Goal: Communication & Community: Answer question/provide support

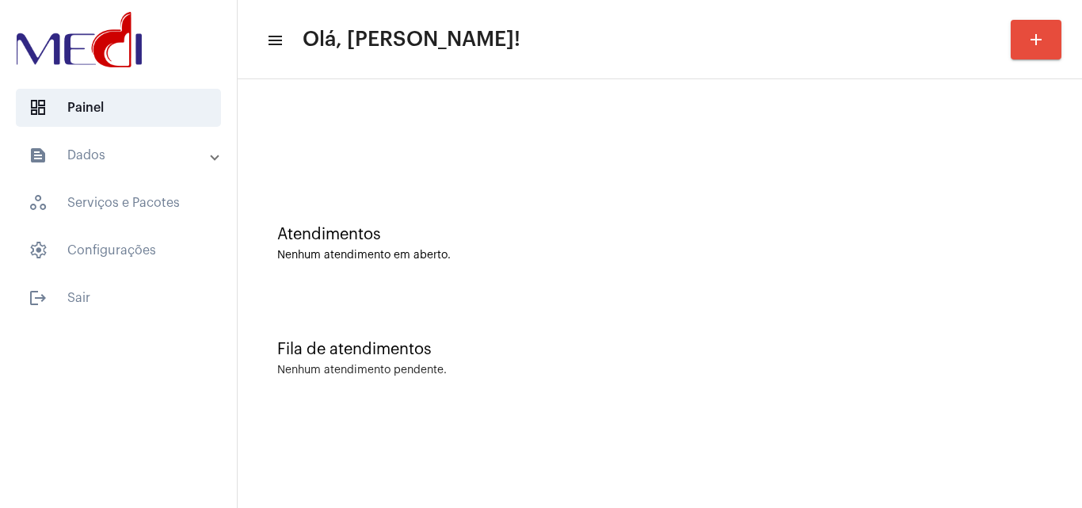
click at [1039, 256] on div "Nenhum atendimento em aberto." at bounding box center [659, 256] width 765 height 12
click at [1081, 255] on div "Atendimentos Nenhum atendimento em aberto. Fila de atendimentos Nenhum atendime…" at bounding box center [660, 247] width 845 height 337
click at [956, 250] on div "Nenhum atendimento em aberto." at bounding box center [659, 256] width 765 height 12
click at [476, 433] on mat-sidenav-content "menu Olá, Karen! add Atendimentos Nenhum atendimento em aberto. Fila de atendim…" at bounding box center [660, 254] width 845 height 508
click at [567, 187] on div "Atendimentos Nenhum atendimento em aberto." at bounding box center [660, 235] width 829 height 115
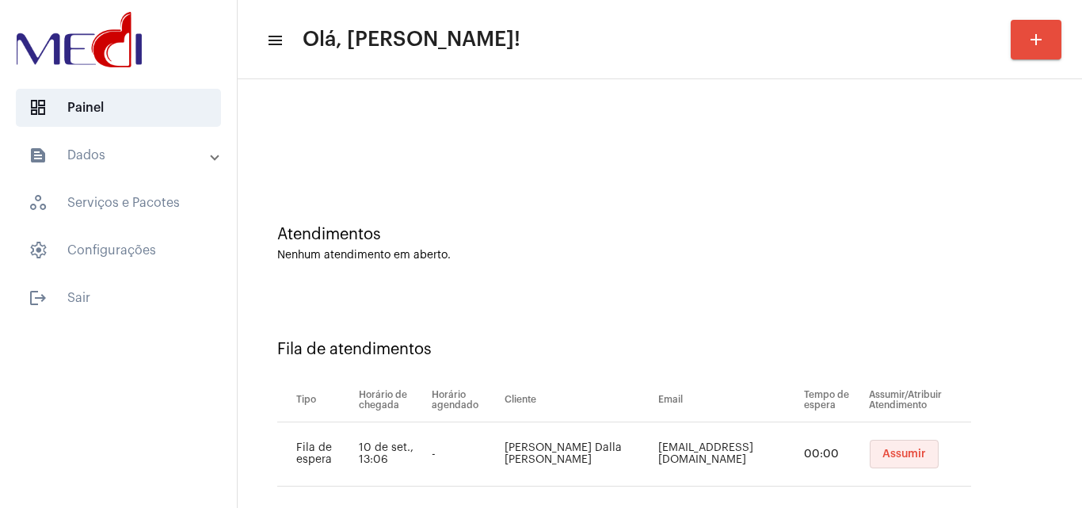
click at [887, 452] on span "Assumir" at bounding box center [905, 453] width 44 height 11
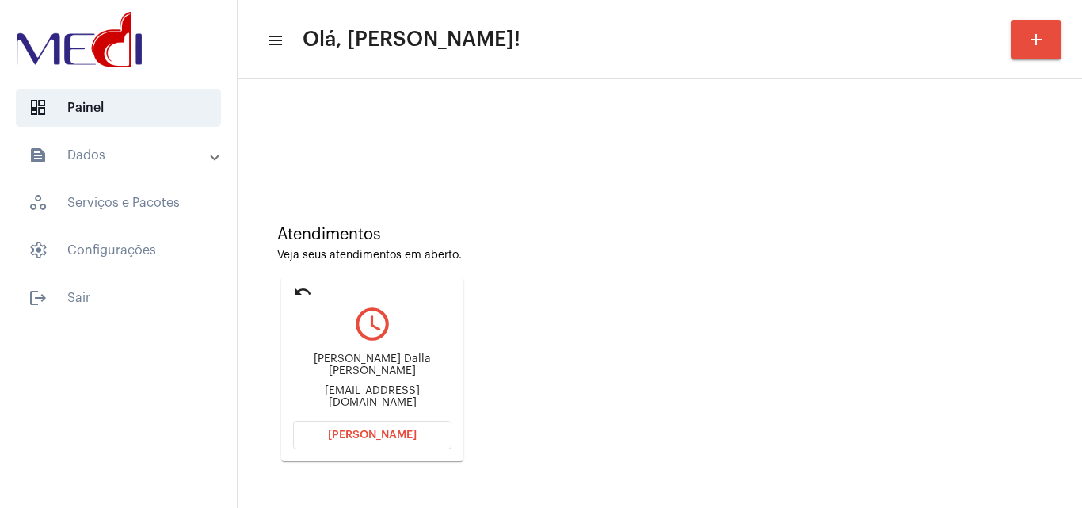
click at [404, 399] on div "bonanluis@gmail.com" at bounding box center [372, 397] width 158 height 24
copy mat-card-content "bonanluis@gmail.com Abrir Chamada"
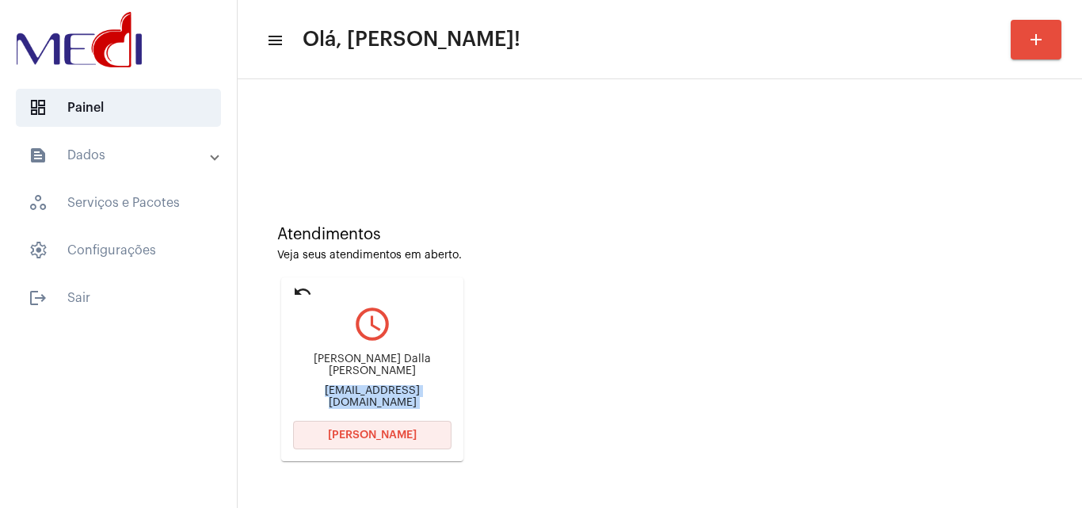
click at [390, 443] on button "Abrir Chamada" at bounding box center [372, 435] width 158 height 29
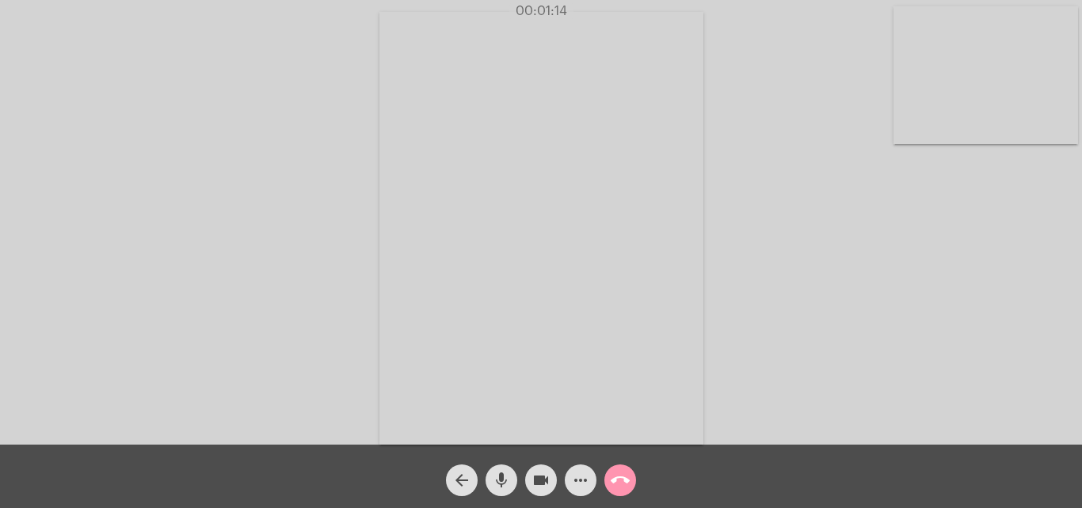
click at [544, 475] on mat-icon "videocam" at bounding box center [541, 480] width 19 height 19
click at [510, 475] on mat-icon "mic" at bounding box center [501, 480] width 19 height 19
click at [495, 482] on mat-icon "mic_off" at bounding box center [501, 480] width 19 height 19
click at [546, 483] on mat-icon "videocam_off" at bounding box center [541, 480] width 19 height 19
click at [631, 476] on button "call_end" at bounding box center [621, 480] width 32 height 32
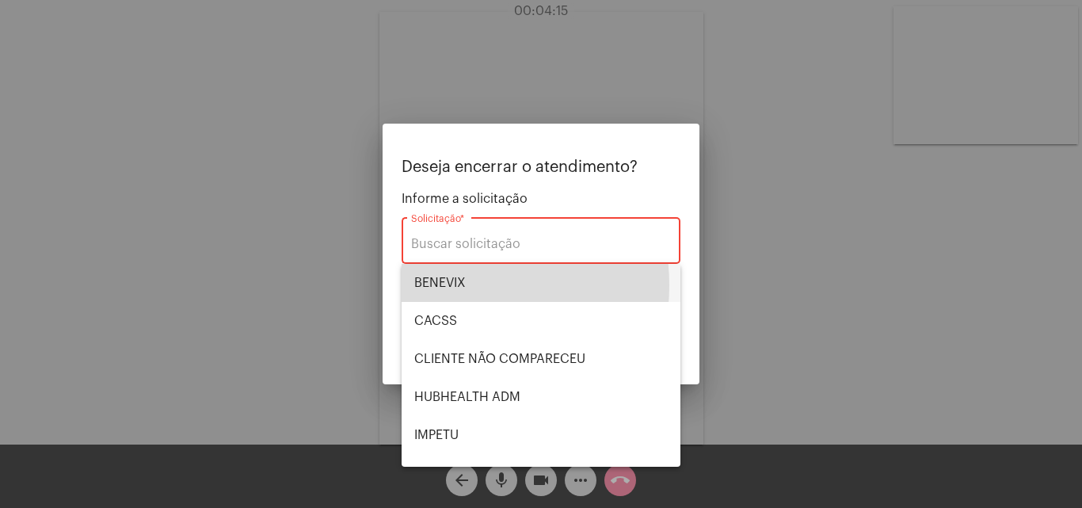
click at [443, 285] on span "BENEVIX" at bounding box center [541, 283] width 254 height 38
type input "BENEVIX"
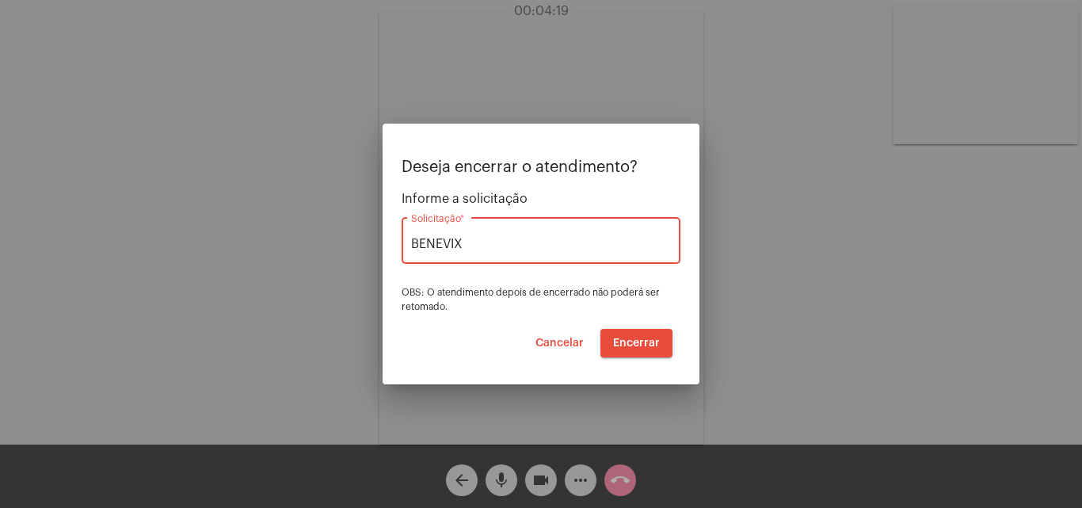
click at [645, 335] on button "Encerrar" at bounding box center [637, 343] width 72 height 29
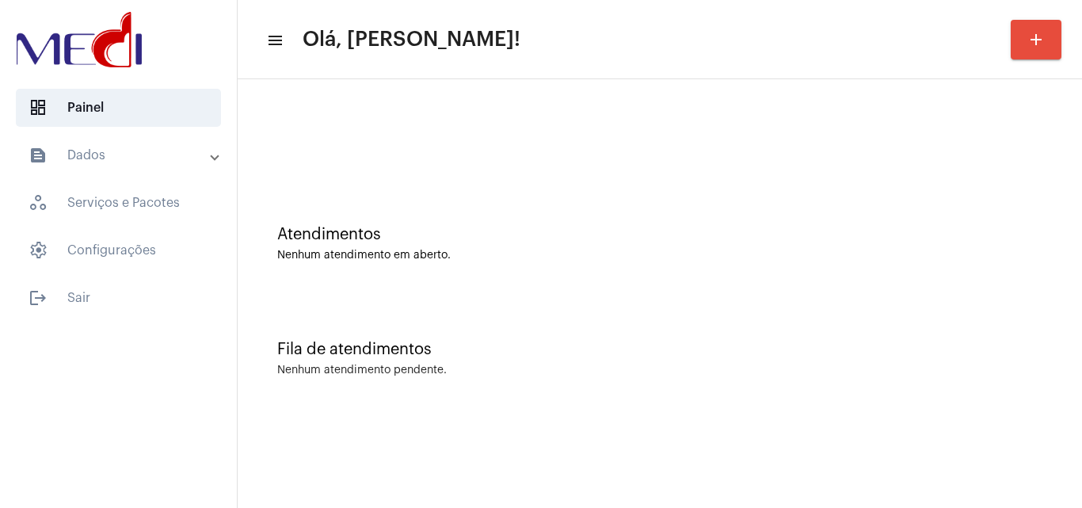
click at [981, 273] on div "Atendimentos Nenhum atendimento em aberto." at bounding box center [660, 235] width 829 height 115
click at [660, 274] on div "Atendimentos Nenhum atendimento em aberto." at bounding box center [660, 235] width 829 height 115
click at [1081, 148] on div "Atendimentos Nenhum atendimento em aberto. Fila de atendimentos Nenhum atendime…" at bounding box center [660, 247] width 845 height 337
click at [1041, 254] on div "Nenhum atendimento em aberto." at bounding box center [659, 256] width 765 height 12
click at [1001, 247] on div "Atendimentos Nenhum atendimento em aberto." at bounding box center [659, 244] width 765 height 36
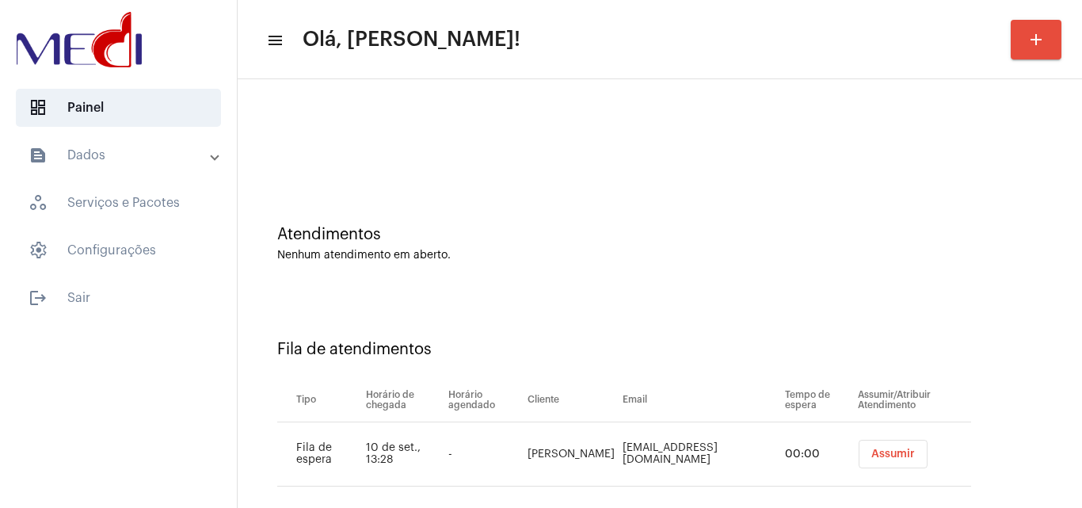
click at [890, 470] on td "Assumir" at bounding box center [912, 454] width 117 height 64
click at [898, 456] on span "Assumir" at bounding box center [894, 453] width 44 height 11
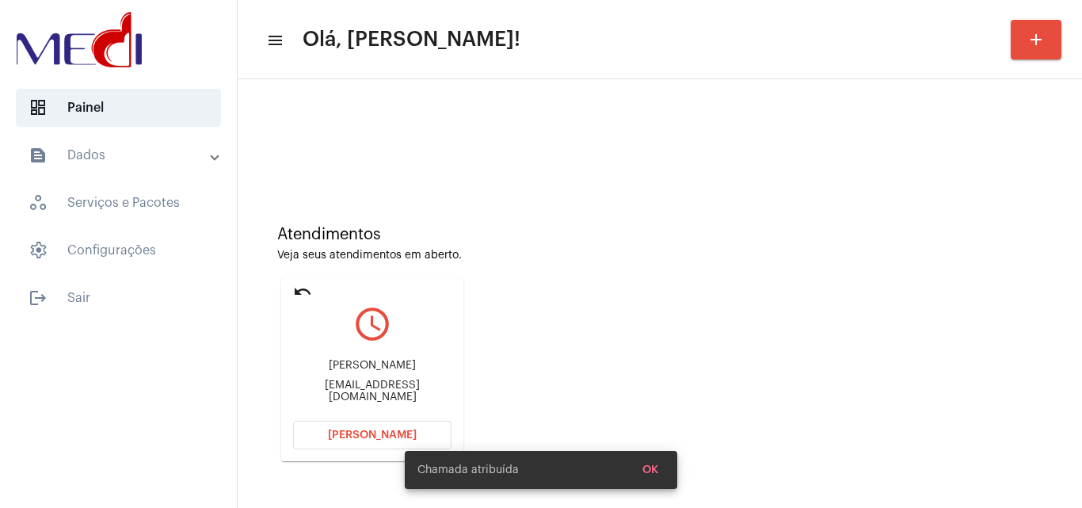
click at [342, 387] on div "nelsondutracoimbrajr@gmail.com" at bounding box center [372, 392] width 158 height 24
copy mat-card-content "nelsondutracoimbrajr@gmail.com Abrir Chamada"
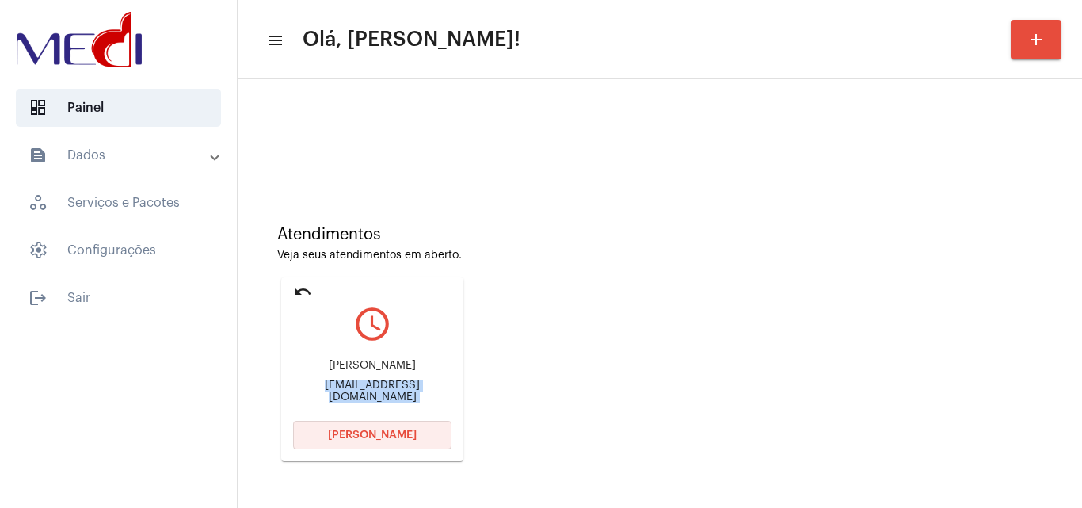
click at [400, 430] on span "Abrir Chamada" at bounding box center [372, 434] width 89 height 11
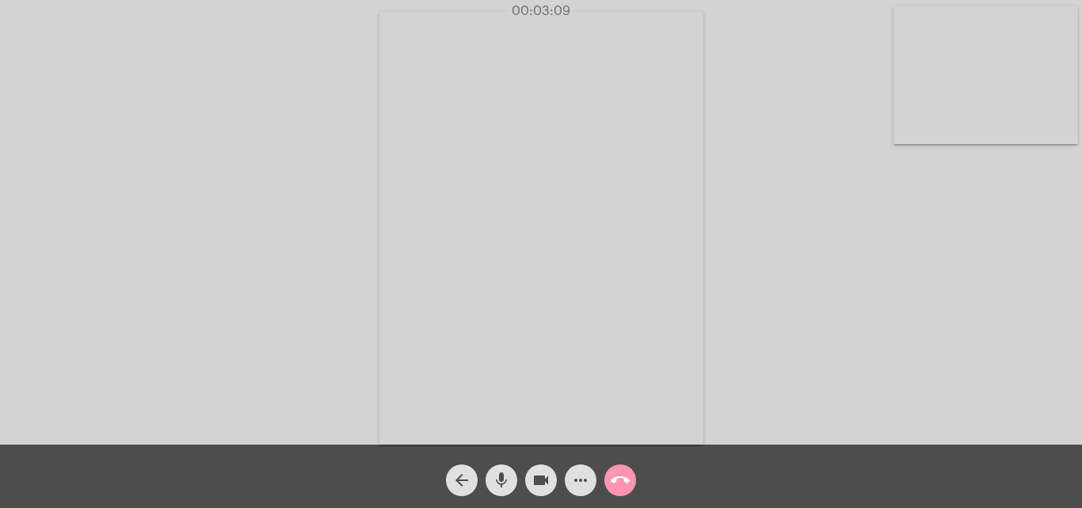
click at [616, 481] on mat-icon "call_end" at bounding box center [620, 480] width 19 height 19
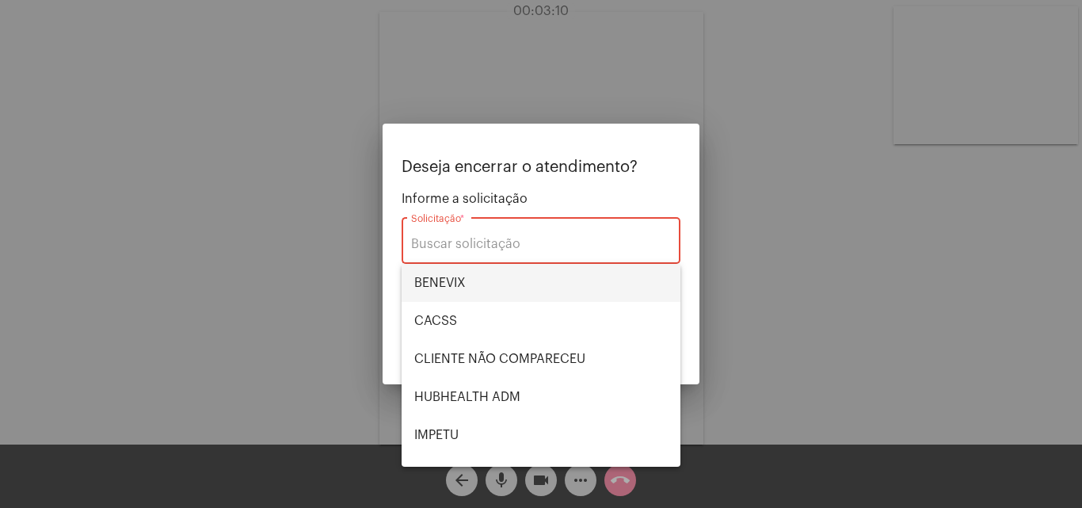
click at [429, 287] on span "BENEVIX" at bounding box center [541, 283] width 254 height 38
type input "BENEVIX"
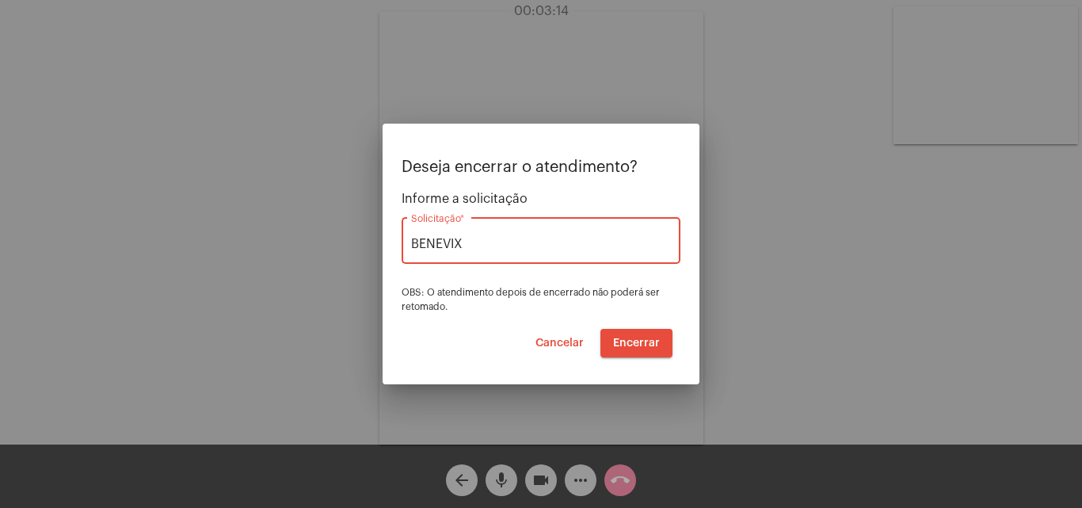
click at [623, 345] on span "Encerrar" at bounding box center [636, 343] width 47 height 11
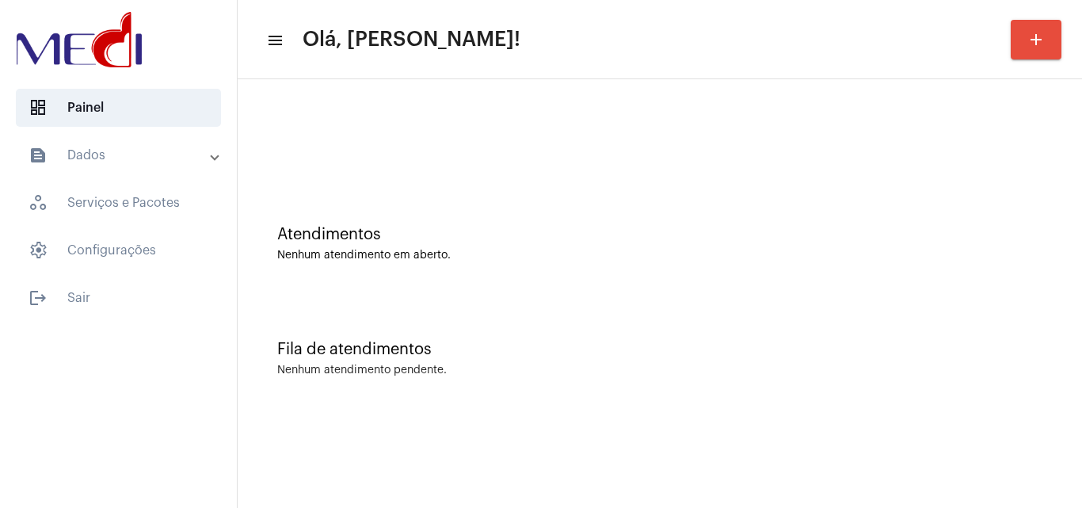
click at [607, 161] on div at bounding box center [660, 132] width 829 height 91
click at [980, 285] on div "Atendimentos Nenhum atendimento em aberto." at bounding box center [660, 235] width 829 height 115
click at [1051, 330] on div "Fila de atendimentos Nenhum atendimento pendente." at bounding box center [660, 350] width 829 height 115
click at [997, 237] on div "Atendimentos" at bounding box center [659, 234] width 765 height 17
click at [985, 236] on div "Atendimentos" at bounding box center [659, 234] width 765 height 17
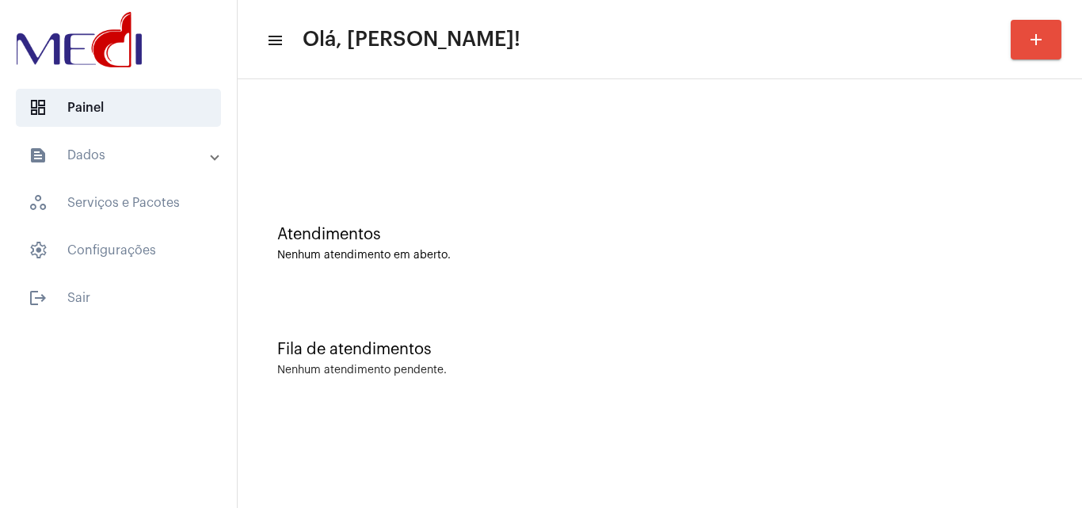
click at [1006, 223] on div "Atendimentos Nenhum atendimento em aberto." at bounding box center [660, 235] width 829 height 115
click at [1014, 246] on div "Atendimentos Nenhum atendimento em aberto." at bounding box center [659, 244] width 765 height 36
click at [1049, 265] on div "Atendimentos Nenhum atendimento em aberto." at bounding box center [660, 235] width 829 height 115
click at [998, 233] on div "Atendimentos" at bounding box center [659, 234] width 765 height 17
click at [1081, 257] on div "Atendimentos Nenhum atendimento em aberto. Fila de atendimentos Nenhum atendime…" at bounding box center [660, 247] width 845 height 337
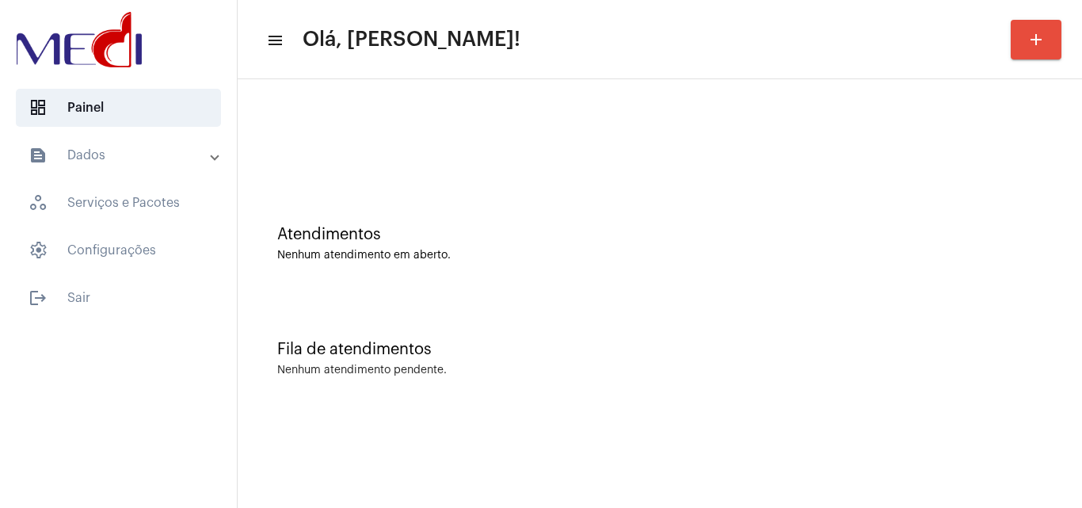
click at [1059, 181] on div "Atendimentos Nenhum atendimento em aberto." at bounding box center [660, 235] width 829 height 115
click at [1015, 171] on div at bounding box center [660, 132] width 829 height 91
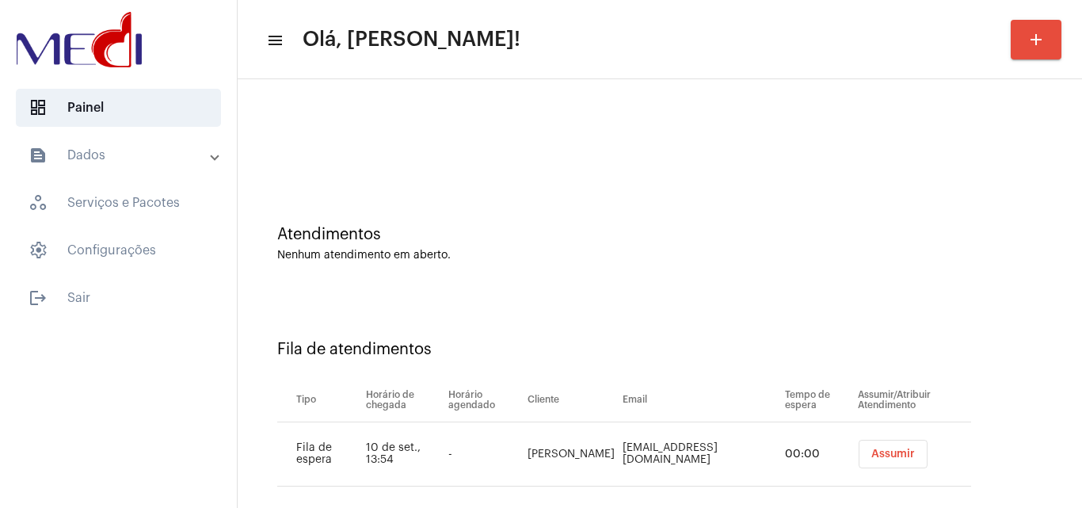
click at [891, 460] on button "Assumir" at bounding box center [893, 454] width 69 height 29
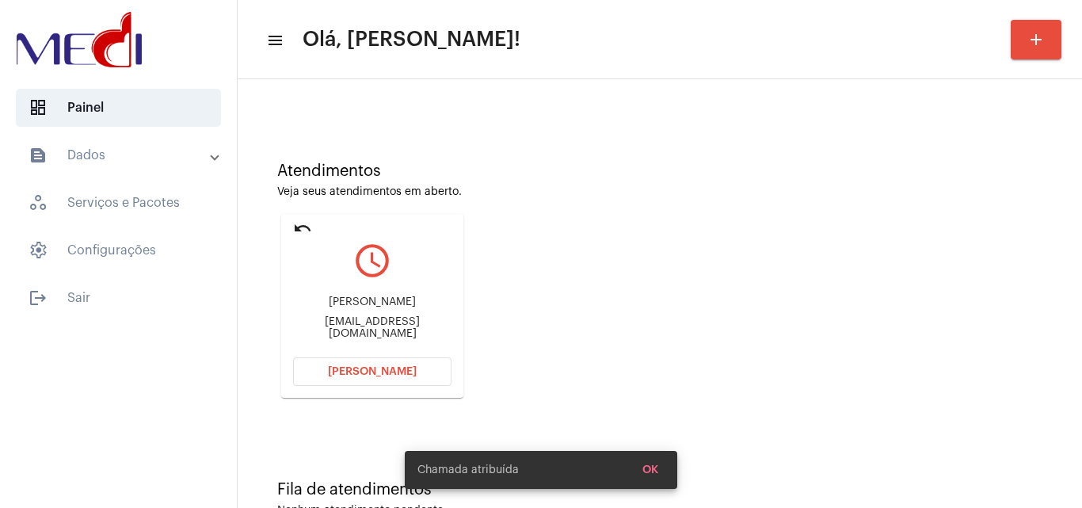
scroll to position [112, 0]
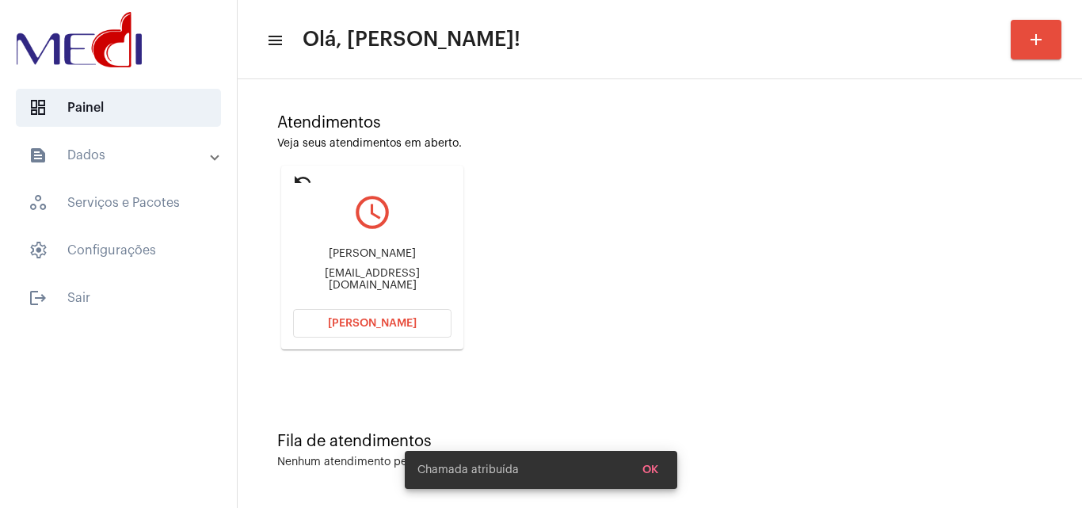
click at [376, 277] on div "[EMAIL_ADDRESS][DOMAIN_NAME]" at bounding box center [372, 280] width 158 height 24
copy mat-card-content "anaceciliapimentasilva@gmail.com Abrir Chamada"
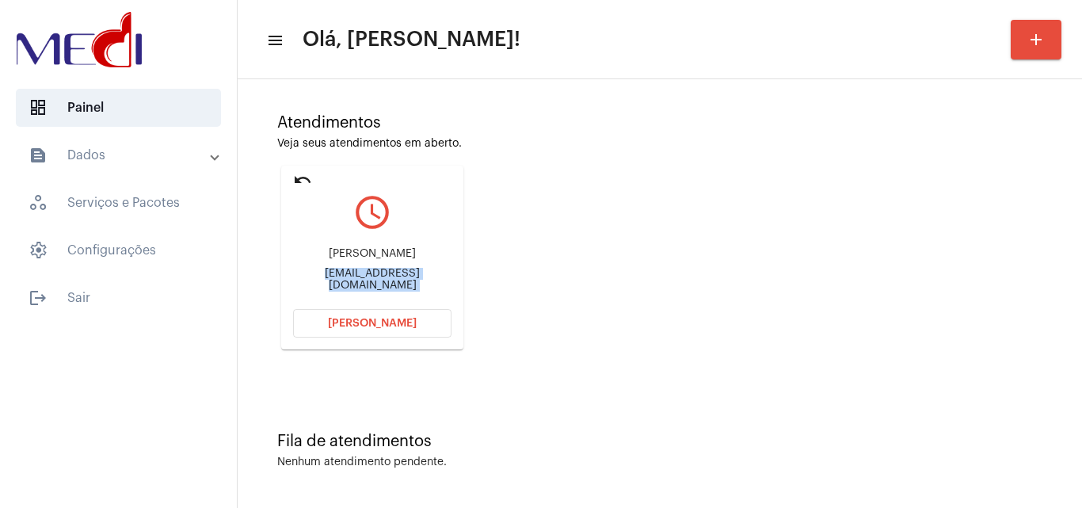
click at [1017, 235] on div "Atendimentos Veja seus atendimentos em aberto. undo query_builder Ana Cecília P…" at bounding box center [660, 226] width 829 height 319
click at [380, 328] on button "Abrir Chamada" at bounding box center [372, 323] width 158 height 29
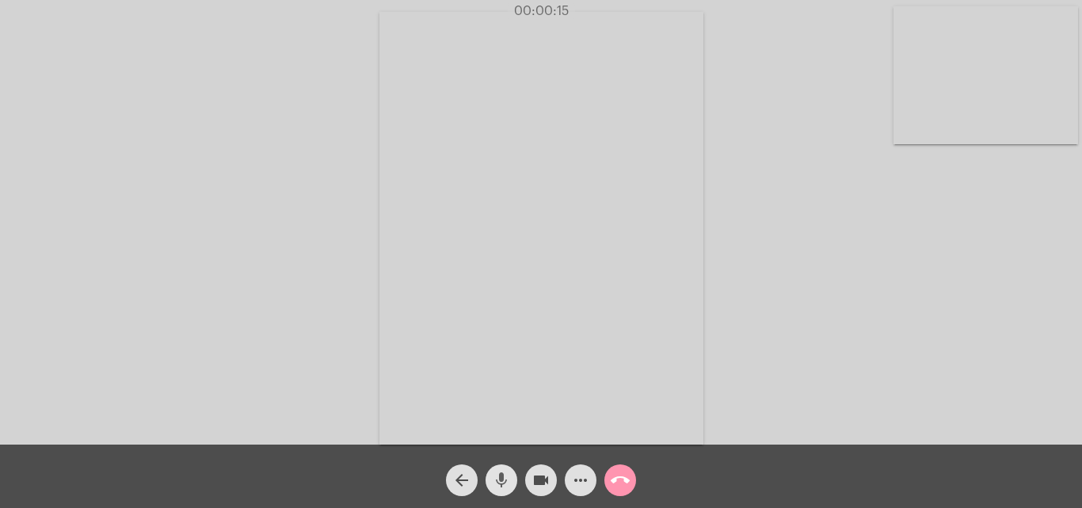
click at [493, 481] on mat-icon "mic" at bounding box center [501, 480] width 19 height 19
click at [493, 480] on mat-icon "mic_off" at bounding box center [501, 480] width 19 height 19
click at [620, 472] on mat-icon "call_end" at bounding box center [620, 480] width 19 height 19
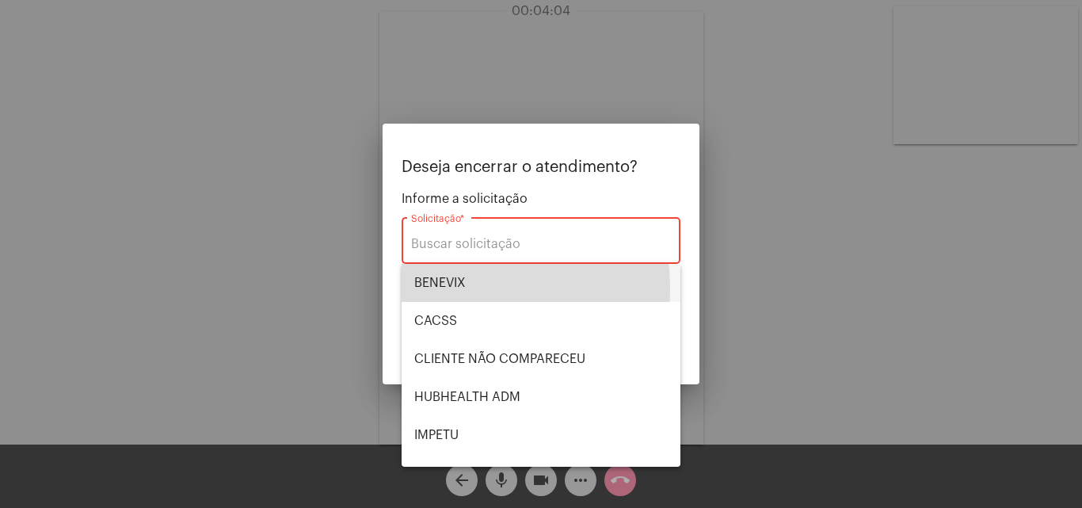
click at [450, 289] on span "BENEVIX" at bounding box center [541, 283] width 254 height 38
type input "BENEVIX"
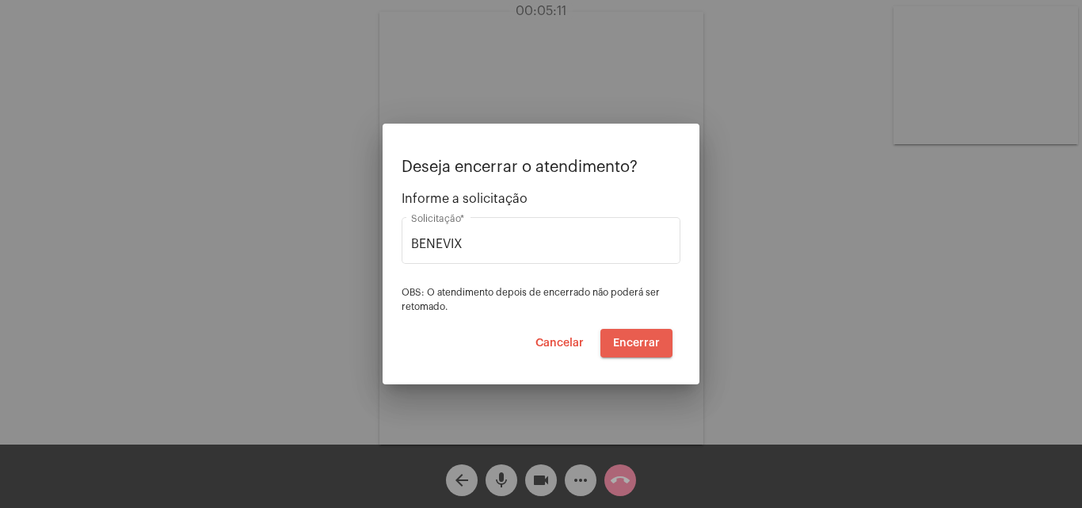
click at [640, 344] on span "Encerrar" at bounding box center [636, 343] width 47 height 11
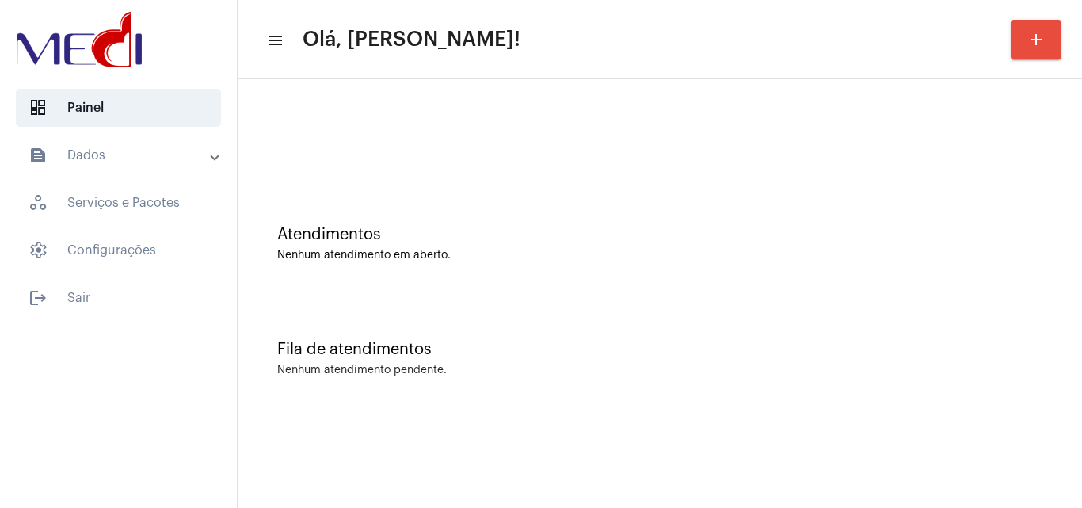
click at [989, 219] on div "Atendimentos Nenhum atendimento em aberto." at bounding box center [660, 235] width 829 height 115
click at [891, 169] on div at bounding box center [660, 132] width 829 height 91
click at [1044, 239] on div "Atendimentos Nenhum atendimento em aberto." at bounding box center [660, 235] width 829 height 115
click at [931, 290] on div "Atendimentos Nenhum atendimento em aberto." at bounding box center [660, 235] width 829 height 115
click at [1050, 343] on div "Fila de atendimentos Nenhum atendimento pendente." at bounding box center [660, 350] width 829 height 115
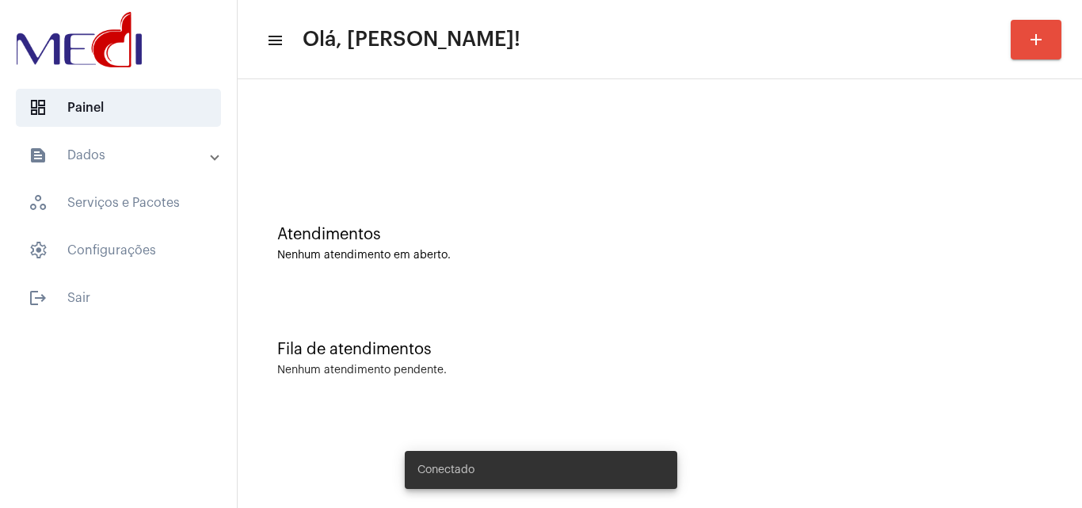
click at [1007, 209] on div "Atendimentos Nenhum atendimento em aberto." at bounding box center [660, 235] width 829 height 115
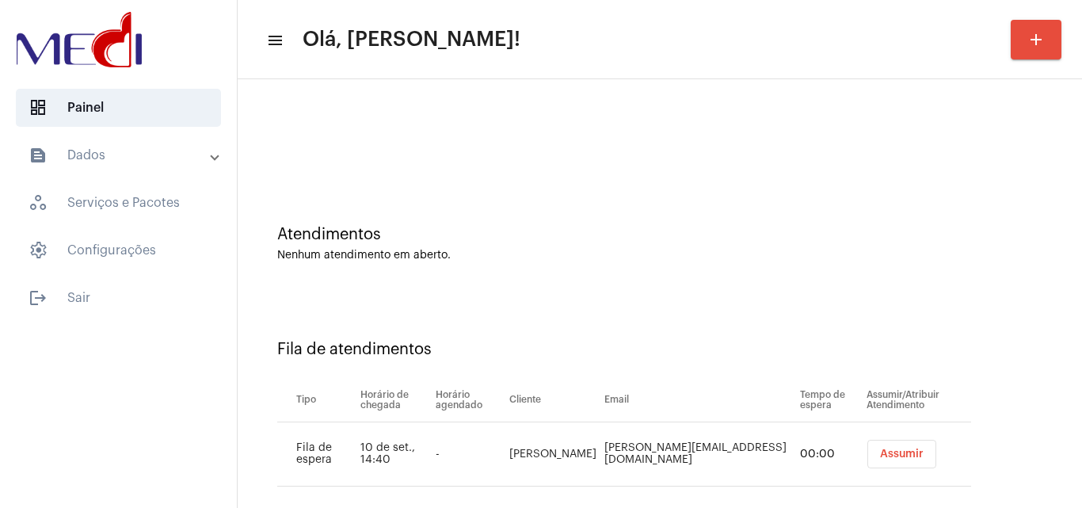
click at [868, 461] on button "Assumir" at bounding box center [902, 454] width 69 height 29
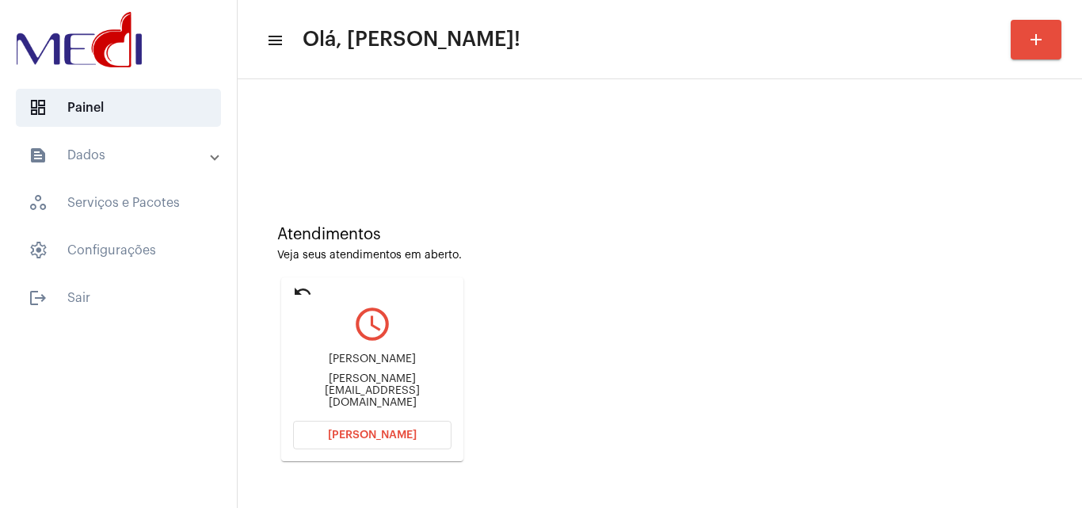
click at [370, 385] on div "[PERSON_NAME][EMAIL_ADDRESS][DOMAIN_NAME]" at bounding box center [372, 391] width 158 height 36
copy mat-card-content "[PERSON_NAME][EMAIL_ADDRESS][DOMAIN_NAME] [PERSON_NAME]"
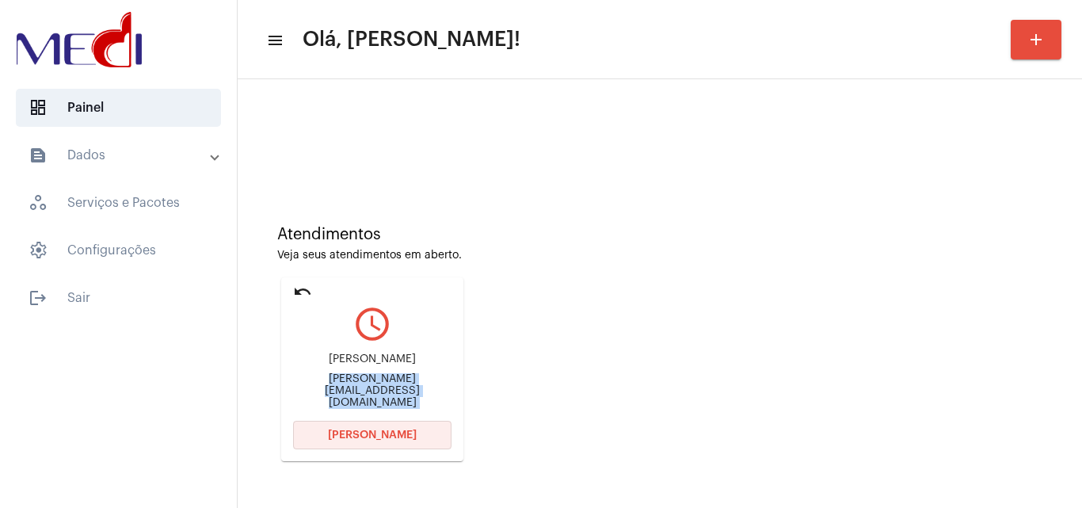
click at [368, 443] on button "[PERSON_NAME]" at bounding box center [372, 435] width 158 height 29
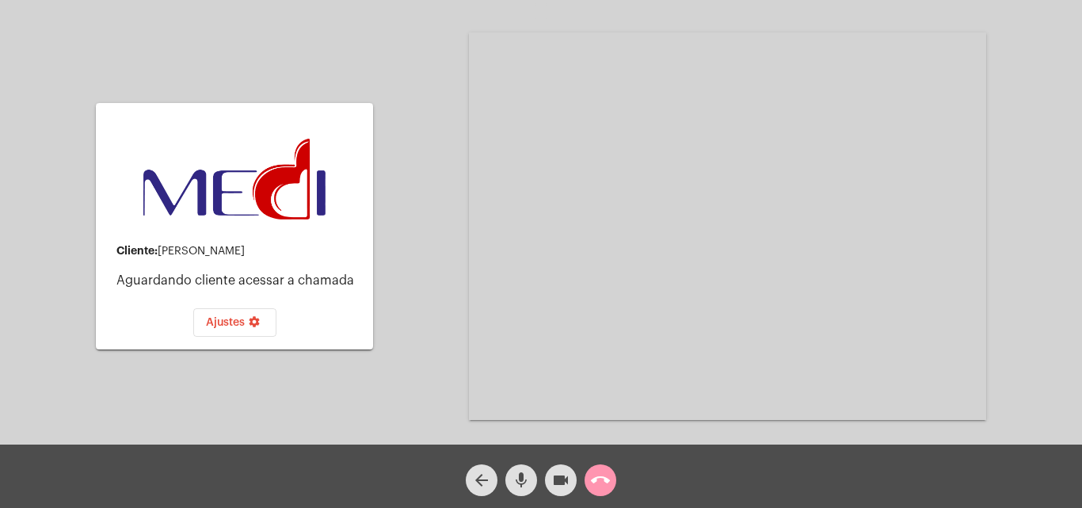
click at [606, 473] on mat-icon "call_end" at bounding box center [600, 480] width 19 height 19
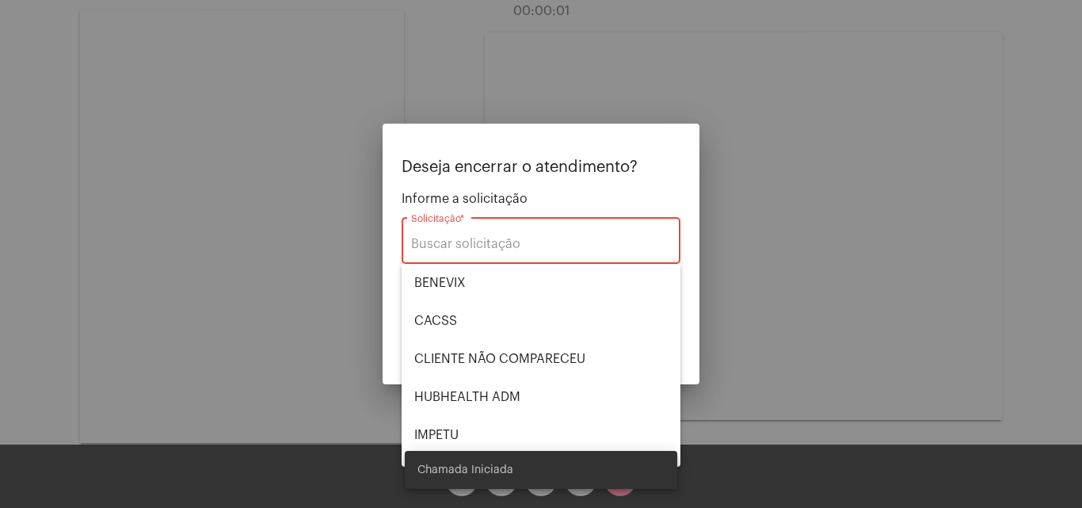
click at [856, 218] on div at bounding box center [541, 254] width 1082 height 508
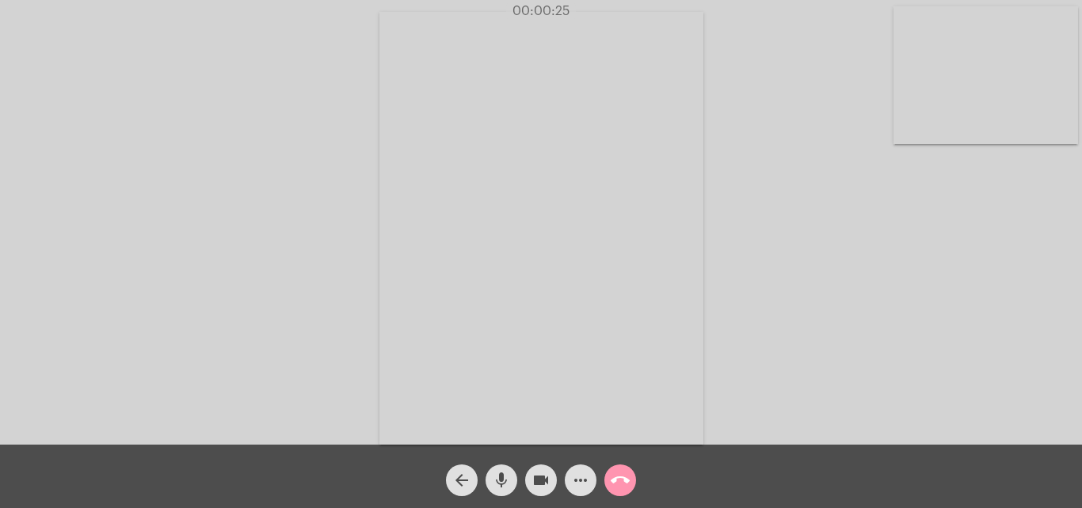
click at [616, 483] on mat-icon "call_end" at bounding box center [620, 480] width 19 height 19
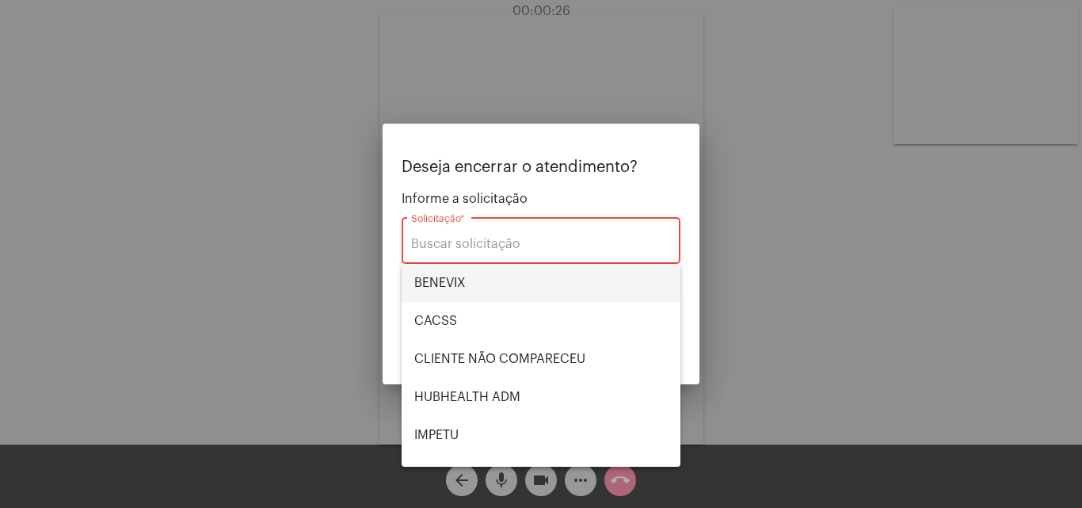
click at [479, 280] on span "BENEVIX" at bounding box center [541, 283] width 254 height 38
type input "BENEVIX"
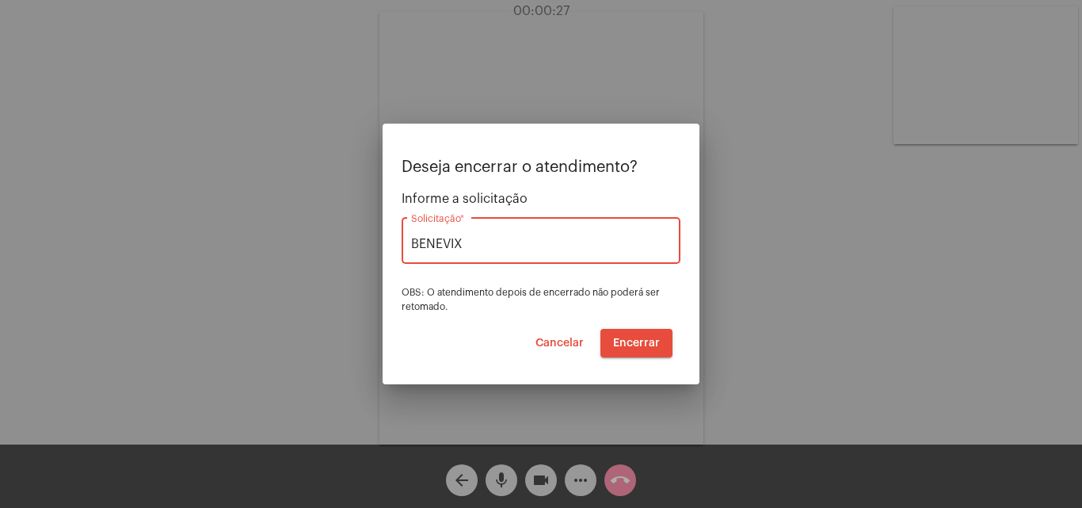
click at [620, 331] on button "Encerrar" at bounding box center [637, 343] width 72 height 29
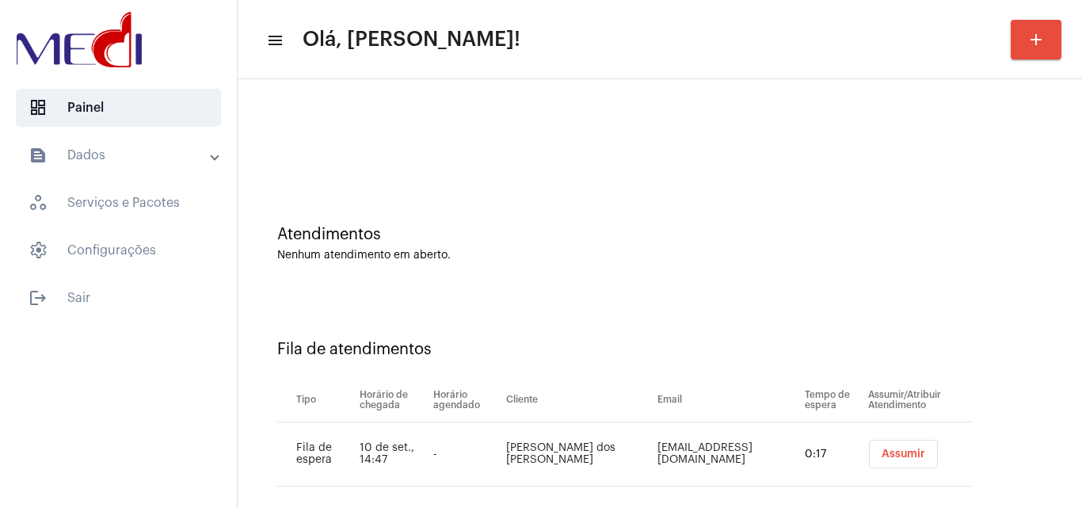
click at [883, 457] on span "Assumir" at bounding box center [904, 453] width 44 height 11
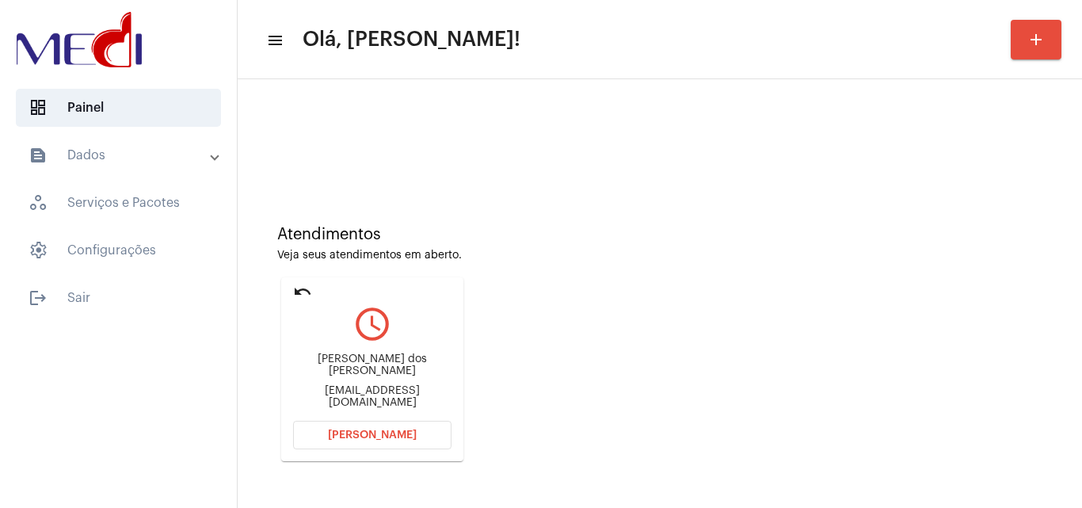
click at [382, 401] on div "Sipassos1977@gmail.com" at bounding box center [372, 397] width 158 height 24
copy mat-card-content "Sipassos1977@gmail.com Abrir Chamada"
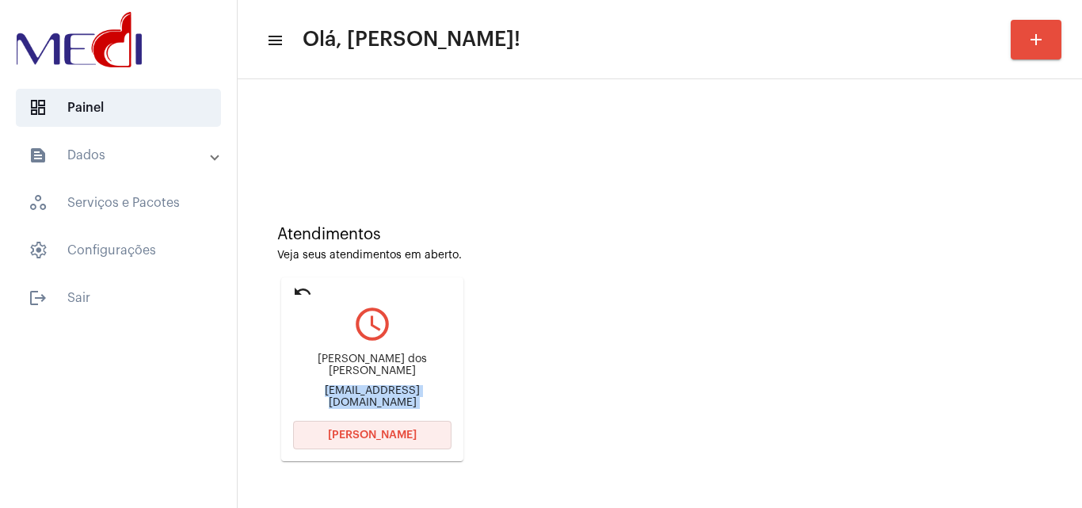
click at [387, 433] on span "Abrir Chamada" at bounding box center [372, 434] width 89 height 11
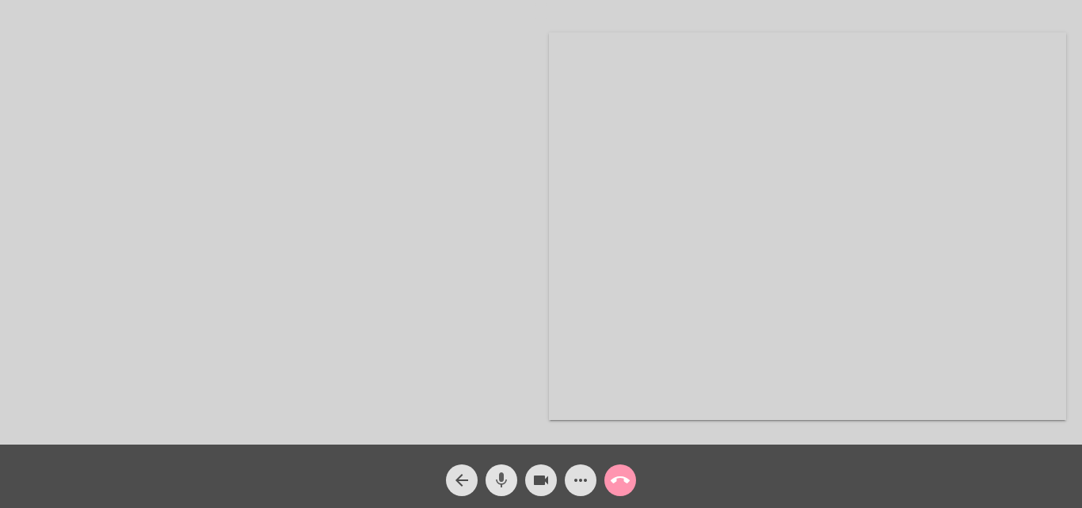
click at [509, 488] on mat-icon "mic" at bounding box center [501, 480] width 19 height 19
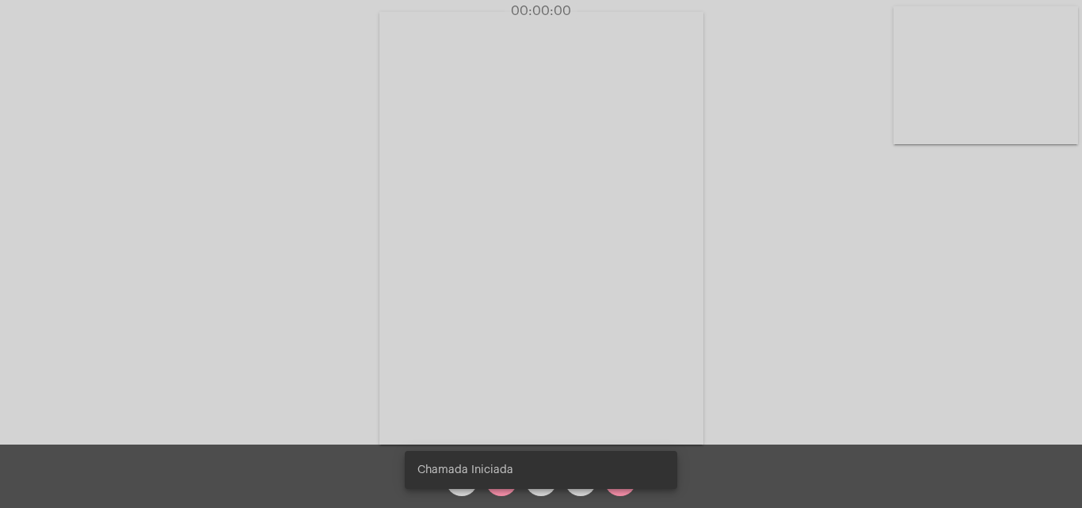
click at [509, 488] on snack-bar-container "Chamada Iniciada" at bounding box center [541, 470] width 273 height 38
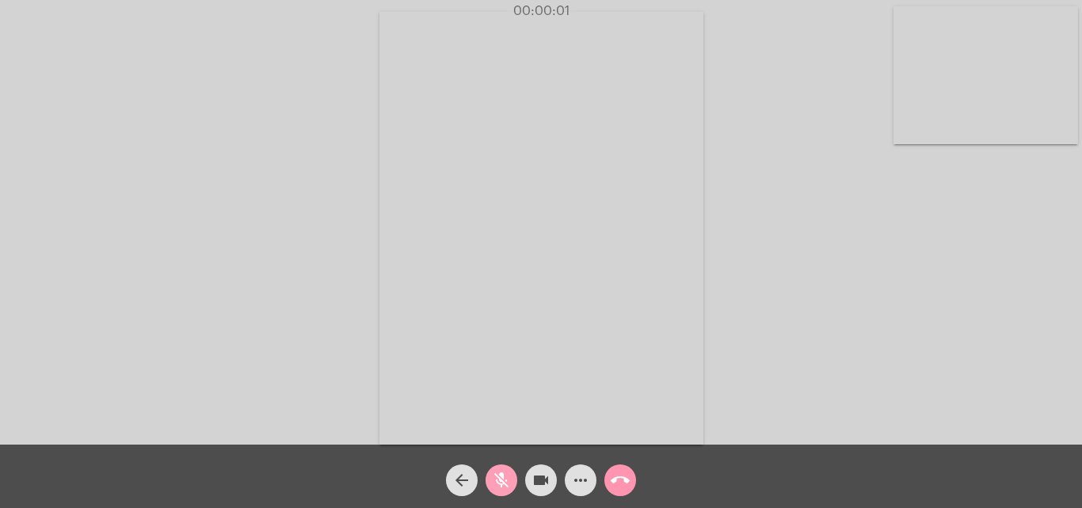
click at [505, 487] on mat-icon "mic_off" at bounding box center [501, 480] width 19 height 19
click at [623, 477] on mat-icon "call_end" at bounding box center [620, 480] width 19 height 19
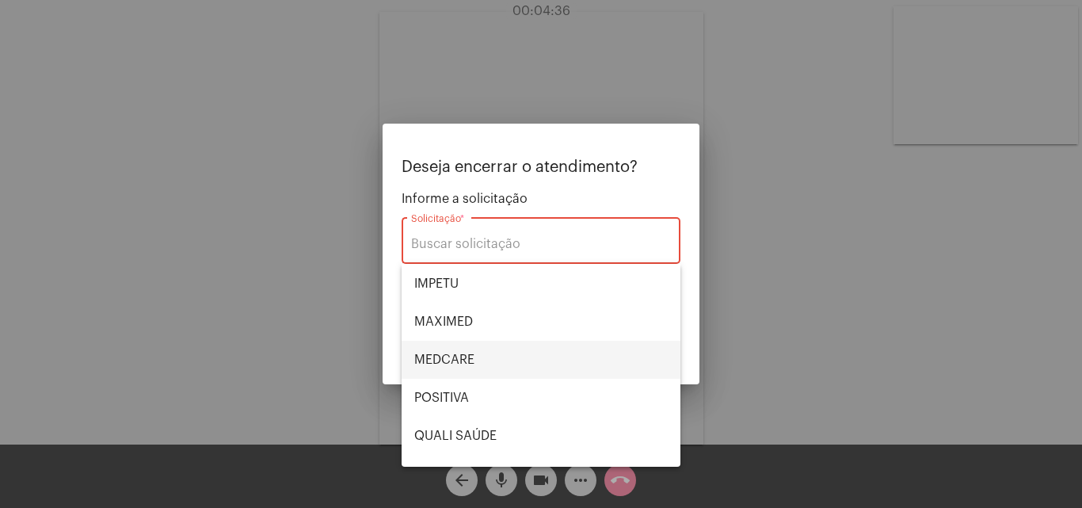
scroll to position [158, 0]
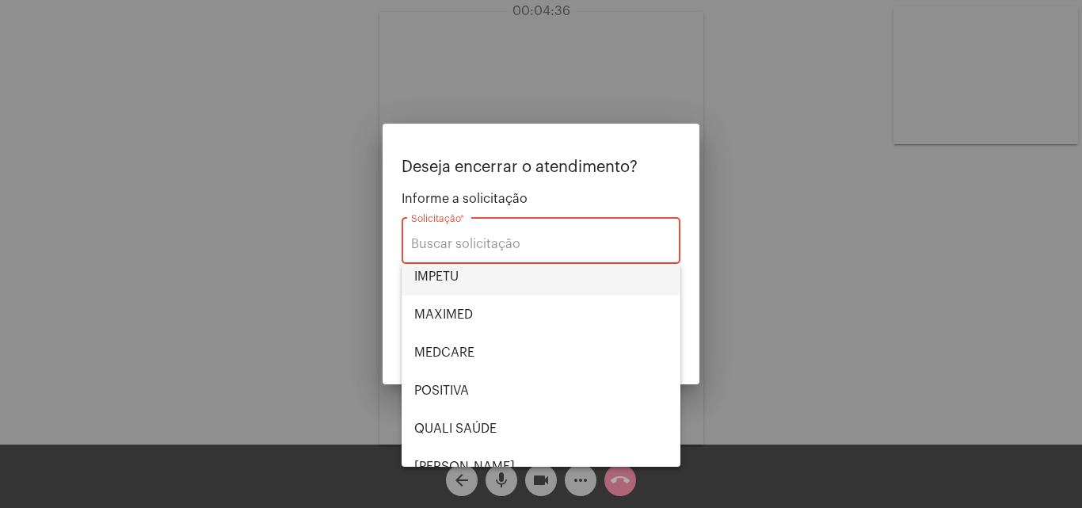
click at [439, 281] on span "IMPETU" at bounding box center [541, 276] width 254 height 38
type input "IMPETU"
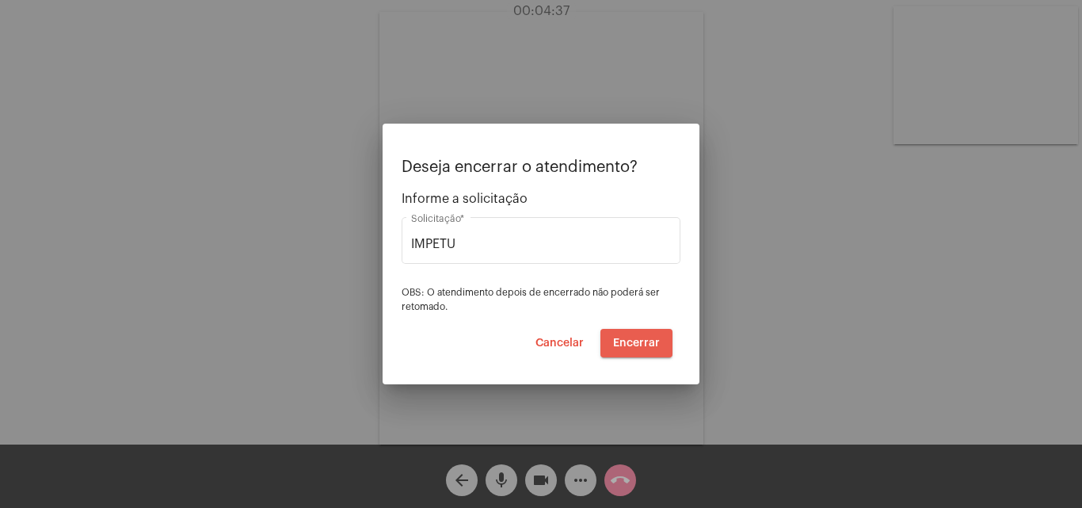
click at [638, 340] on span "Encerrar" at bounding box center [636, 343] width 47 height 11
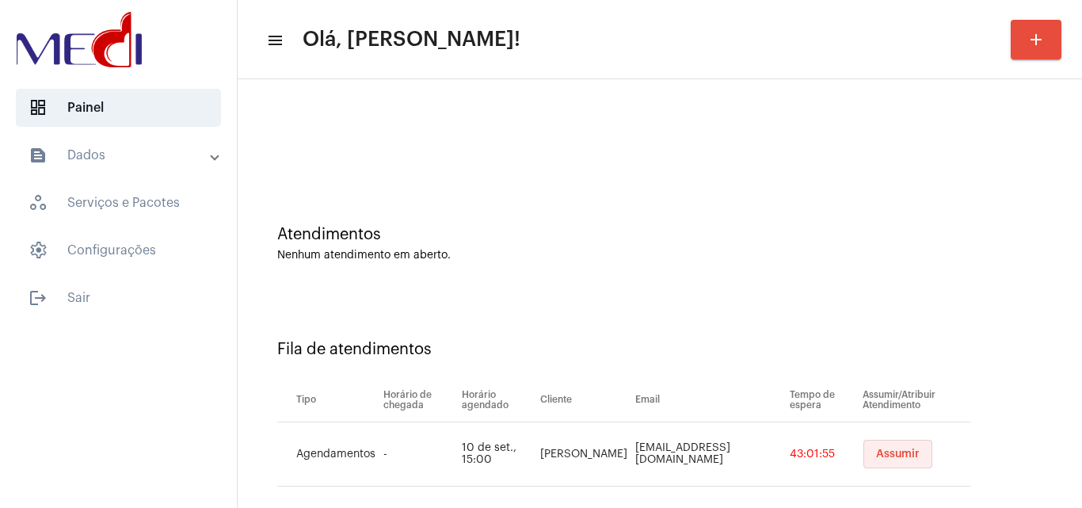
click at [887, 440] on button "Assumir" at bounding box center [898, 454] width 69 height 29
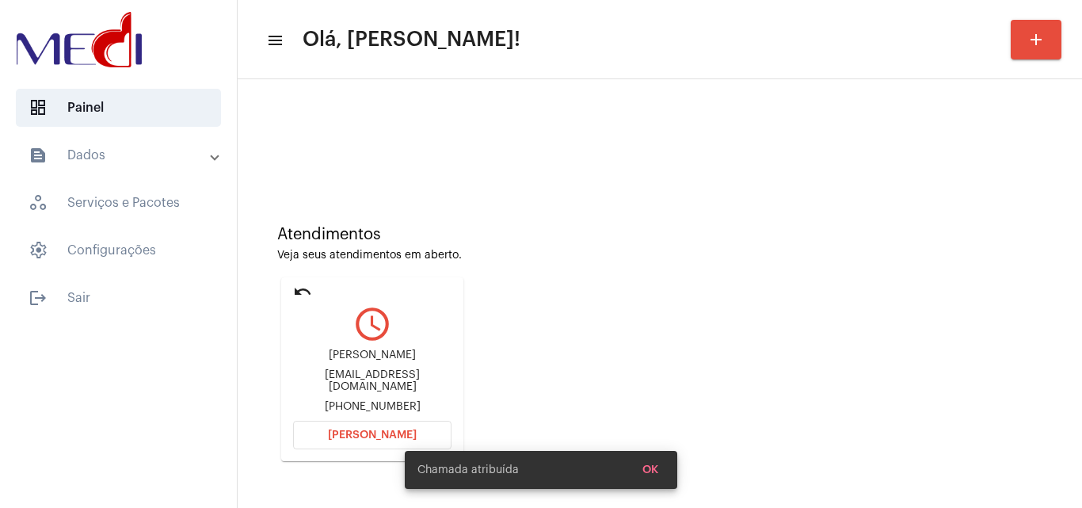
click at [372, 382] on div "thais.freire2007@gmail.com" at bounding box center [372, 381] width 158 height 24
copy div "thais.freire2007@gmail.com"
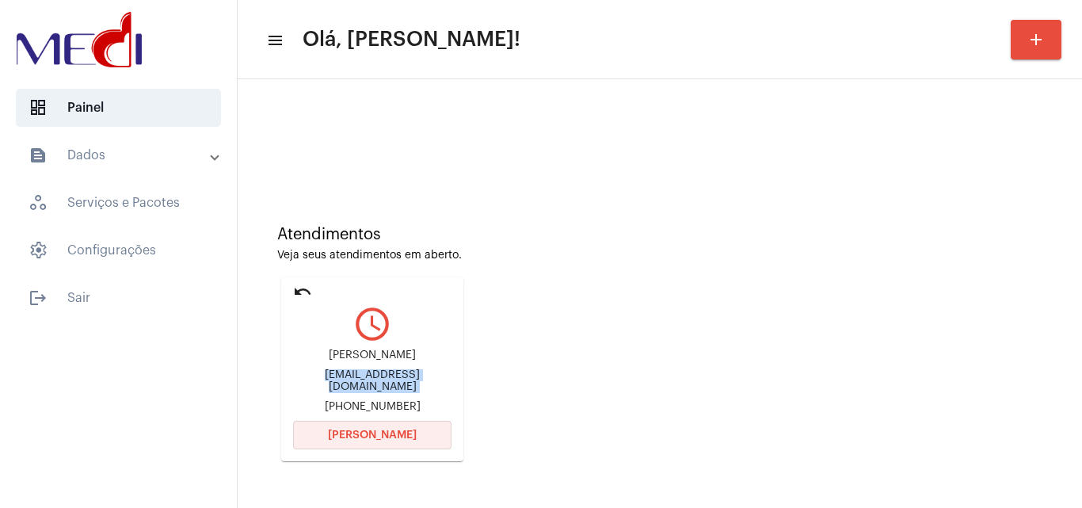
click at [422, 433] on button "Abrir Chamada" at bounding box center [372, 435] width 158 height 29
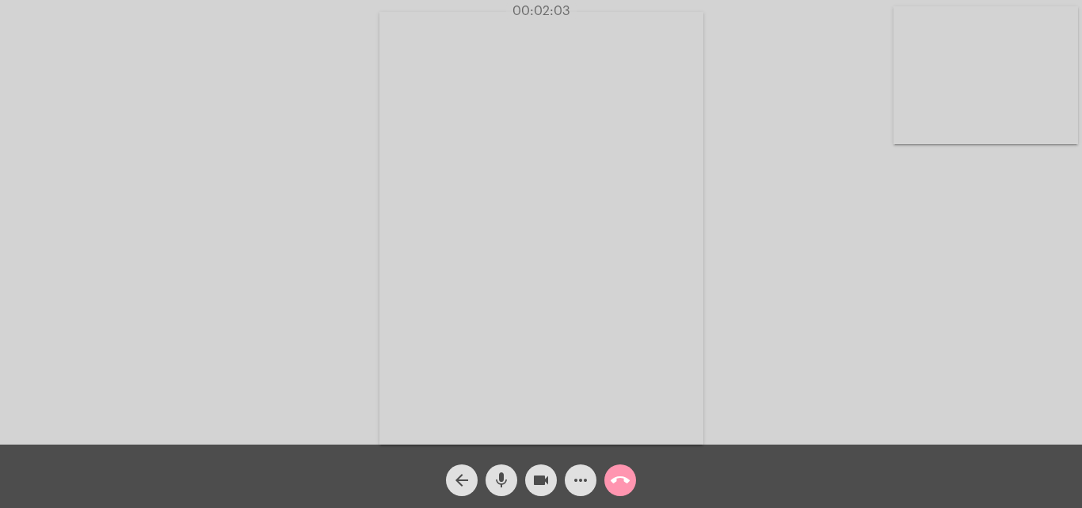
click at [622, 483] on mat-icon "call_end" at bounding box center [620, 480] width 19 height 19
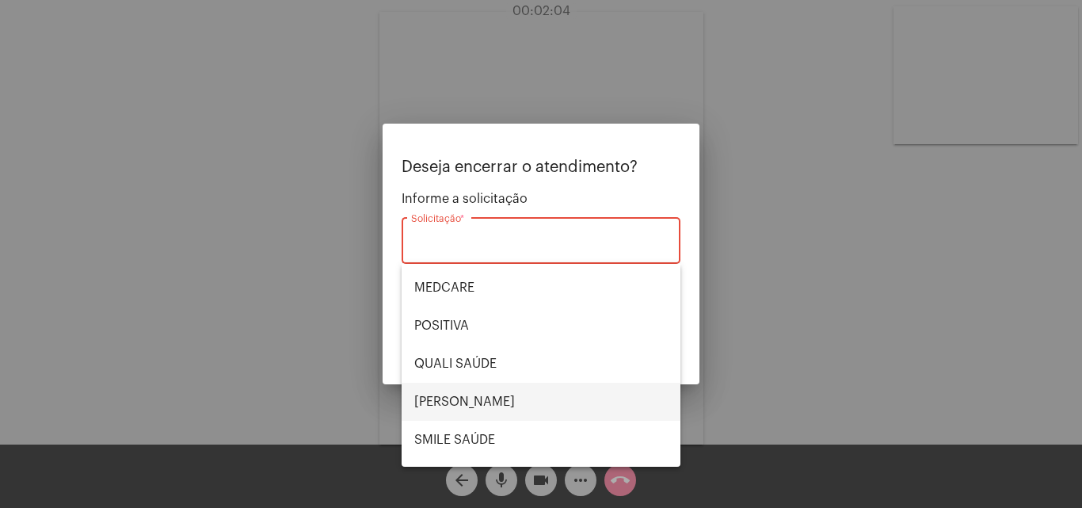
scroll to position [238, 0]
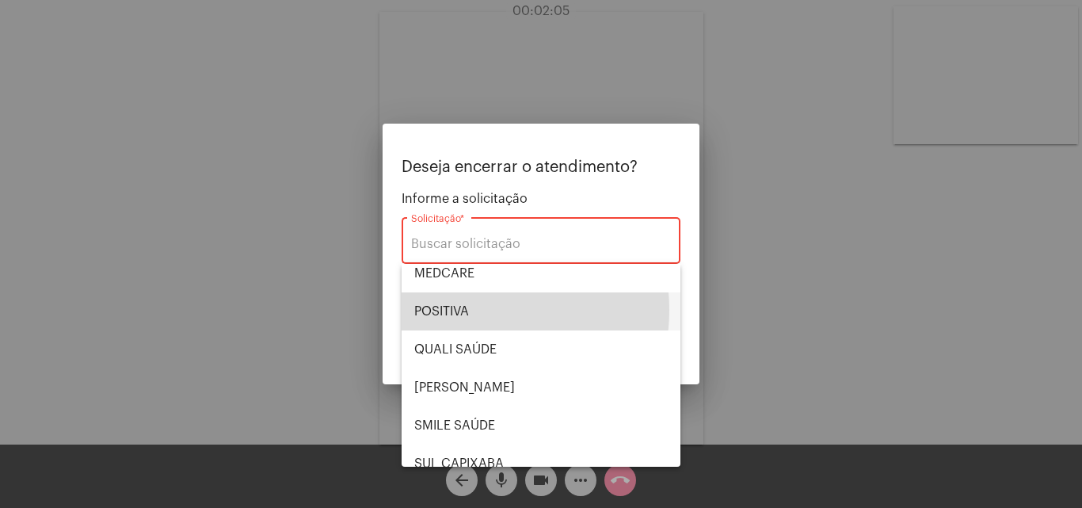
click at [467, 310] on span "POSITIVA" at bounding box center [541, 311] width 254 height 38
type input "POSITIVA"
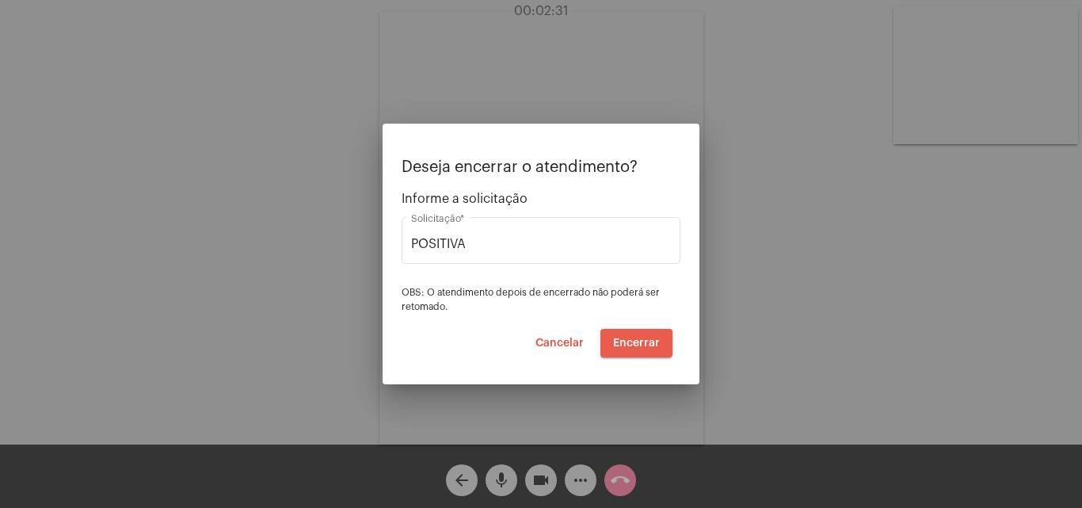
click at [643, 342] on span "Encerrar" at bounding box center [636, 343] width 47 height 11
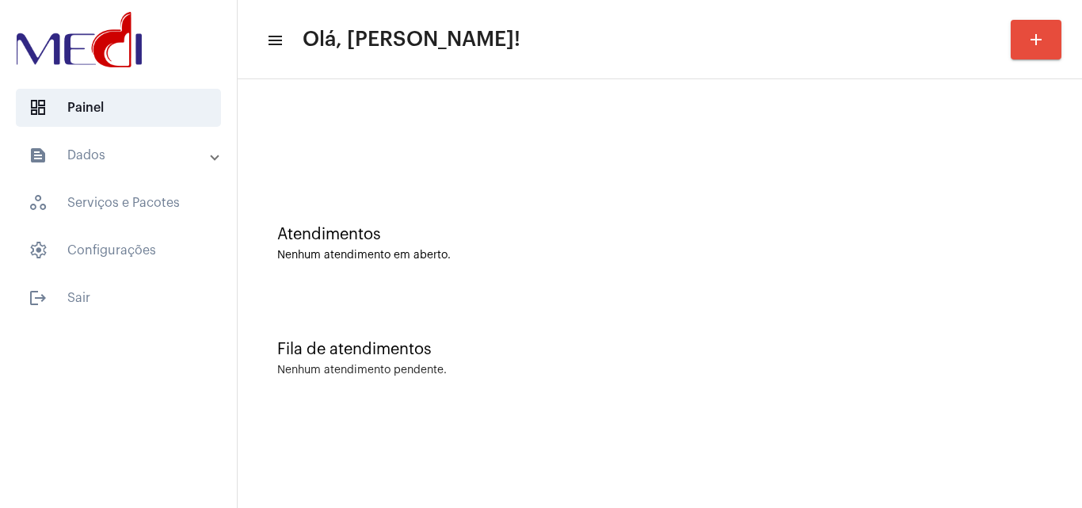
click at [935, 258] on div "Nenhum atendimento em aberto." at bounding box center [659, 256] width 765 height 12
click at [983, 210] on div "Atendimentos Nenhum atendimento em aberto." at bounding box center [660, 235] width 829 height 115
click at [1080, 239] on div "Atendimentos Nenhum atendimento em aberto. Fila de atendimentos Nenhum atendime…" at bounding box center [660, 247] width 845 height 337
click at [991, 156] on div at bounding box center [660, 132] width 829 height 91
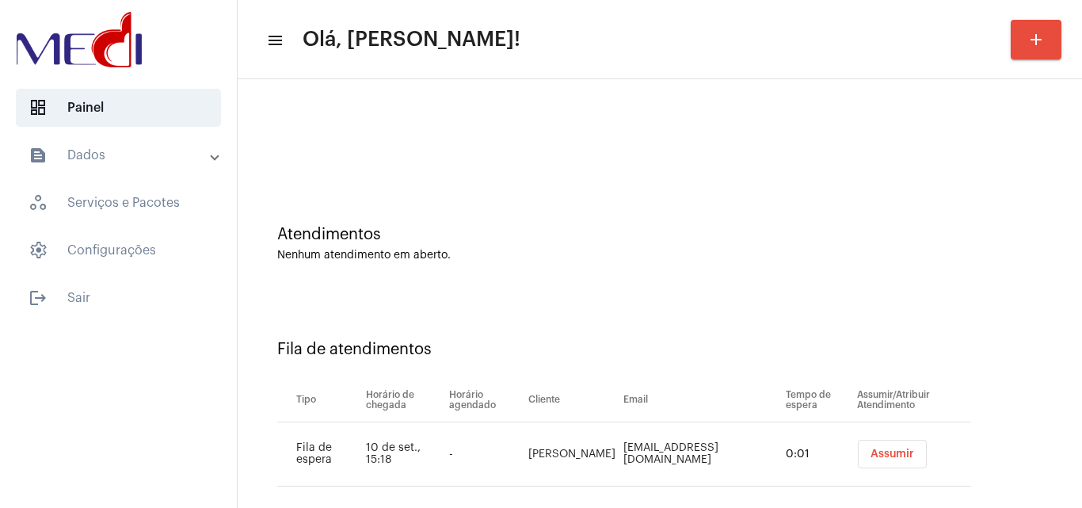
click at [883, 452] on span "Assumir" at bounding box center [893, 453] width 44 height 11
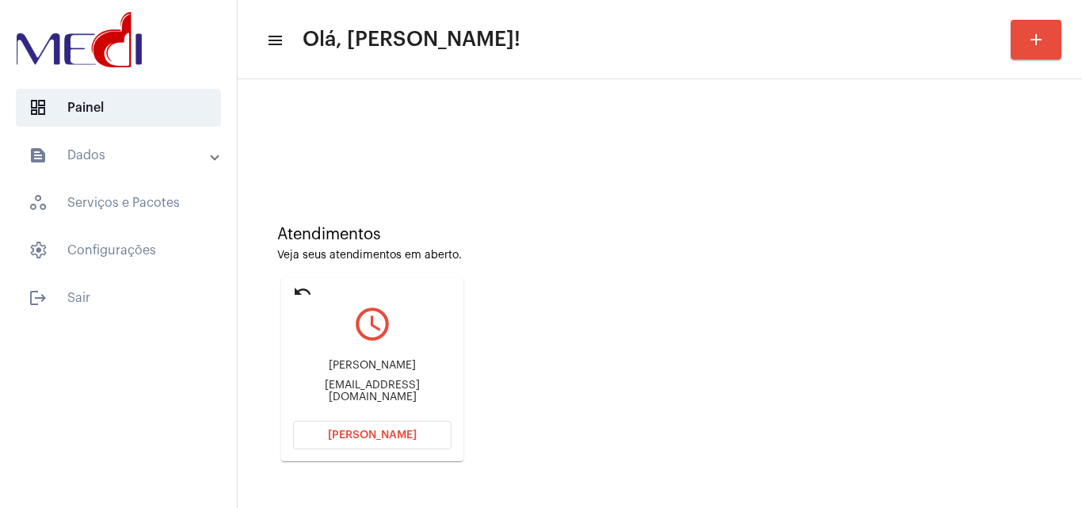
click at [1027, 192] on div "Atendimentos Veja seus atendimentos em aberto. undo query_builder [PERSON_NAME]…" at bounding box center [660, 337] width 829 height 319
drag, startPoint x: 1023, startPoint y: 225, endPoint x: 962, endPoint y: 235, distance: 61.9
click at [1023, 225] on div "Atendimentos Veja seus atendimentos em aberto. undo query_builder Ramon Batista…" at bounding box center [660, 337] width 829 height 319
click at [347, 394] on div "rbnogueiraneto@gmail.com" at bounding box center [372, 392] width 158 height 24
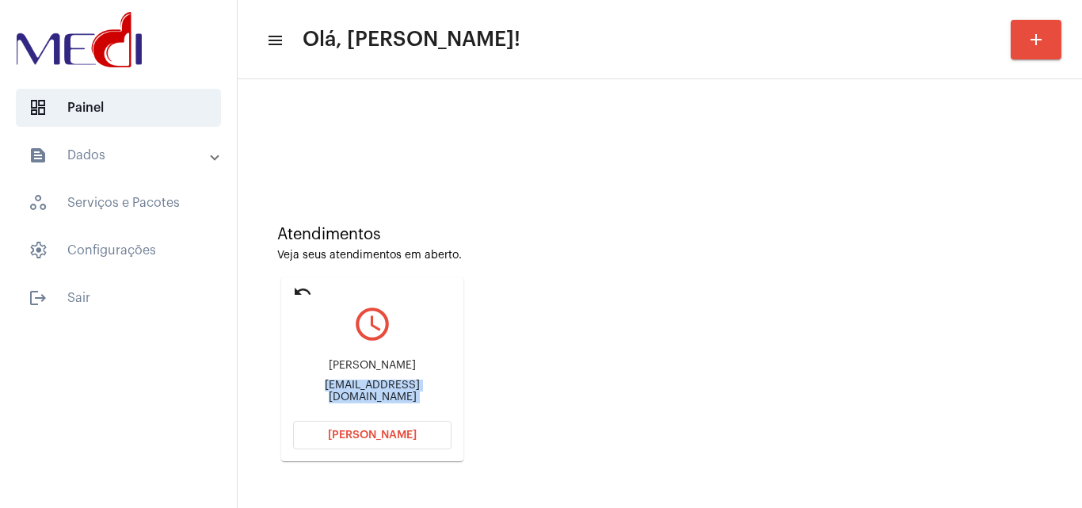
click at [347, 394] on div "rbnogueiraneto@gmail.com" at bounding box center [372, 392] width 158 height 24
copy mat-card-content "rbnogueiraneto@gmail.com Abrir Chamada"
click at [362, 436] on span "Abrir Chamada" at bounding box center [372, 434] width 89 height 11
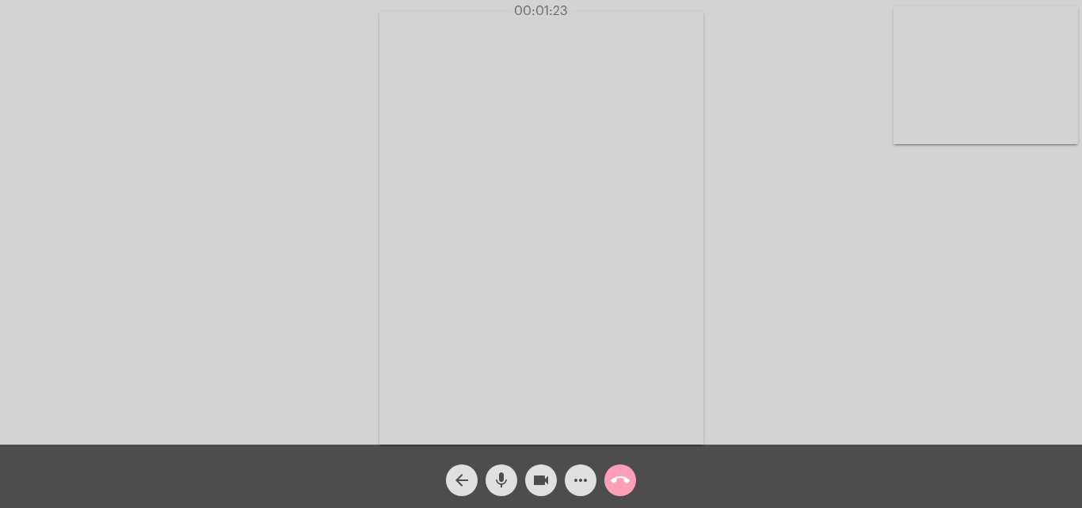
click at [627, 479] on mat-icon "call_end" at bounding box center [620, 480] width 19 height 19
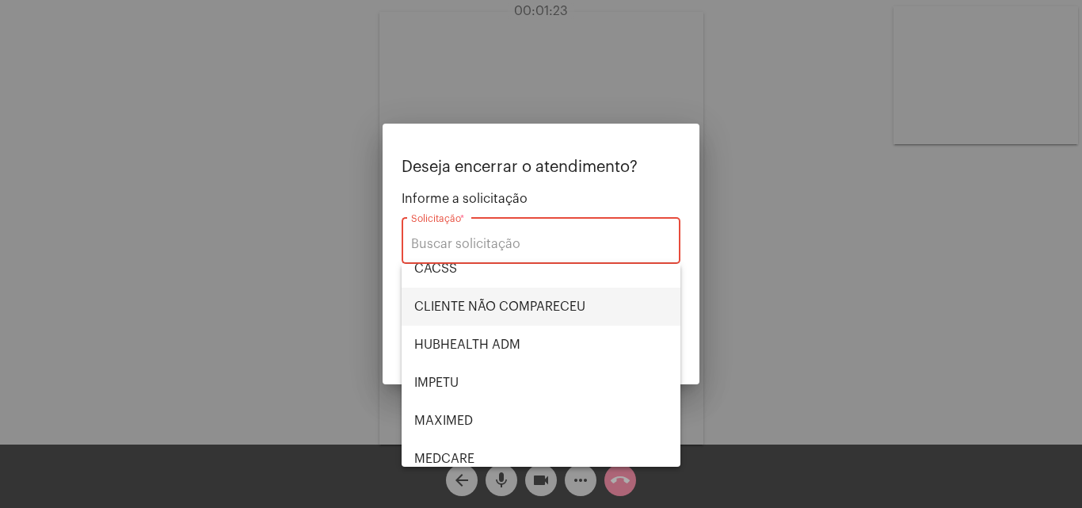
scroll to position [79, 0]
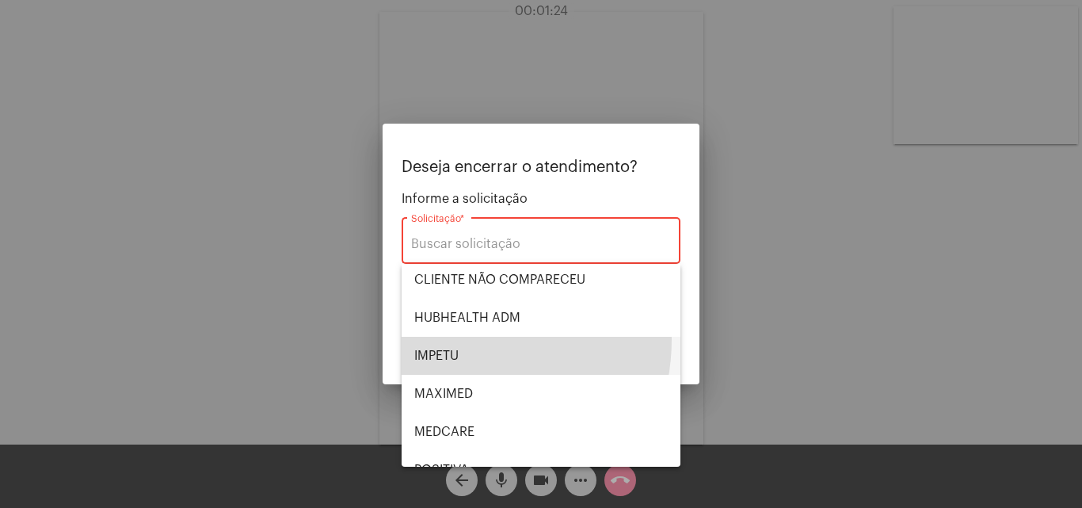
click at [454, 339] on span "IMPETU" at bounding box center [541, 356] width 254 height 38
type input "IMPETU"
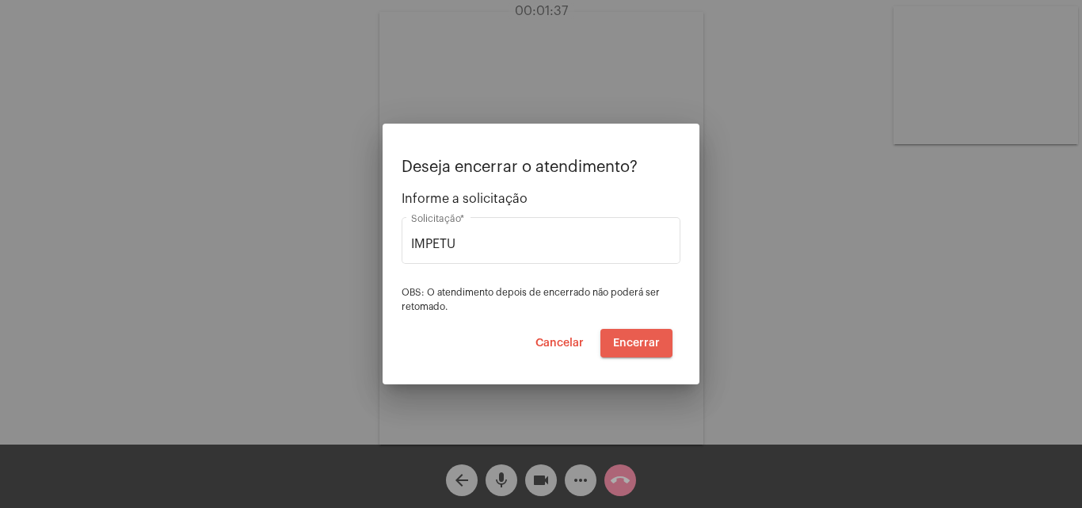
click at [642, 344] on span "Encerrar" at bounding box center [636, 343] width 47 height 11
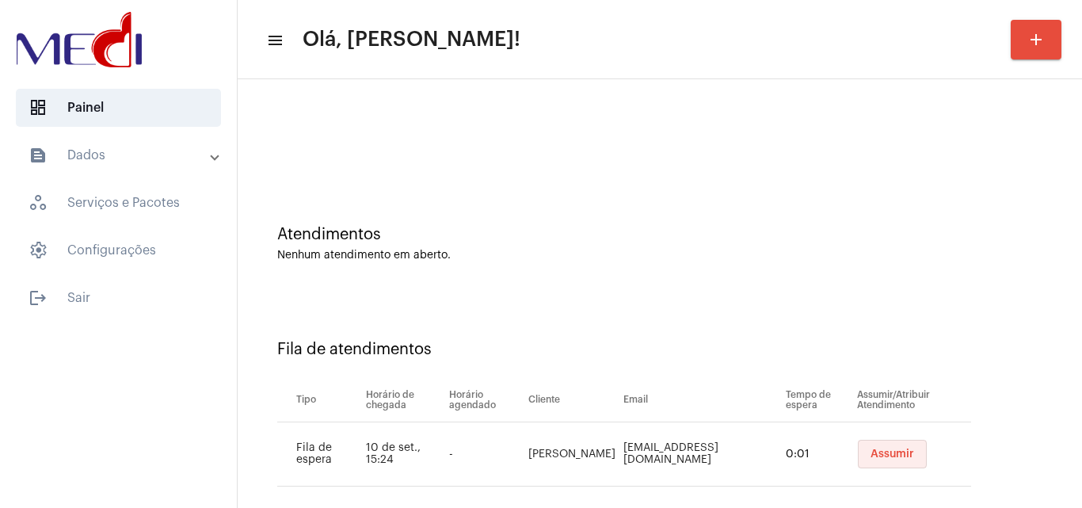
click at [876, 453] on span "Assumir" at bounding box center [893, 453] width 44 height 11
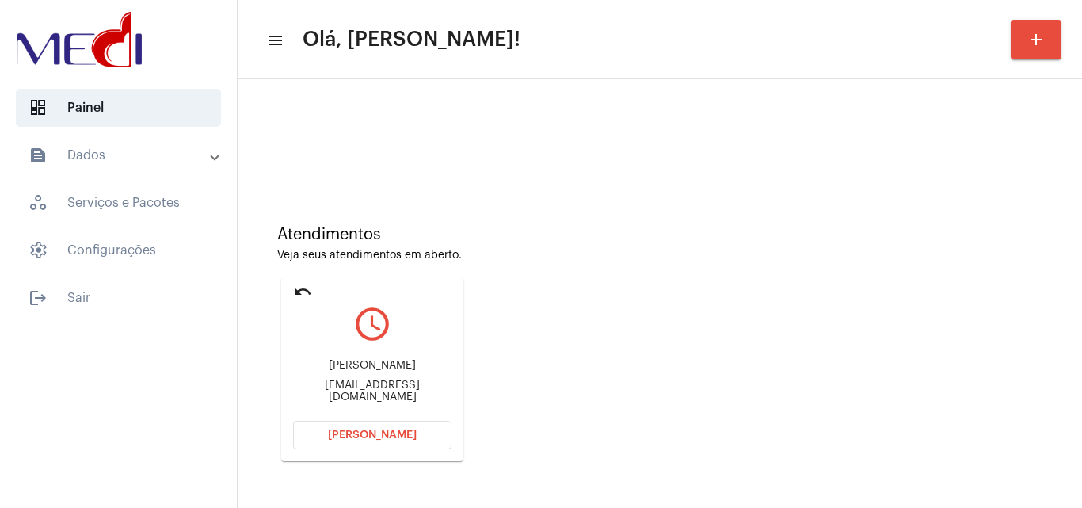
click at [377, 390] on div "reginaceliagatto@gmail.com" at bounding box center [372, 392] width 158 height 24
click at [378, 390] on div "reginaceliagatto@gmail.com" at bounding box center [372, 392] width 158 height 24
copy mat-card-content "reginaceliagatto@gmail.com Abrir Chamada"
click at [387, 437] on span "Abrir Chamada" at bounding box center [372, 434] width 89 height 11
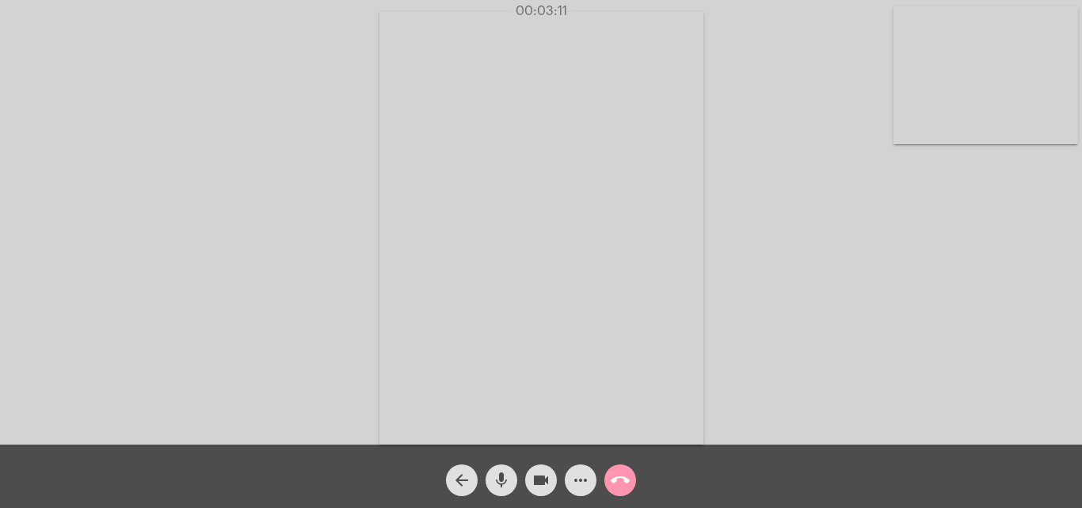
click at [619, 479] on mat-icon "call_end" at bounding box center [620, 480] width 19 height 19
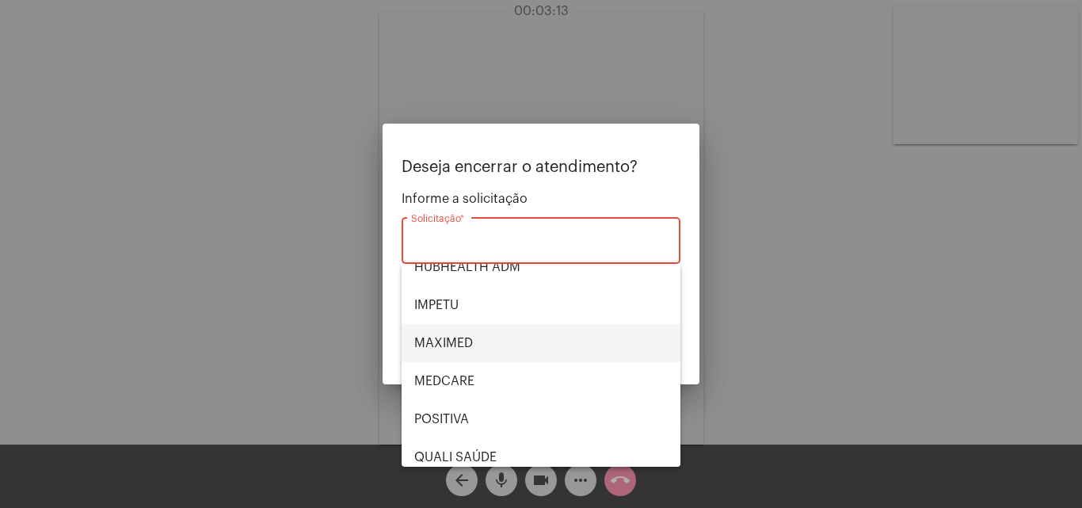
scroll to position [158, 0]
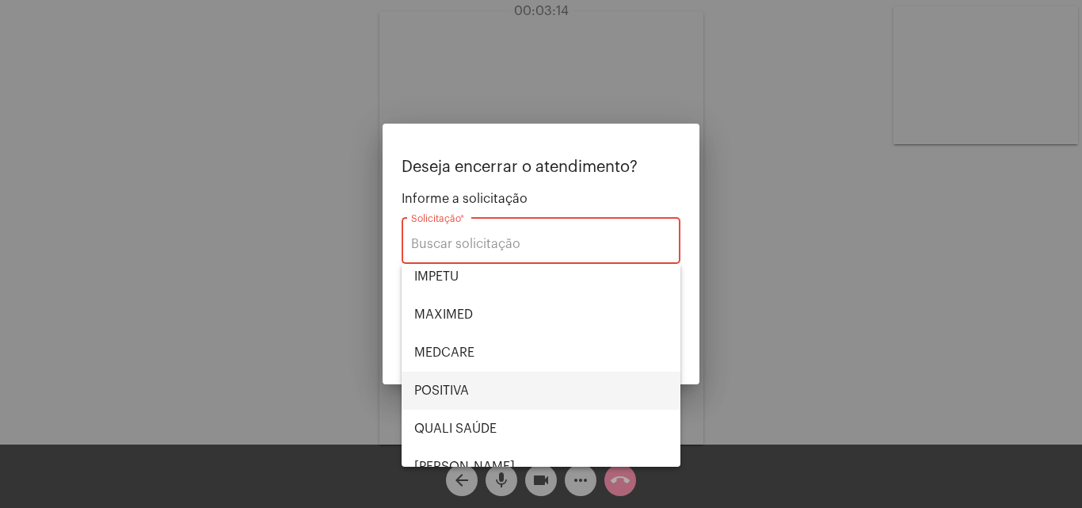
click at [467, 387] on span "POSITIVA" at bounding box center [541, 391] width 254 height 38
type input "POSITIVA"
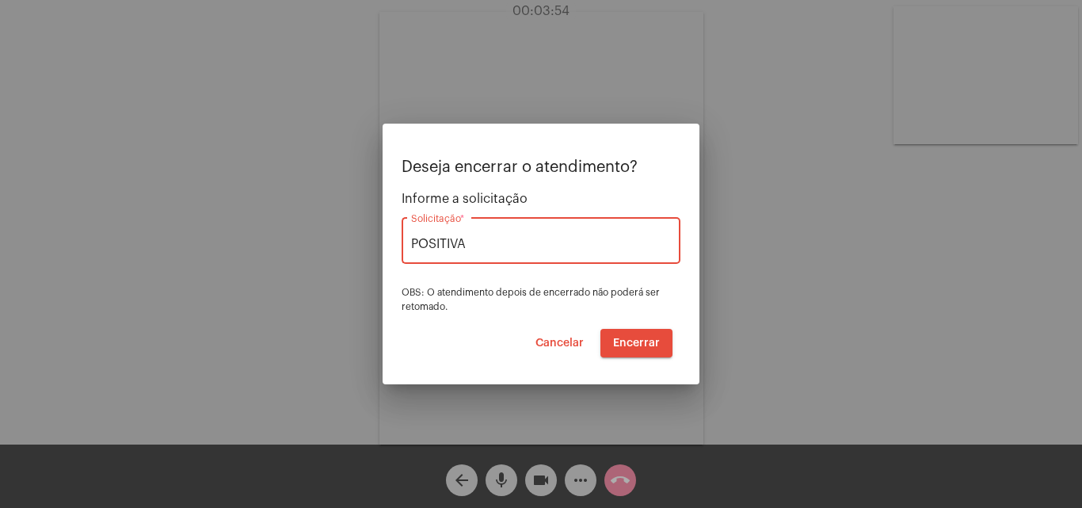
click at [650, 344] on span "Encerrar" at bounding box center [636, 343] width 47 height 11
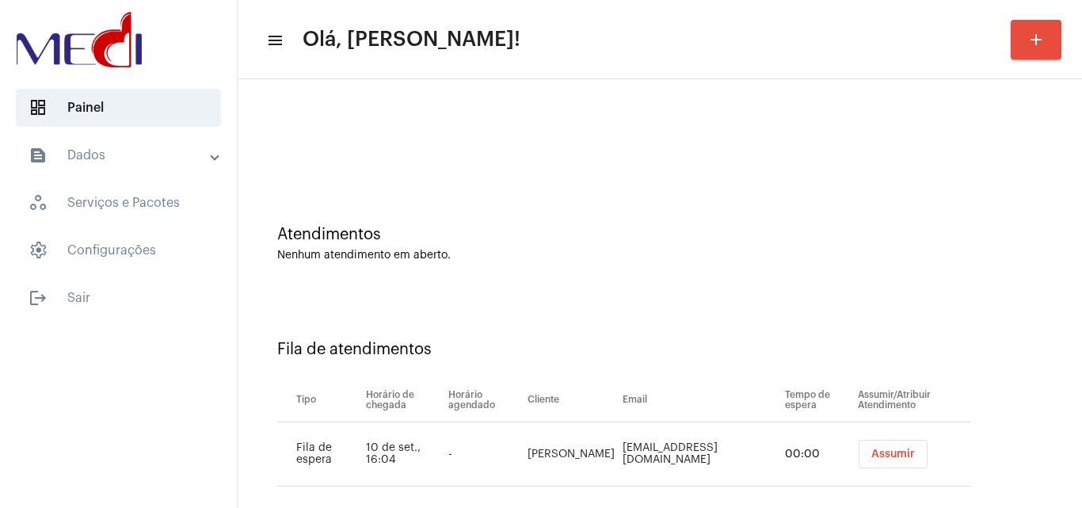
click at [910, 449] on div "Assumir" at bounding box center [915, 454] width 120 height 29
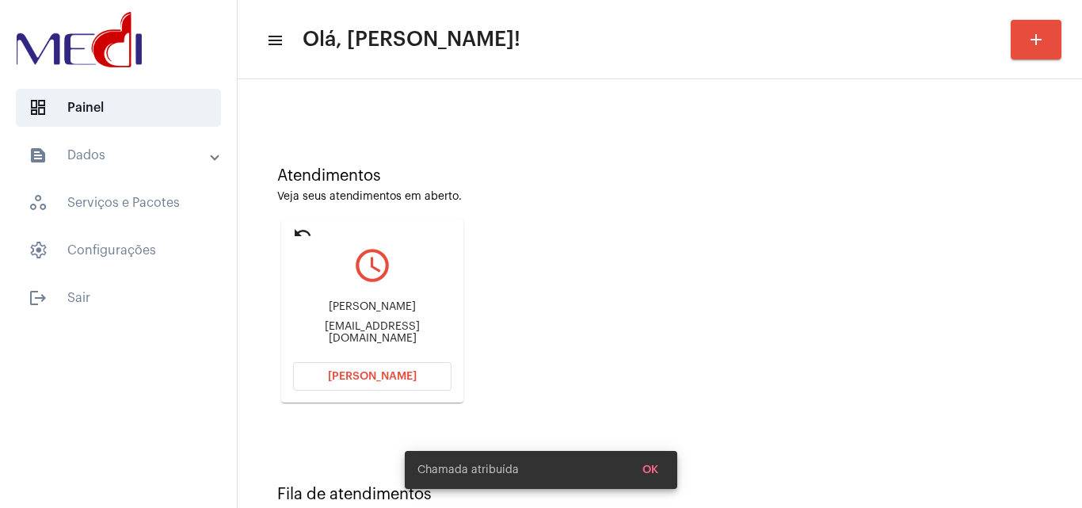
scroll to position [112, 0]
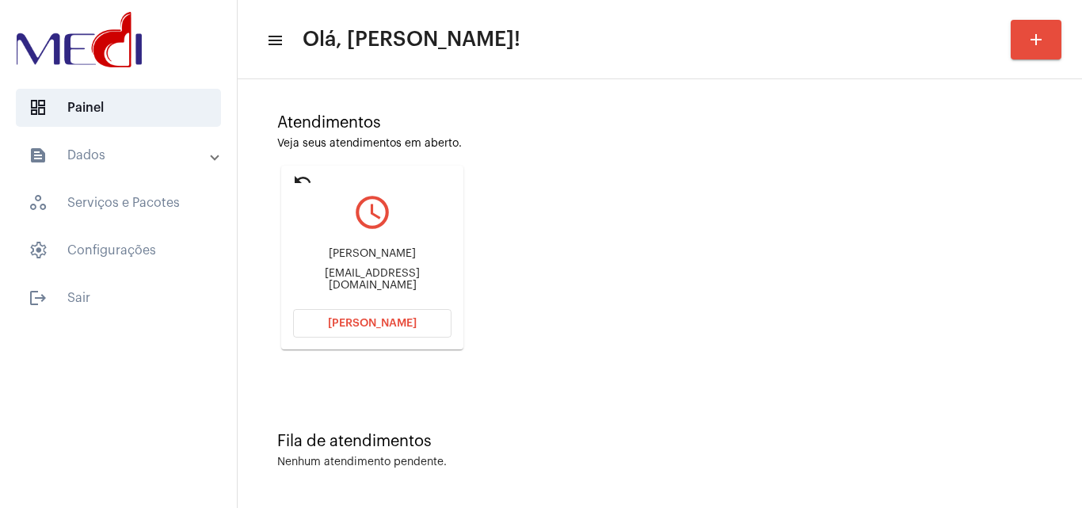
click at [383, 285] on div "Luciene Bastos fragaluciene9@gmail.com" at bounding box center [372, 269] width 158 height 71
copy mat-card-content "fragaluciene9@gmail.com Abrir Chamada"
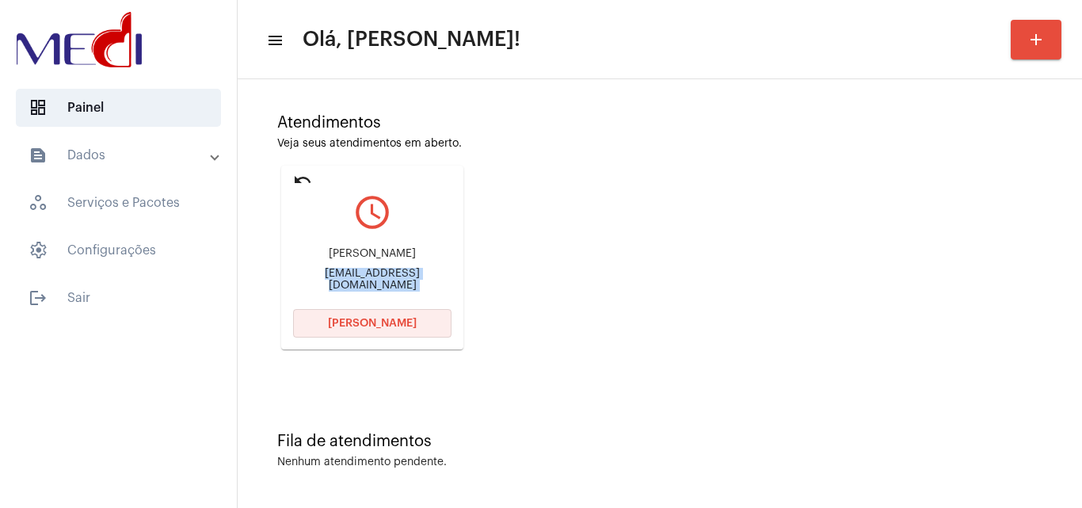
click at [390, 320] on span "[PERSON_NAME]" at bounding box center [372, 323] width 89 height 11
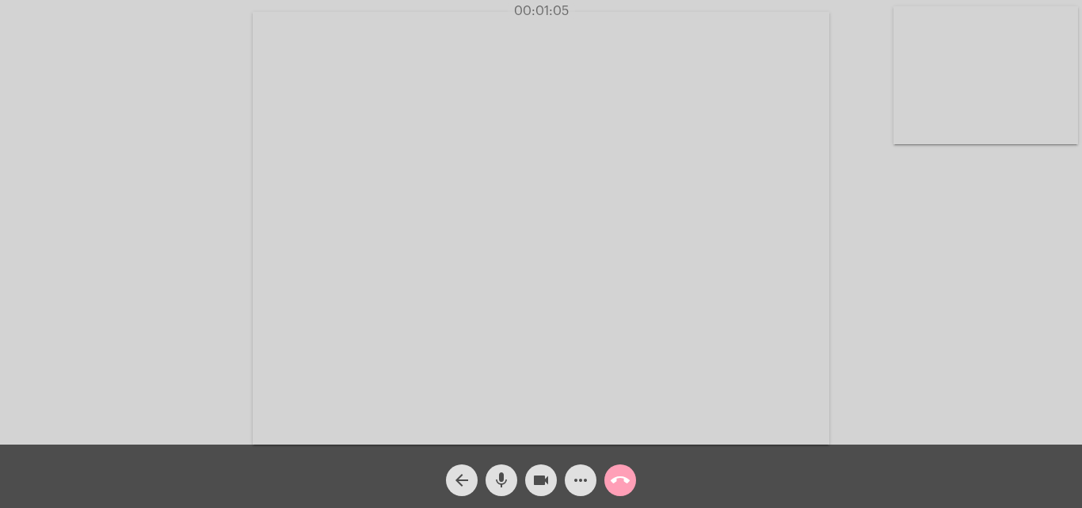
click at [624, 483] on mat-icon "call_end" at bounding box center [620, 480] width 19 height 19
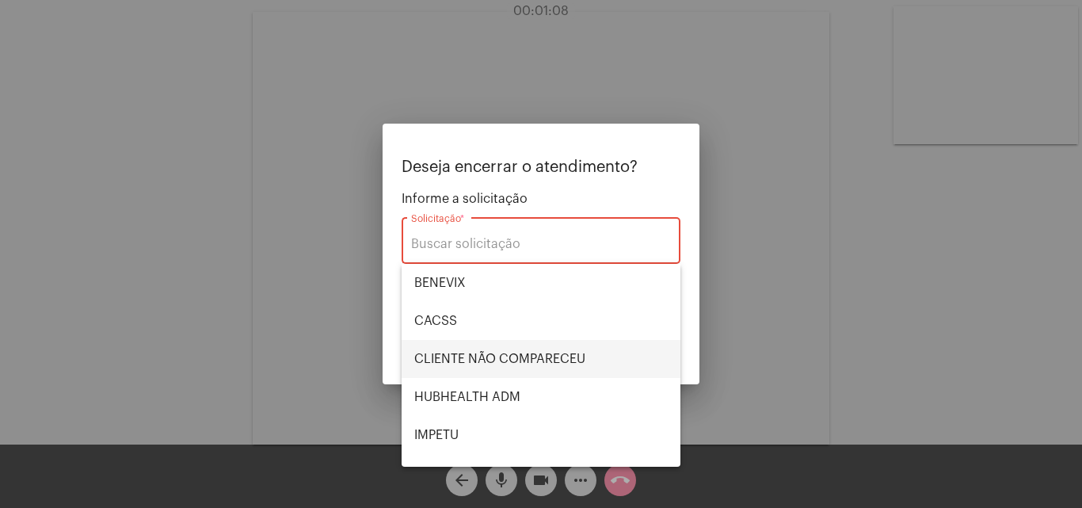
click at [521, 357] on span "CLIENTE NÃO COMPARECEU" at bounding box center [541, 359] width 254 height 38
type input "CLIENTE NÃO COMPARECEU"
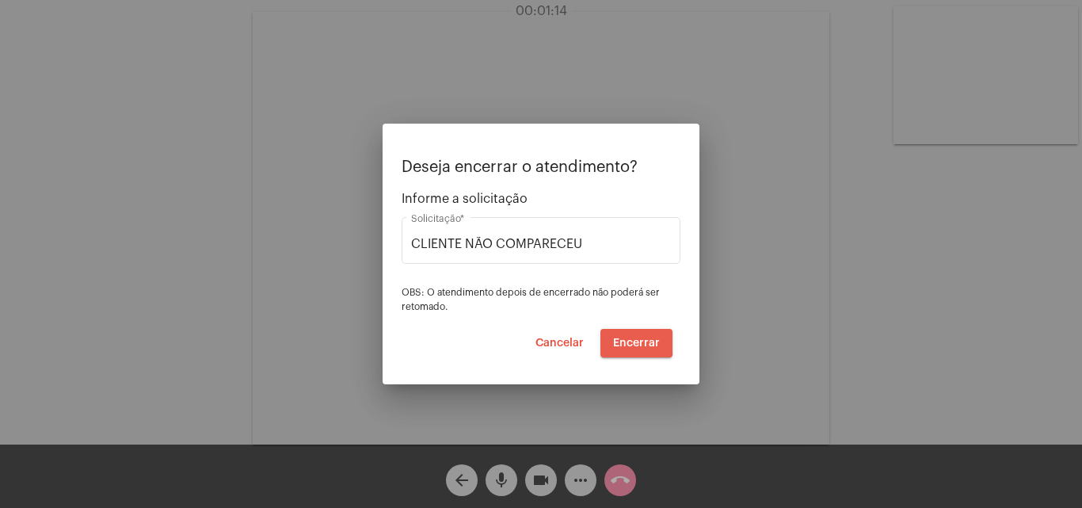
click at [631, 340] on span "Encerrar" at bounding box center [636, 343] width 47 height 11
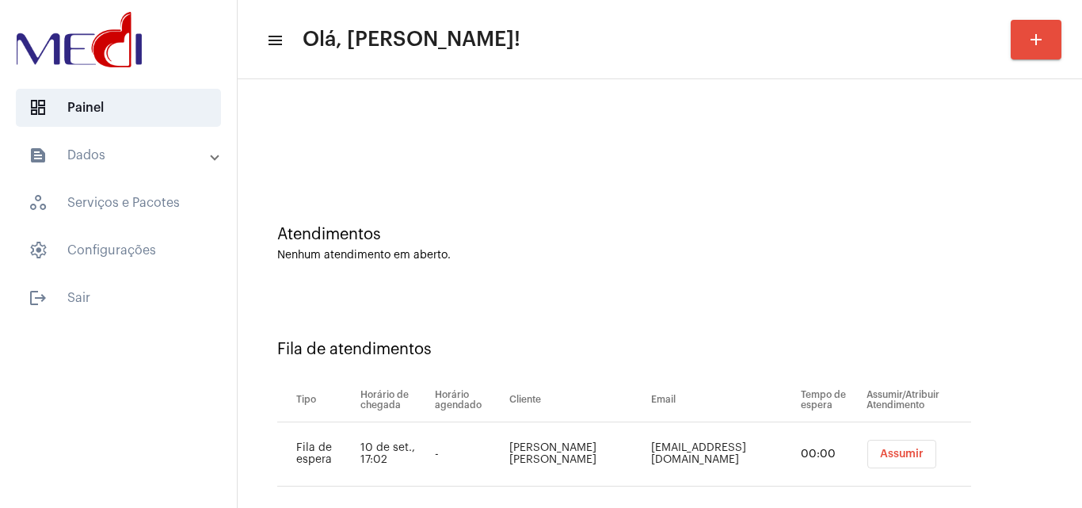
click at [875, 463] on button "Assumir" at bounding box center [902, 454] width 69 height 29
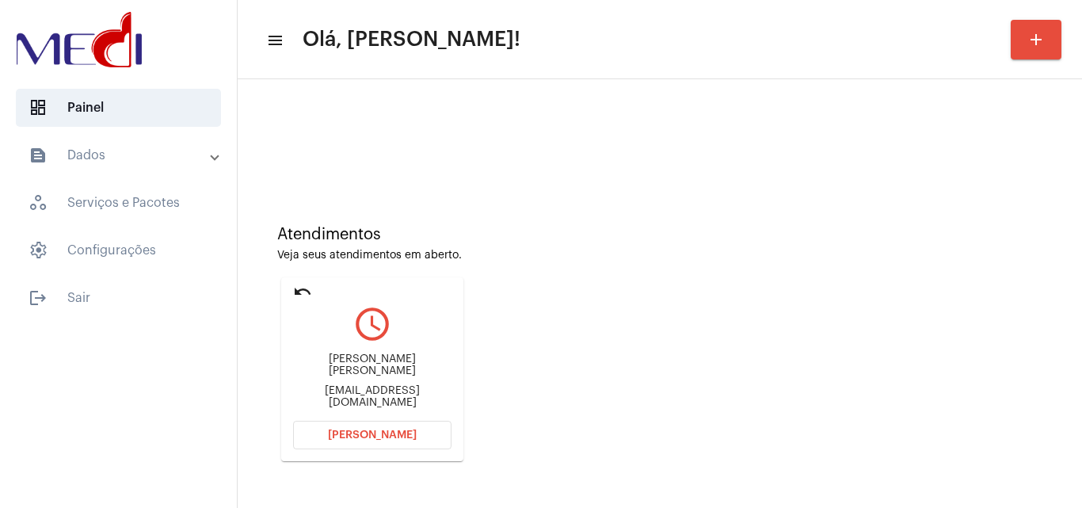
click at [395, 395] on div "henriquewvd@gmail.com" at bounding box center [372, 397] width 158 height 24
copy mat-card-content "henriquewvd@gmail.com Abrir Chamada"
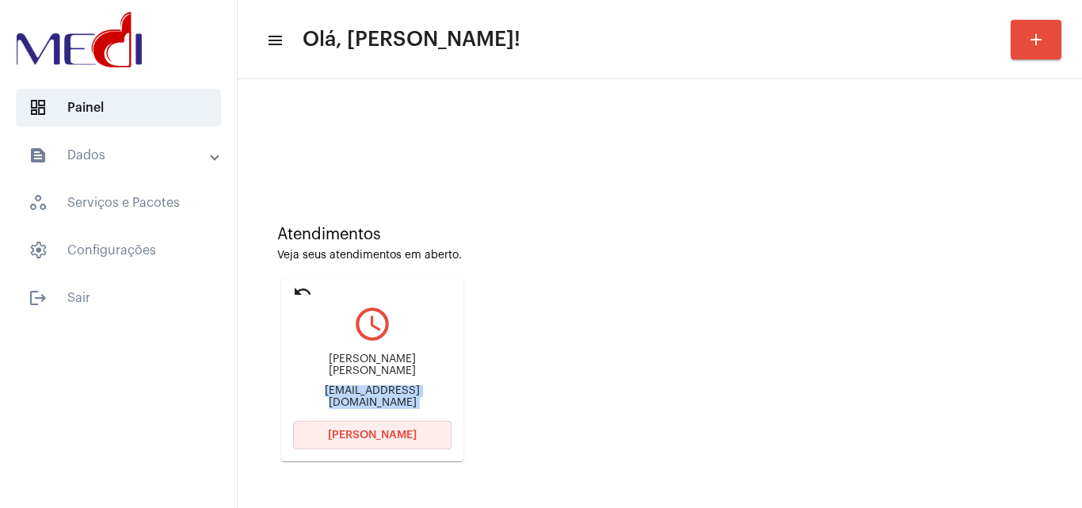
click at [396, 435] on span "Abrir Chamada" at bounding box center [372, 434] width 89 height 11
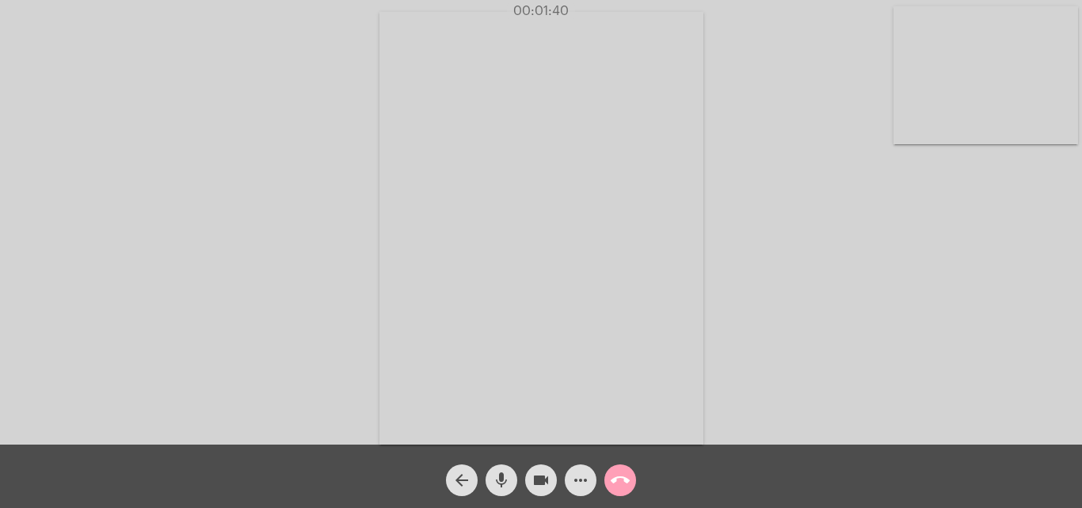
click at [621, 481] on mat-icon "call_end" at bounding box center [620, 480] width 19 height 19
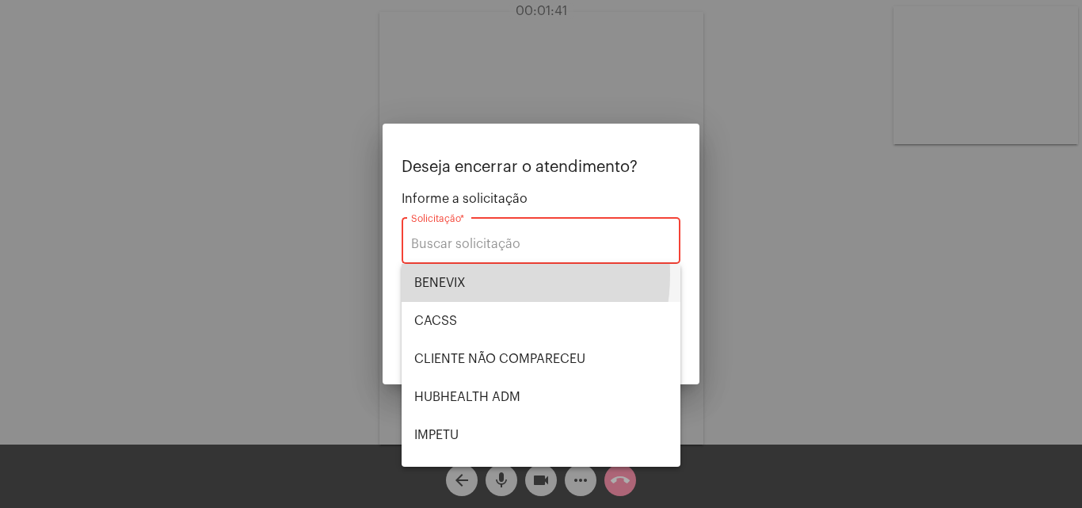
click at [453, 274] on span "BENEVIX" at bounding box center [541, 283] width 254 height 38
type input "BENEVIX"
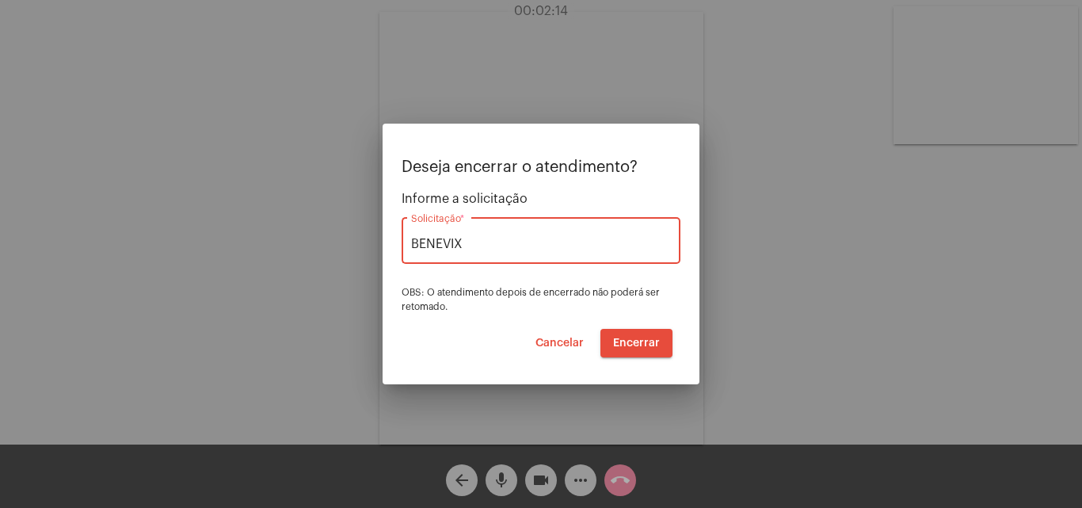
click at [644, 343] on span "Encerrar" at bounding box center [636, 343] width 47 height 11
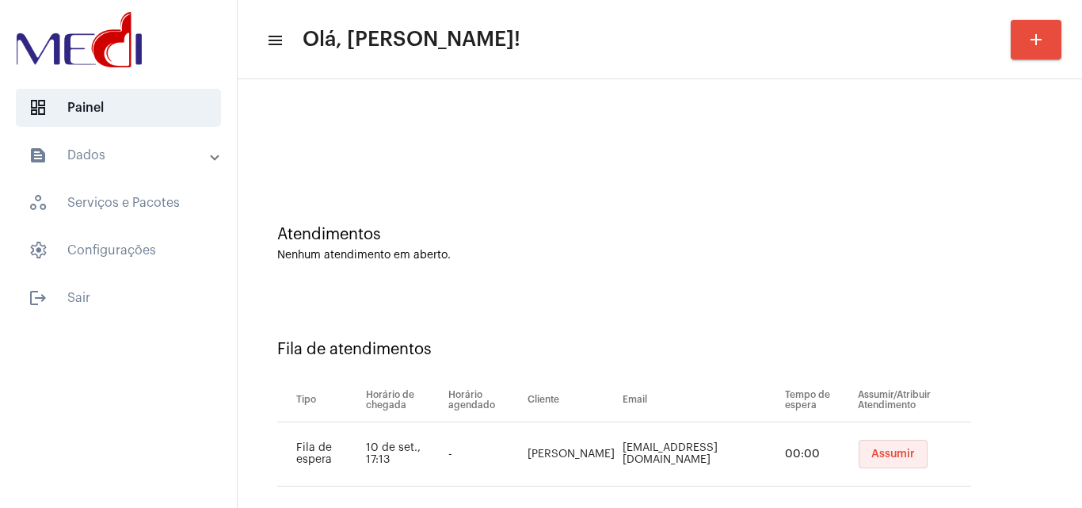
click at [890, 462] on button "Assumir" at bounding box center [893, 454] width 69 height 29
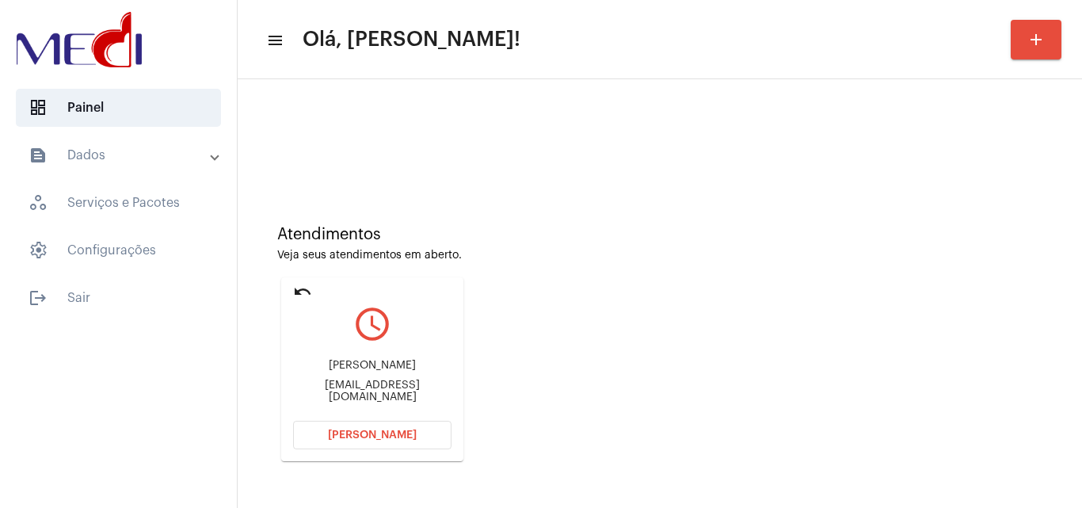
click at [419, 363] on div "[PERSON_NAME] [EMAIL_ADDRESS][DOMAIN_NAME]" at bounding box center [372, 380] width 158 height 71
click at [410, 383] on div "[PERSON_NAME] [EMAIL_ADDRESS][DOMAIN_NAME]" at bounding box center [372, 380] width 158 height 71
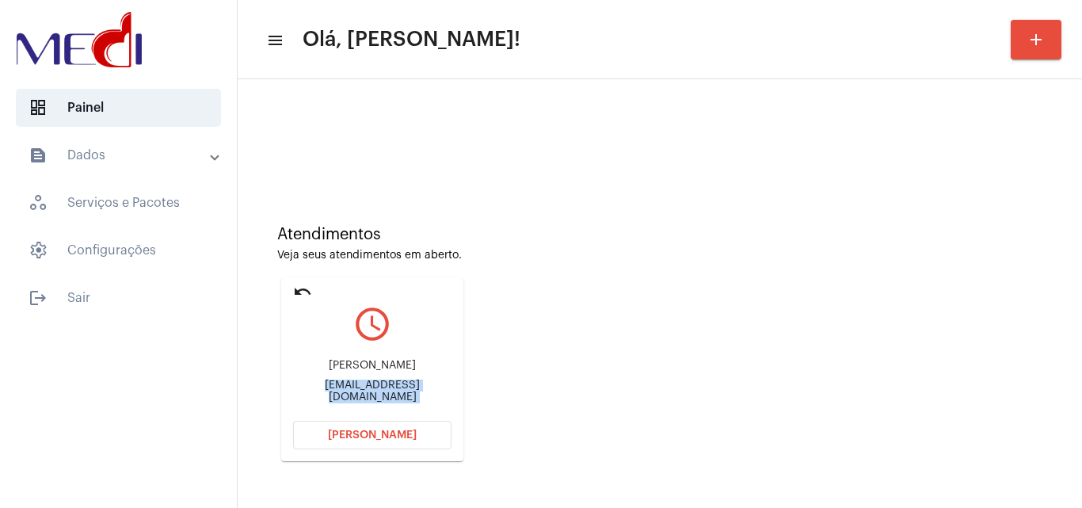
copy mat-card-content "[EMAIL_ADDRESS][DOMAIN_NAME] [PERSON_NAME]"
click at [387, 438] on span "Abrir Chamada" at bounding box center [372, 434] width 89 height 11
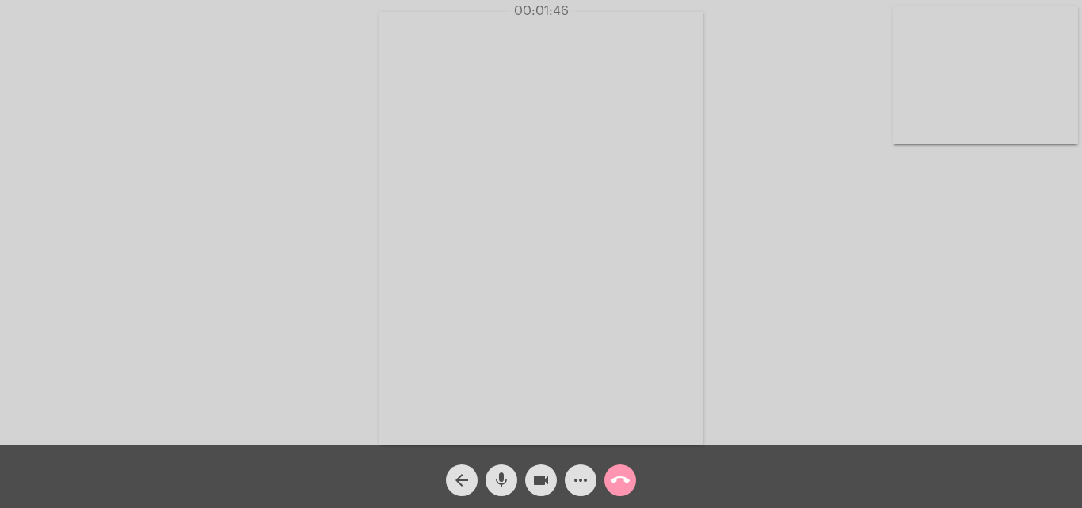
click at [613, 479] on mat-icon "call_end" at bounding box center [620, 480] width 19 height 19
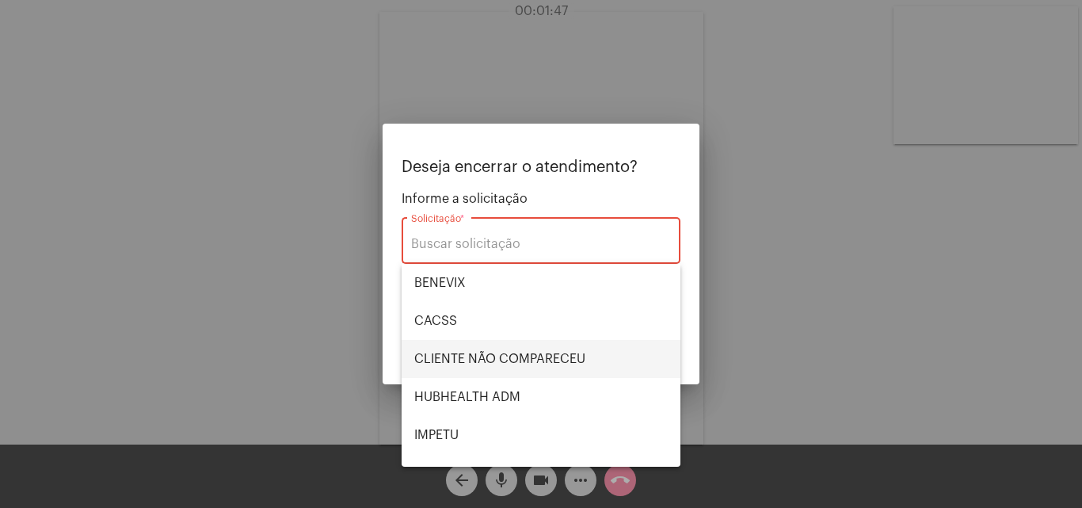
scroll to position [79, 0]
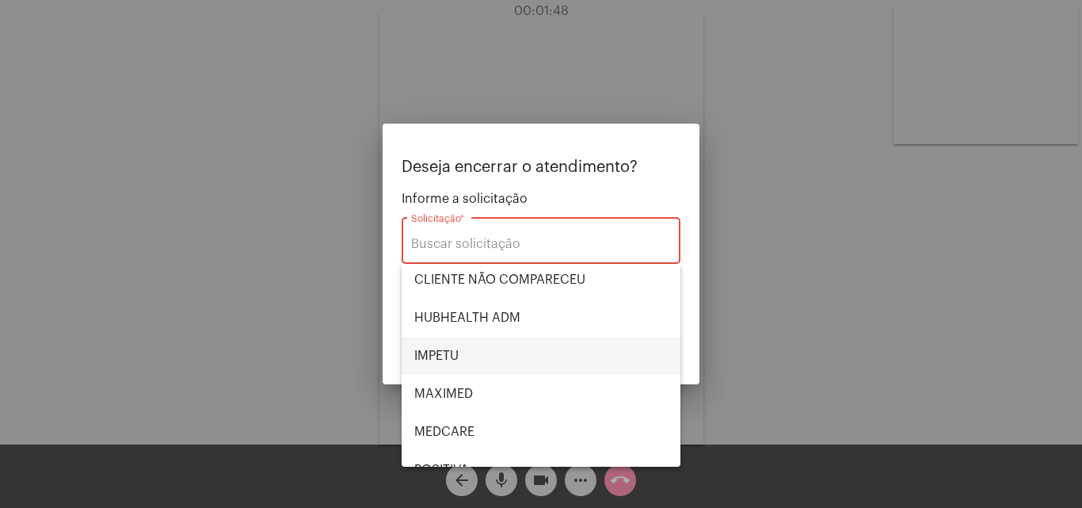
click at [490, 351] on span "IMPETU" at bounding box center [541, 356] width 254 height 38
type input "IMPETU"
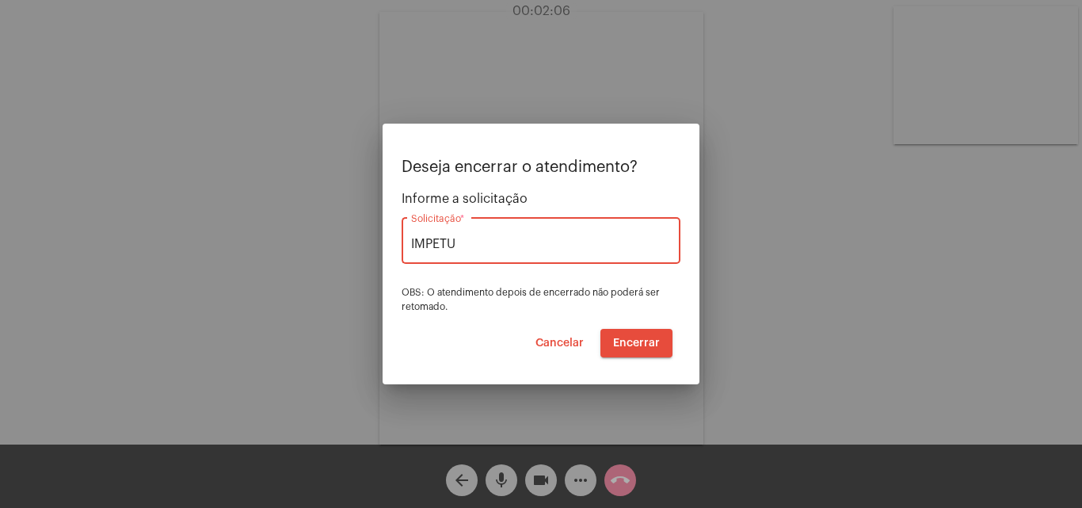
click at [643, 342] on span "Encerrar" at bounding box center [636, 343] width 47 height 11
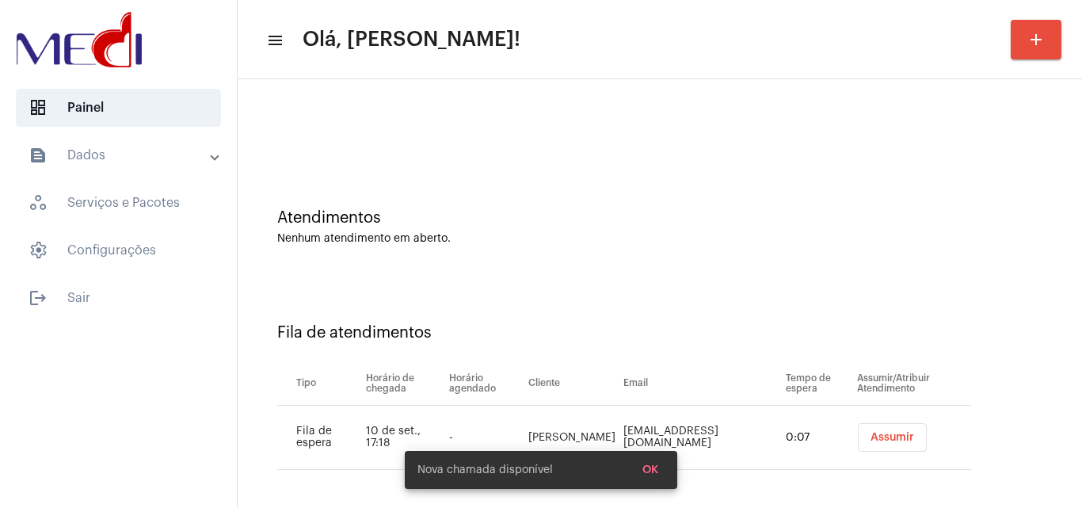
scroll to position [21, 0]
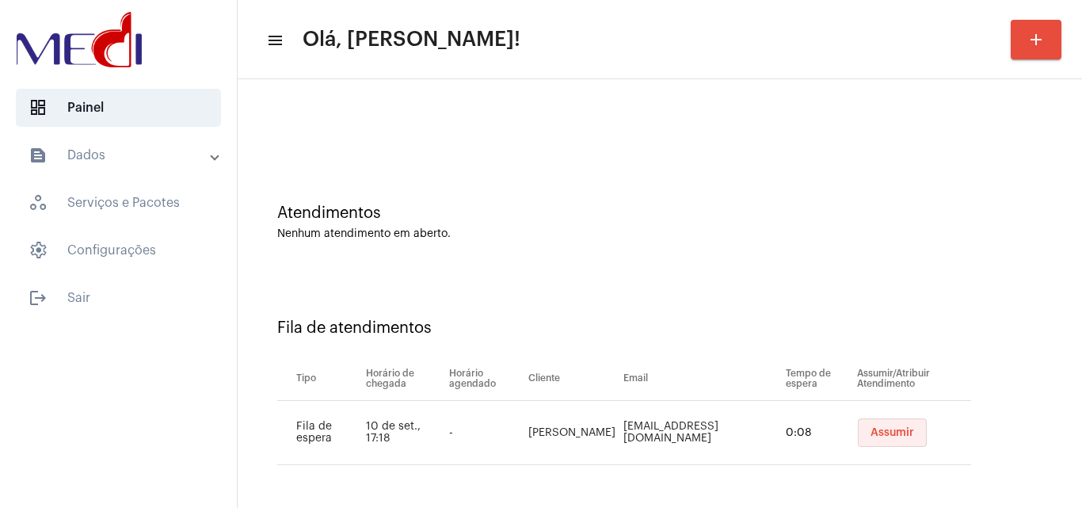
click at [887, 424] on button "Assumir" at bounding box center [892, 432] width 69 height 29
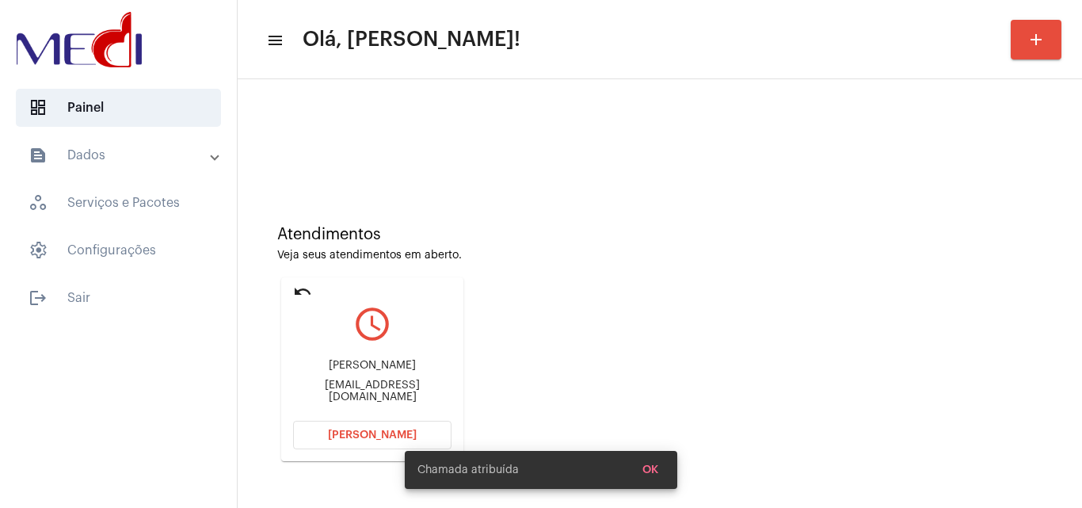
click at [390, 392] on div "[EMAIL_ADDRESS][DOMAIN_NAME]" at bounding box center [372, 392] width 158 height 24
click at [389, 392] on div "[EMAIL_ADDRESS][DOMAIN_NAME]" at bounding box center [372, 392] width 158 height 24
copy mat-card-content "[EMAIL_ADDRESS][DOMAIN_NAME] [PERSON_NAME]"
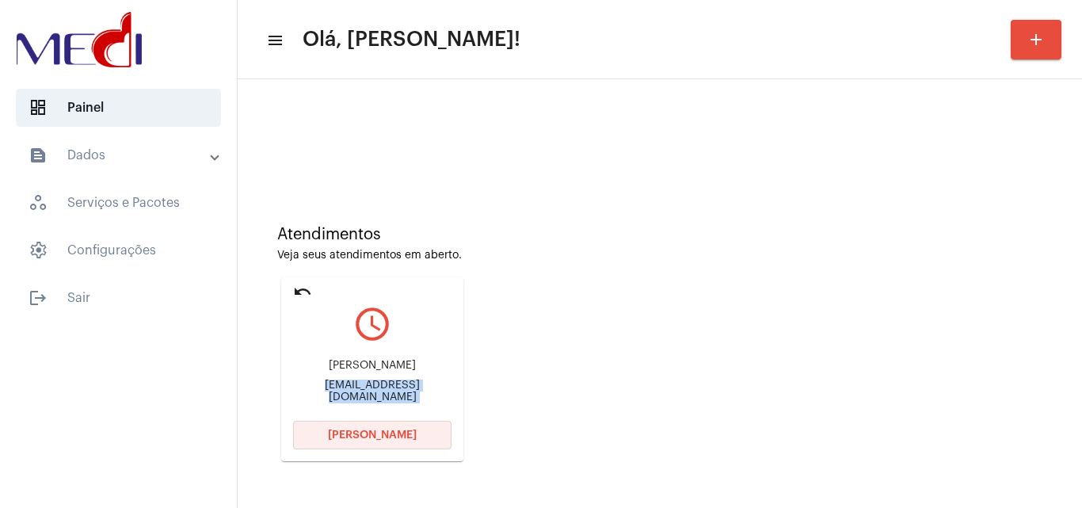
click at [414, 425] on button "[PERSON_NAME]" at bounding box center [372, 435] width 158 height 29
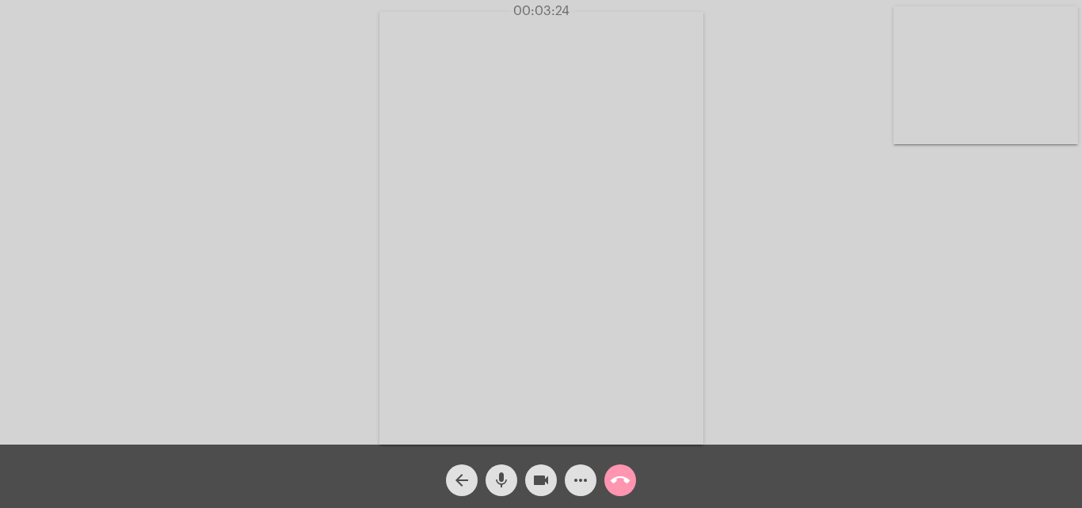
click at [618, 467] on span "call_end" at bounding box center [620, 480] width 19 height 32
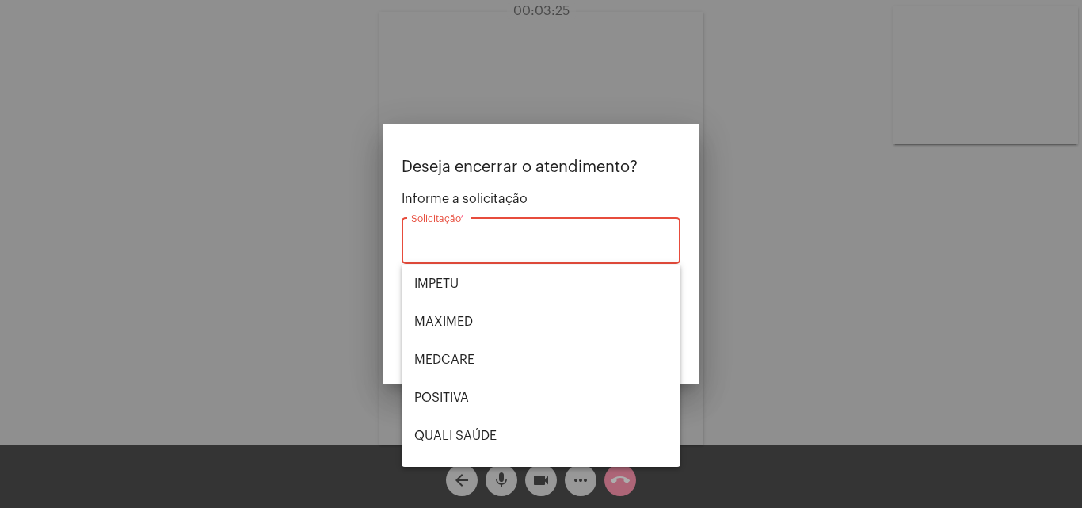
scroll to position [158, 0]
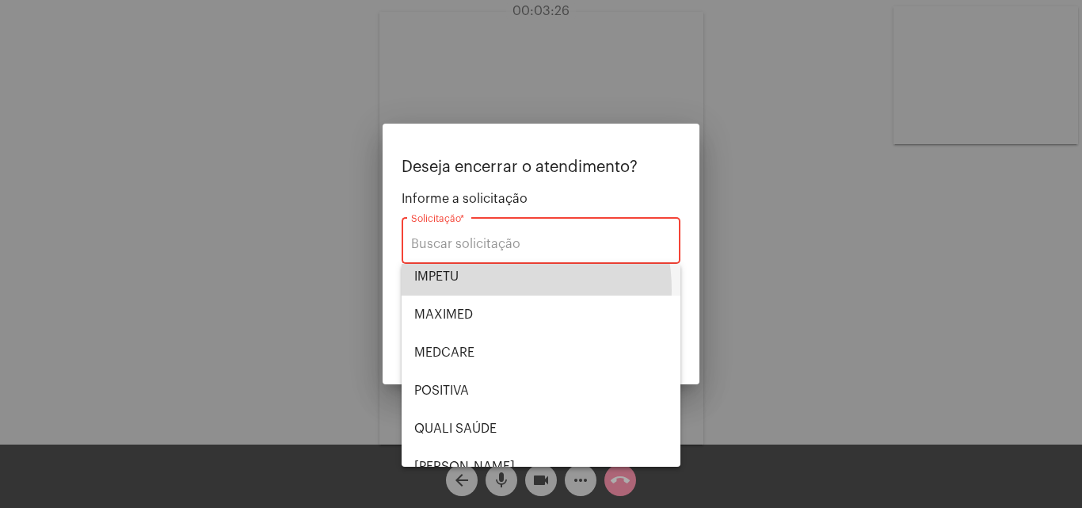
click at [487, 290] on span "IMPETU" at bounding box center [541, 276] width 254 height 38
type input "IMPETU"
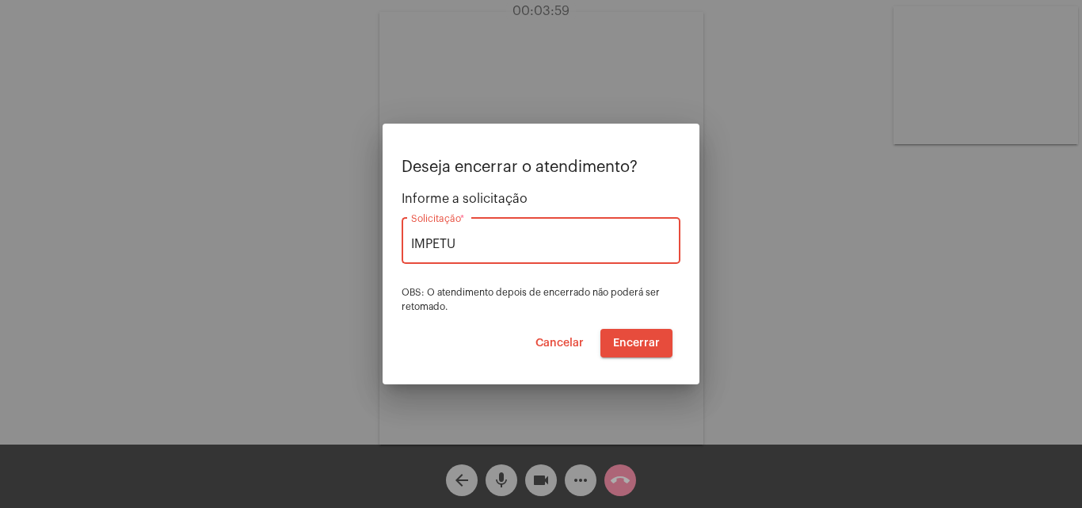
click at [645, 340] on span "Encerrar" at bounding box center [636, 343] width 47 height 11
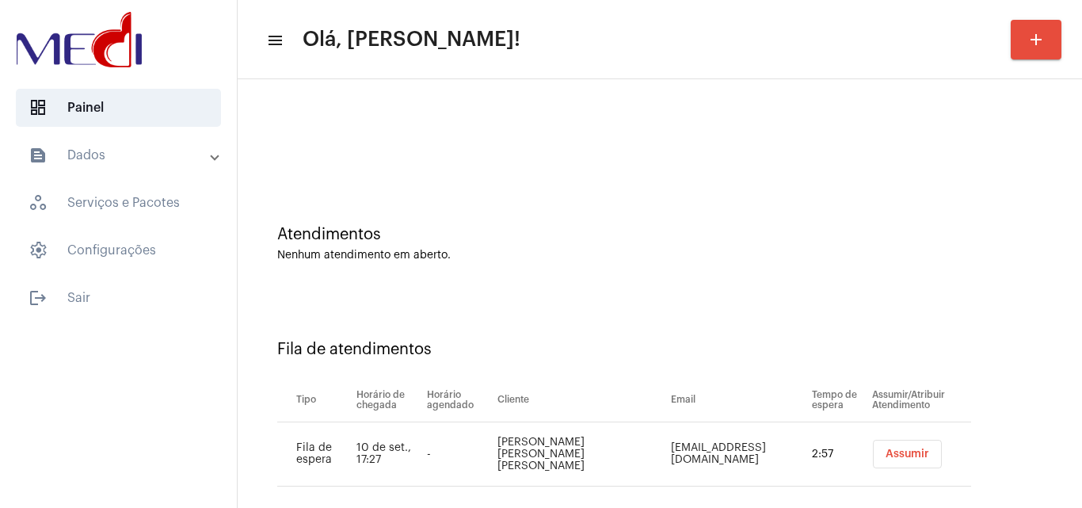
click at [886, 448] on span "Assumir" at bounding box center [908, 453] width 44 height 11
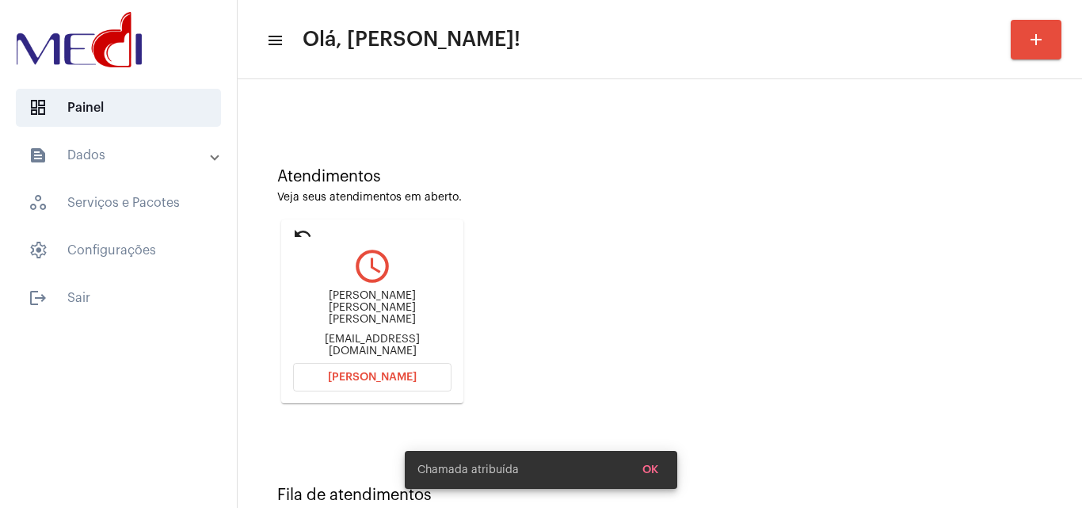
scroll to position [112, 0]
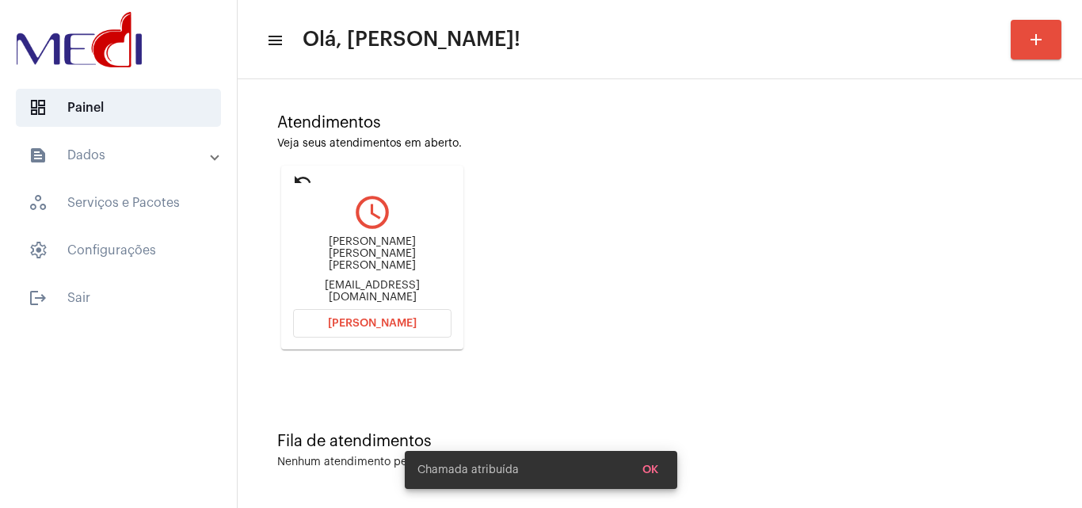
click at [372, 284] on div "homemd580@gmail.com" at bounding box center [372, 292] width 158 height 24
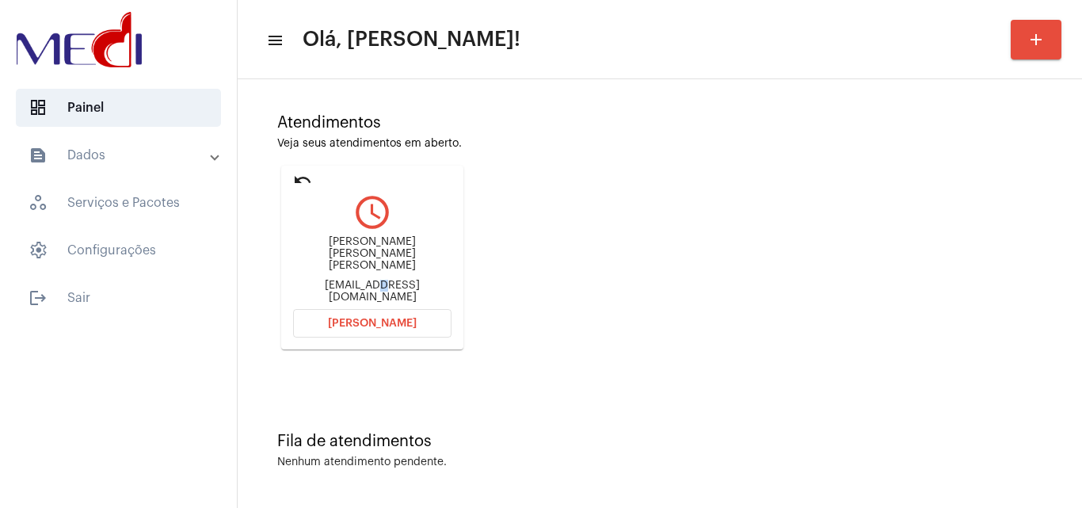
click at [372, 284] on div "homemd580@gmail.com" at bounding box center [372, 292] width 158 height 24
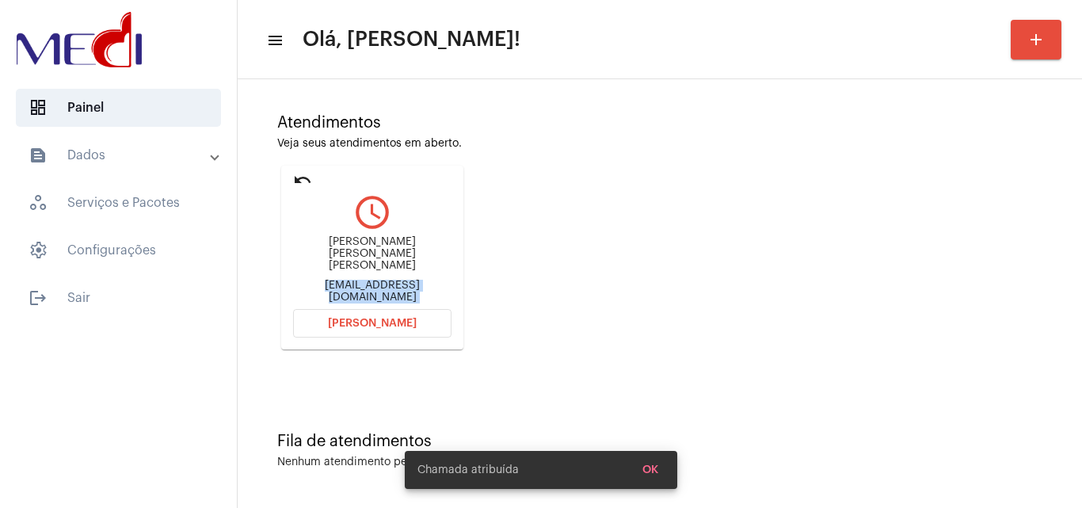
click at [372, 284] on div "homemd580@gmail.com" at bounding box center [372, 292] width 158 height 24
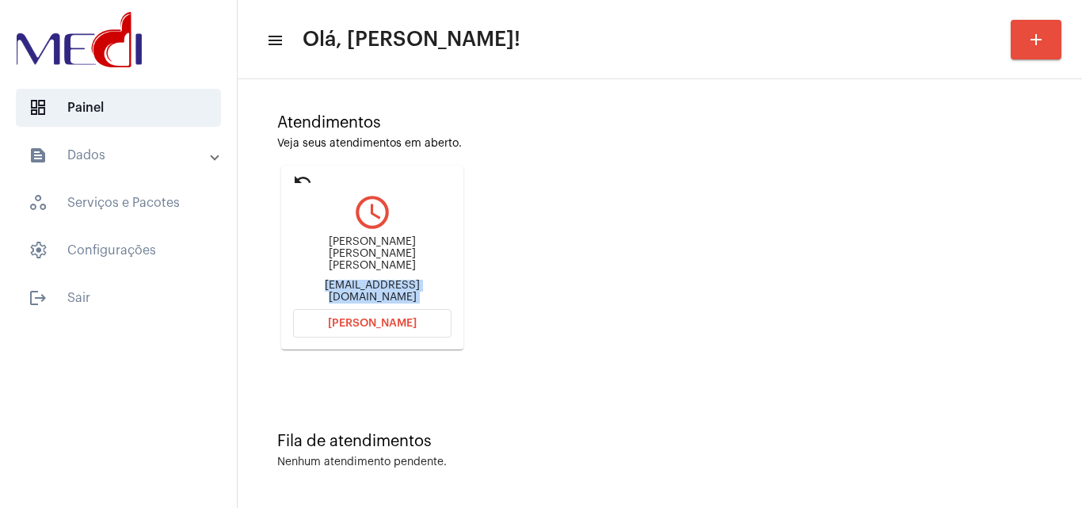
copy mat-card-content "homemd580@gmail.com Abrir Chamada"
click at [422, 315] on button "Abrir Chamada" at bounding box center [372, 323] width 158 height 29
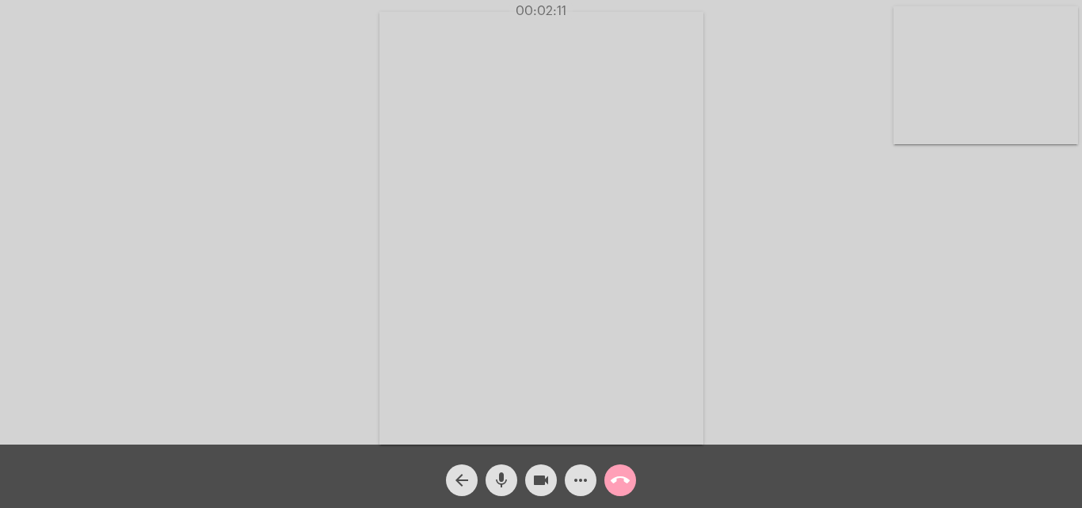
click at [629, 484] on mat-icon "call_end" at bounding box center [620, 480] width 19 height 19
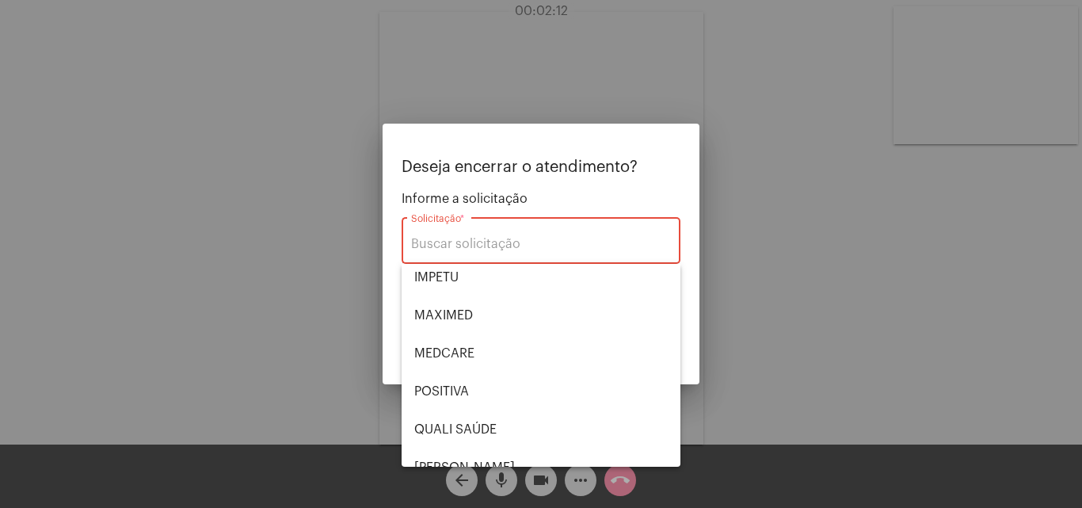
scroll to position [158, 0]
click at [471, 277] on span "IMPETU" at bounding box center [541, 276] width 254 height 38
type input "IMPETU"
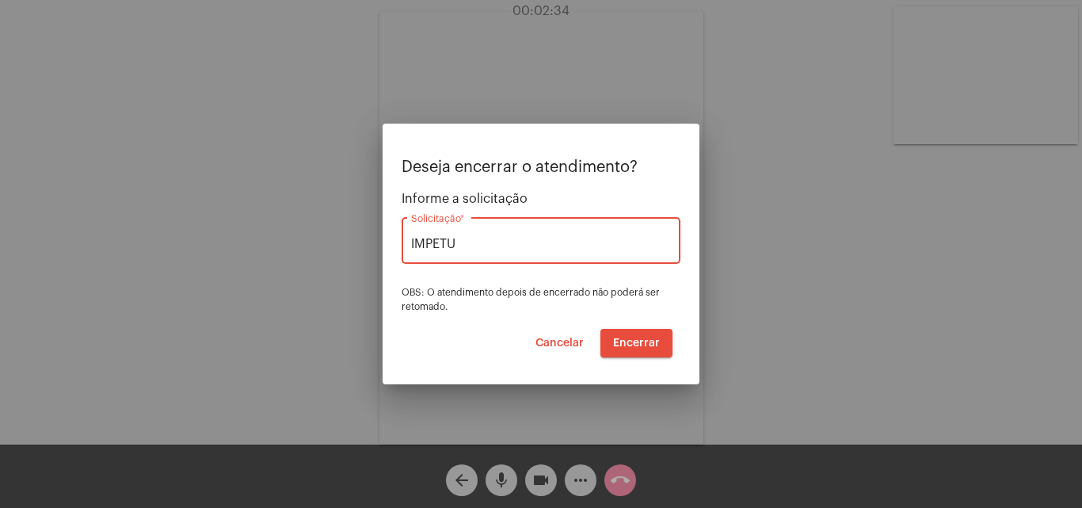
click at [651, 340] on span "Encerrar" at bounding box center [636, 343] width 47 height 11
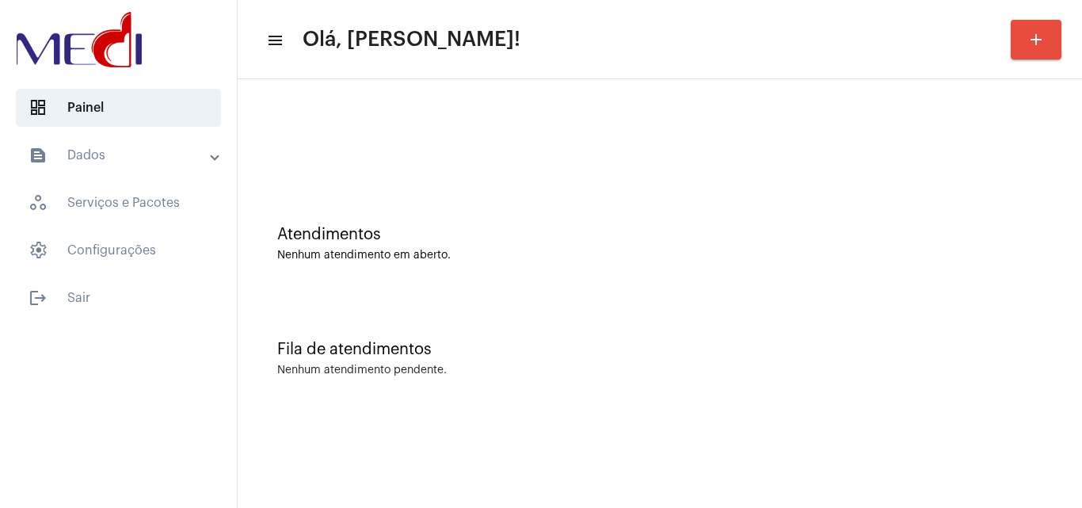
click at [1013, 192] on div "Atendimentos Nenhum atendimento em aberto." at bounding box center [660, 235] width 829 height 115
click at [1081, 338] on div "Atendimentos Nenhum atendimento em aberto. Fila de atendimentos Nenhum atendime…" at bounding box center [660, 247] width 845 height 337
click at [1062, 235] on div "Atendimentos Nenhum atendimento em aberto." at bounding box center [660, 235] width 829 height 115
click at [1080, 231] on div "Atendimentos Nenhum atendimento em aberto. Fila de atendimentos Nenhum atendime…" at bounding box center [660, 247] width 845 height 337
click at [956, 250] on div "Nenhum atendimento em aberto." at bounding box center [659, 256] width 765 height 12
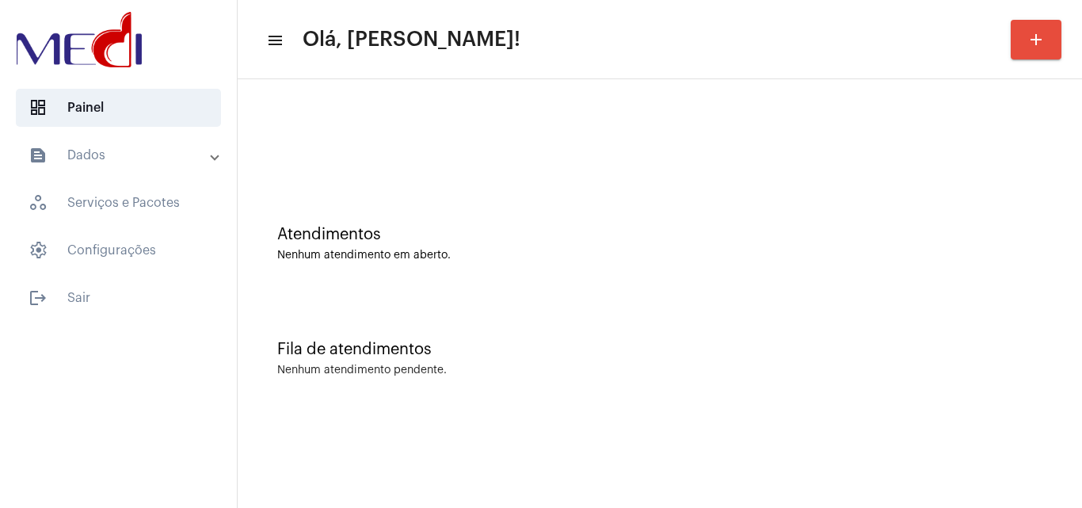
click at [993, 288] on div "Atendimentos Nenhum atendimento em aberto." at bounding box center [660, 235] width 829 height 115
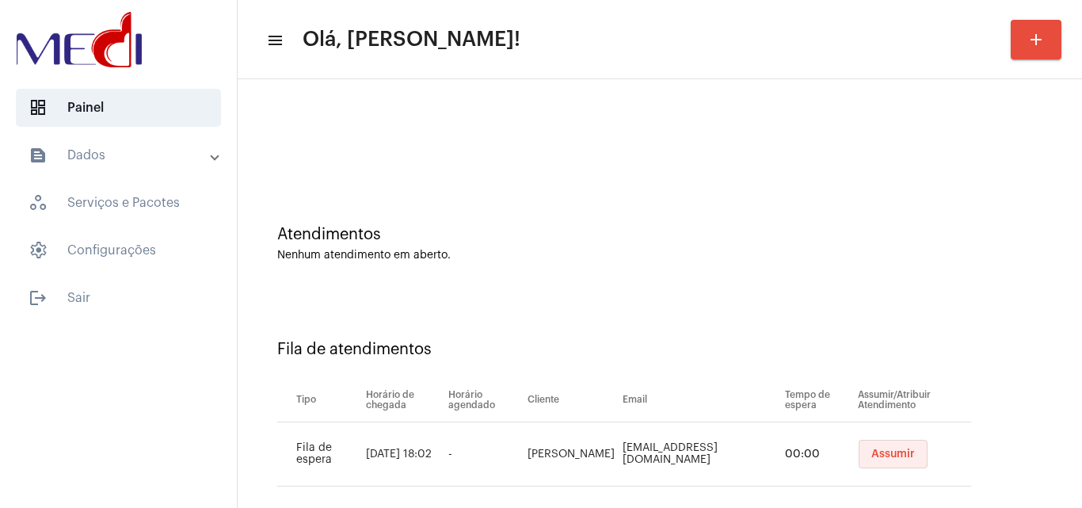
click at [899, 462] on button "Assumir" at bounding box center [893, 454] width 69 height 29
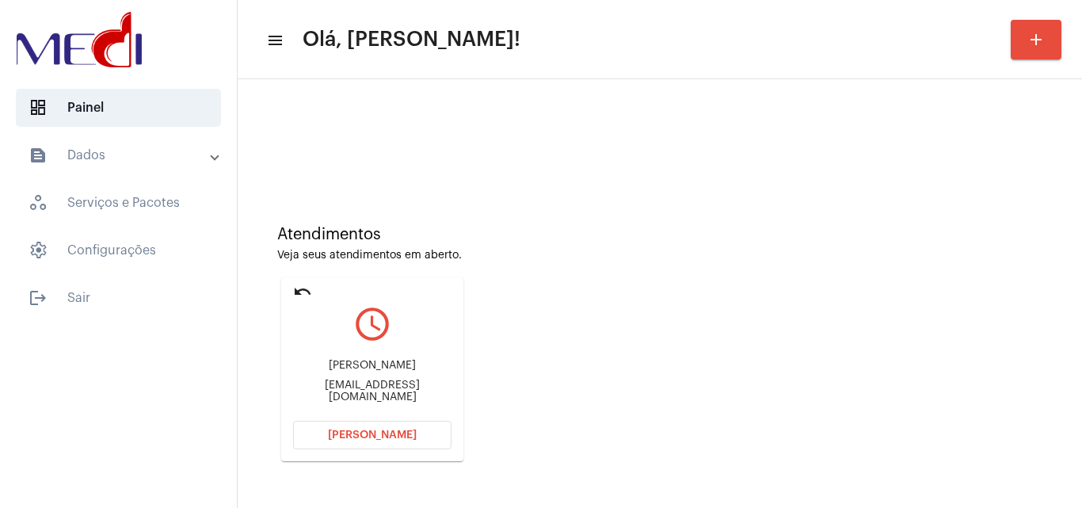
drag, startPoint x: 1050, startPoint y: 298, endPoint x: 1027, endPoint y: 301, distance: 23.2
click at [1050, 298] on div "Atendimentos Veja seus atendimentos em aberto. undo query_builder Edileuza Silv…" at bounding box center [660, 337] width 829 height 319
click at [391, 437] on span "Abrir Chamada" at bounding box center [372, 434] width 89 height 11
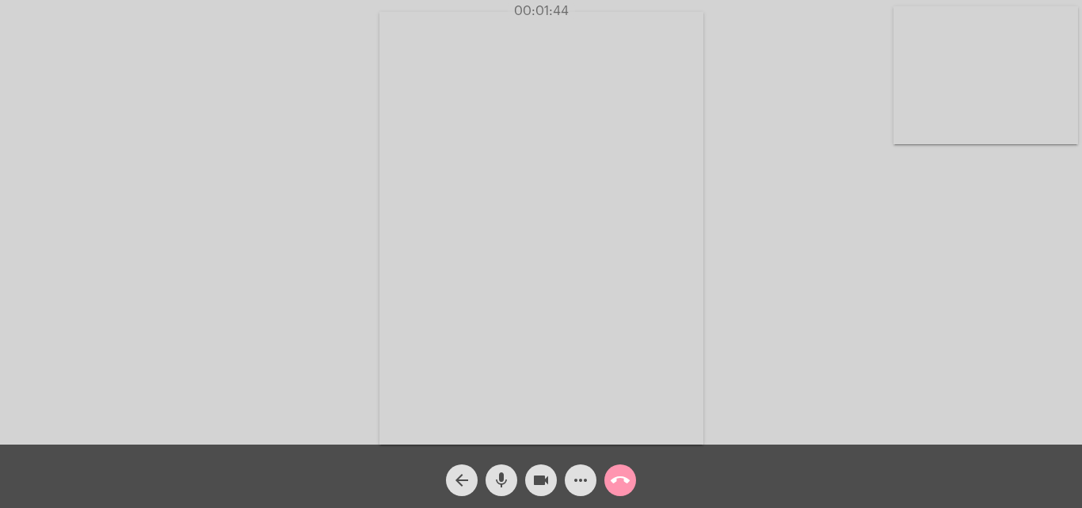
click at [621, 479] on mat-icon "call_end" at bounding box center [620, 480] width 19 height 19
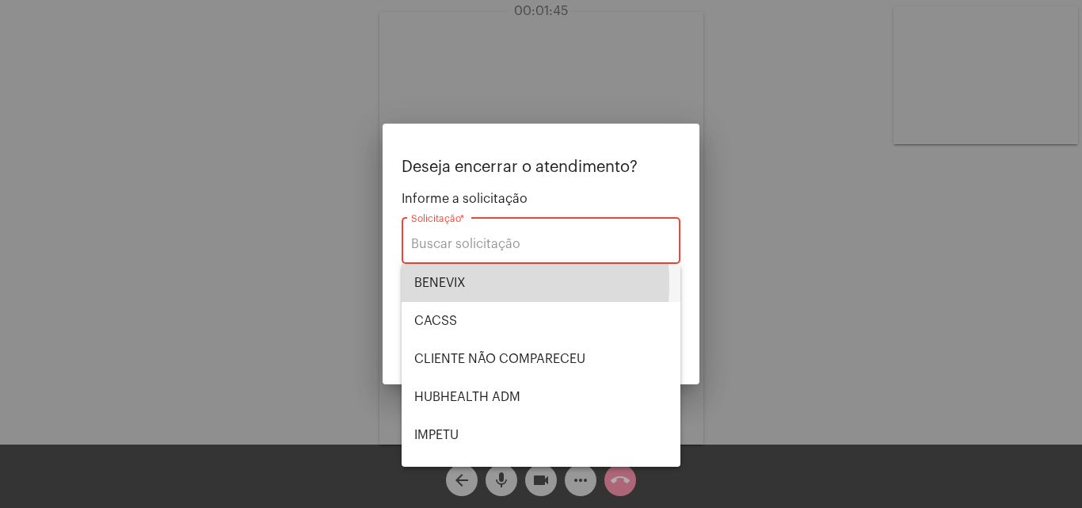
click at [440, 284] on span "BENEVIX" at bounding box center [541, 283] width 254 height 38
type input "BENEVIX"
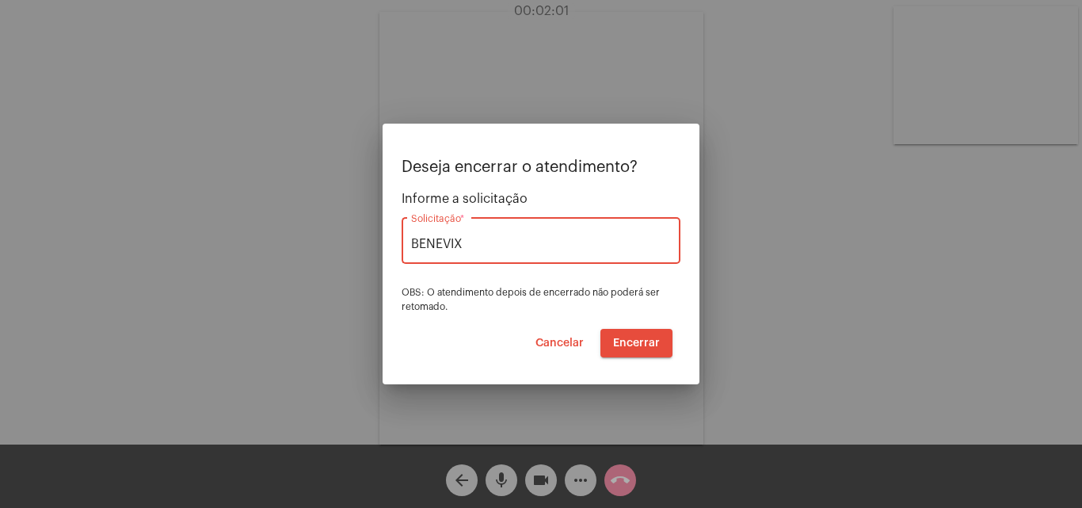
click at [641, 347] on span "Encerrar" at bounding box center [636, 343] width 47 height 11
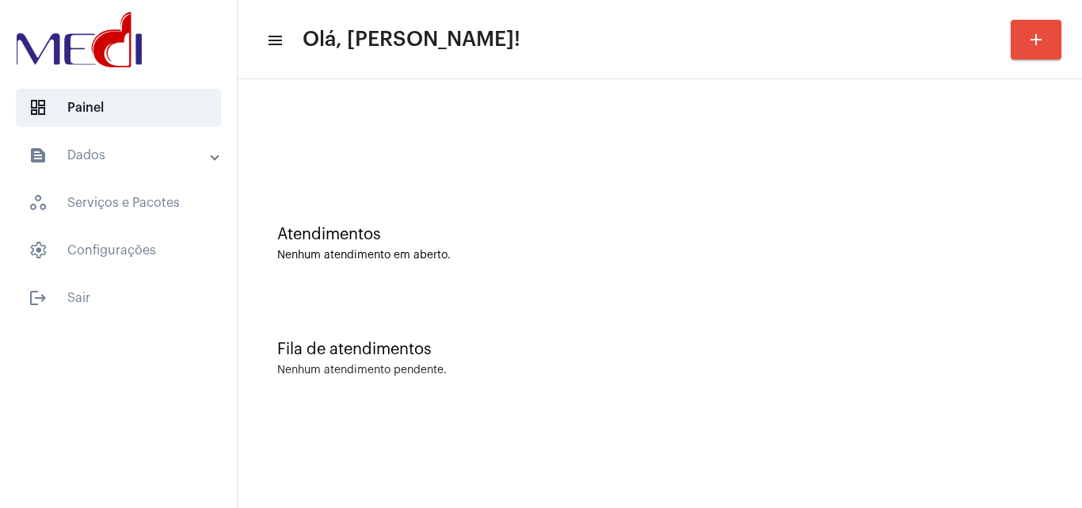
click at [992, 280] on div "Atendimentos Nenhum atendimento em aberto." at bounding box center [660, 235] width 829 height 115
click at [1081, 193] on div "Atendimentos Nenhum atendimento em aberto. Fila de atendimentos Nenhum atendime…" at bounding box center [660, 247] width 845 height 337
click at [647, 473] on mat-sidenav-content "menu Olá, [PERSON_NAME]! add Atendimentos Nenhum atendimento em aberto. Fila de…" at bounding box center [660, 254] width 845 height 508
click at [1005, 209] on div "Atendimentos Nenhum atendimento em aberto." at bounding box center [660, 235] width 829 height 115
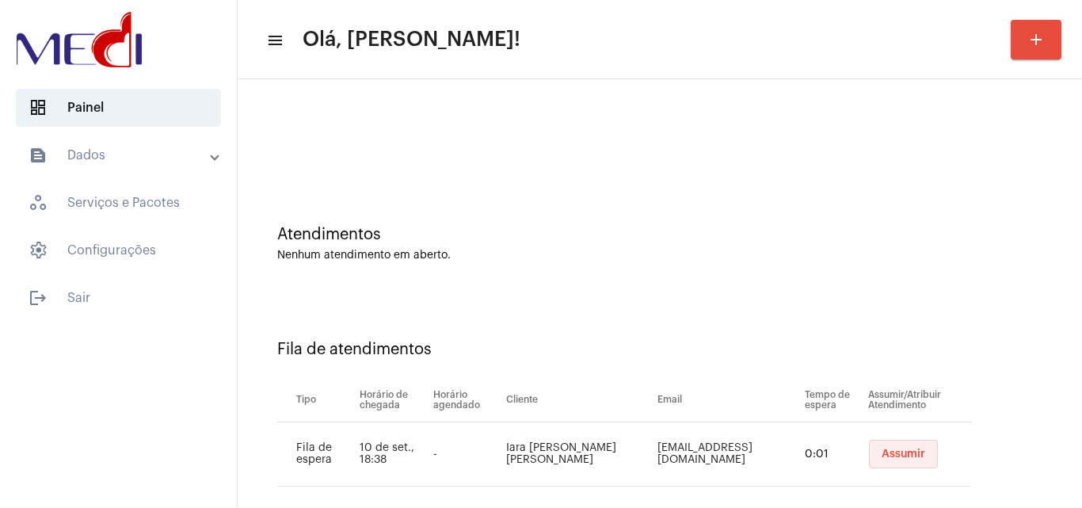
click at [904, 460] on button "Assumir" at bounding box center [903, 454] width 69 height 29
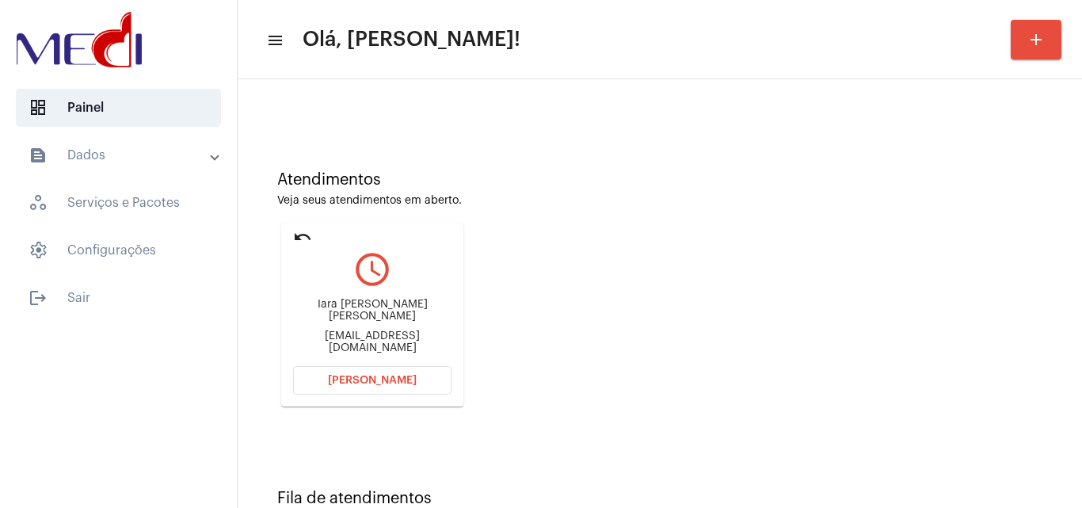
scroll to position [112, 0]
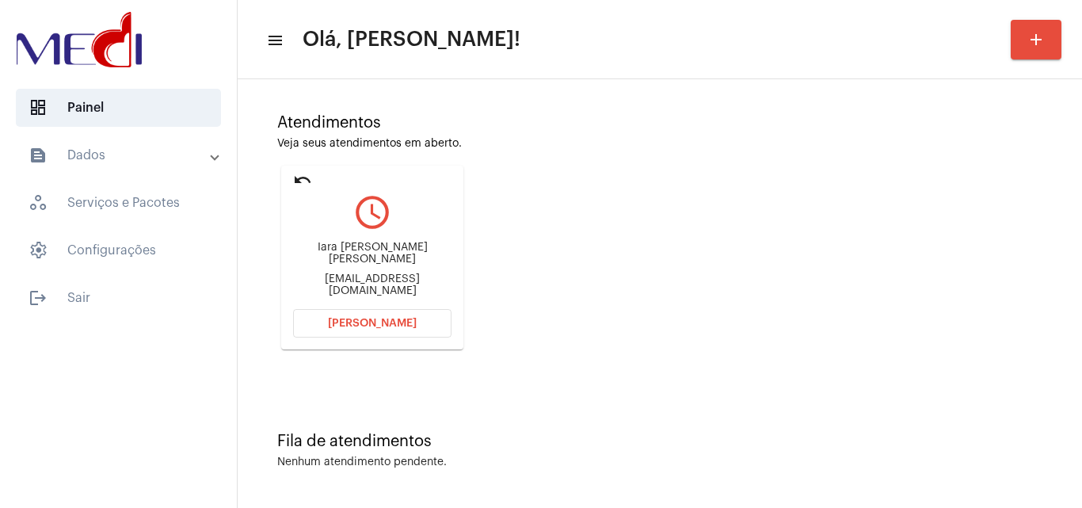
click at [406, 280] on div "[EMAIL_ADDRESS][DOMAIN_NAME]" at bounding box center [372, 285] width 158 height 24
copy mat-card-content "[EMAIL_ADDRESS][DOMAIN_NAME] [PERSON_NAME]"
click at [391, 321] on span "[PERSON_NAME]" at bounding box center [372, 323] width 89 height 11
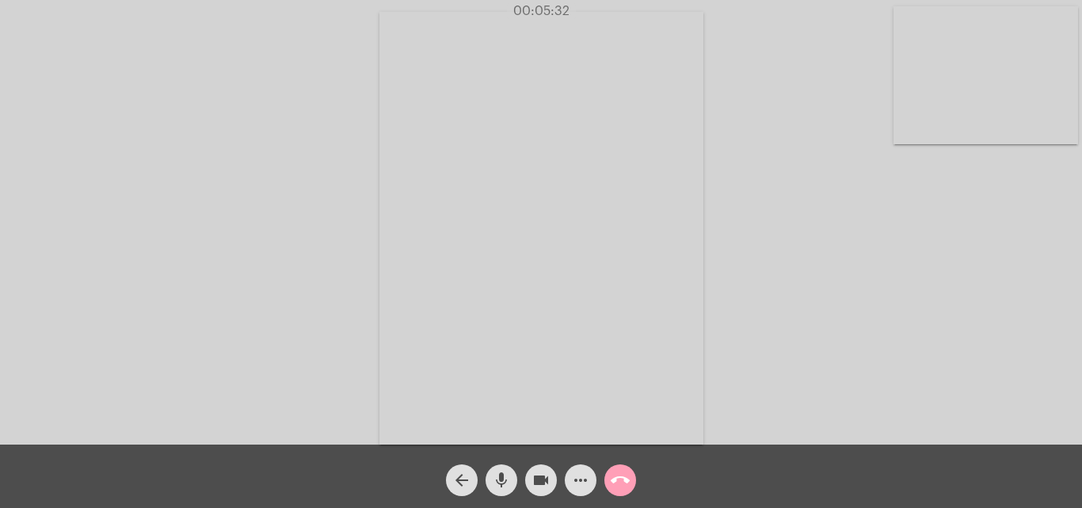
click at [631, 476] on button "call_end" at bounding box center [621, 480] width 32 height 32
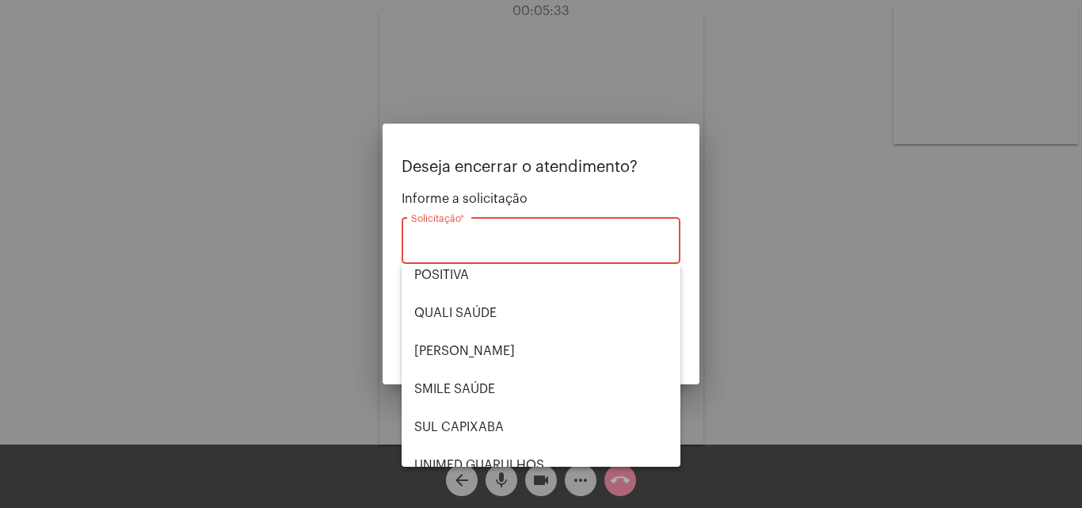
scroll to position [330, 0]
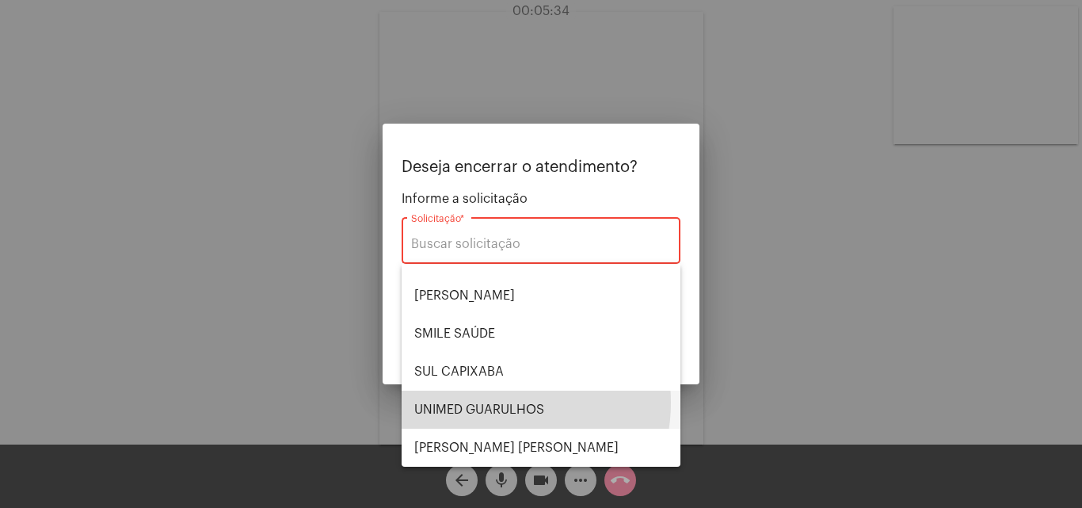
click at [496, 402] on span "UNIMED GUARULHOS" at bounding box center [541, 410] width 254 height 38
type input "UNIMED GUARULHOS"
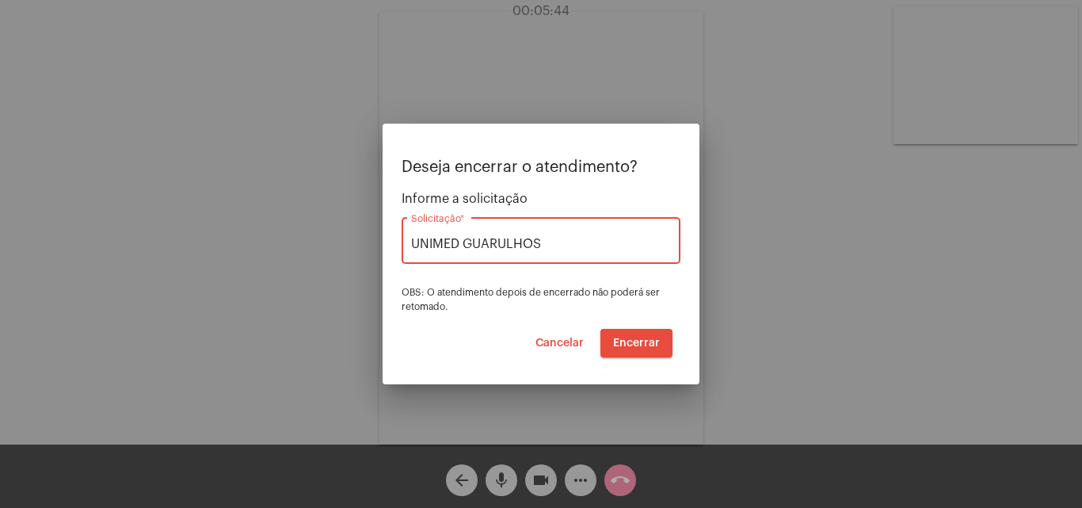
click at [650, 338] on span "Encerrar" at bounding box center [636, 343] width 47 height 11
